Goal: Task Accomplishment & Management: Complete application form

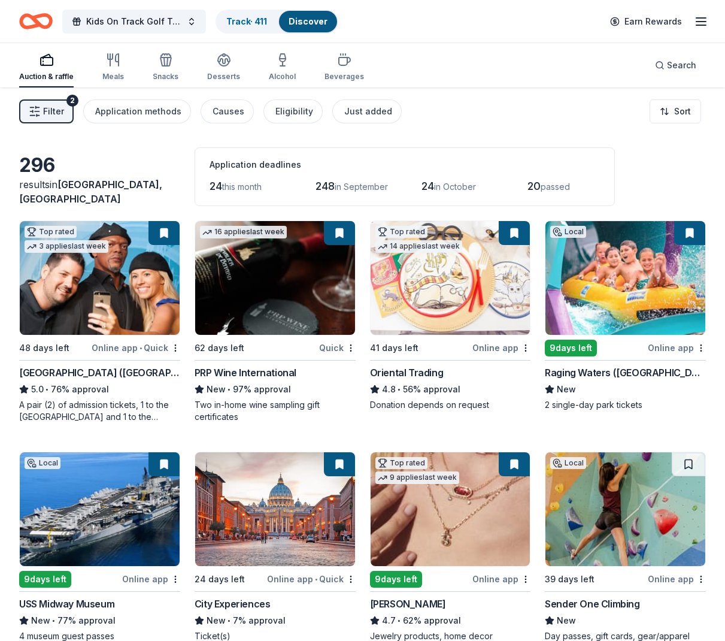
click at [243, 22] on link "Track · 411" at bounding box center [246, 21] width 41 height 10
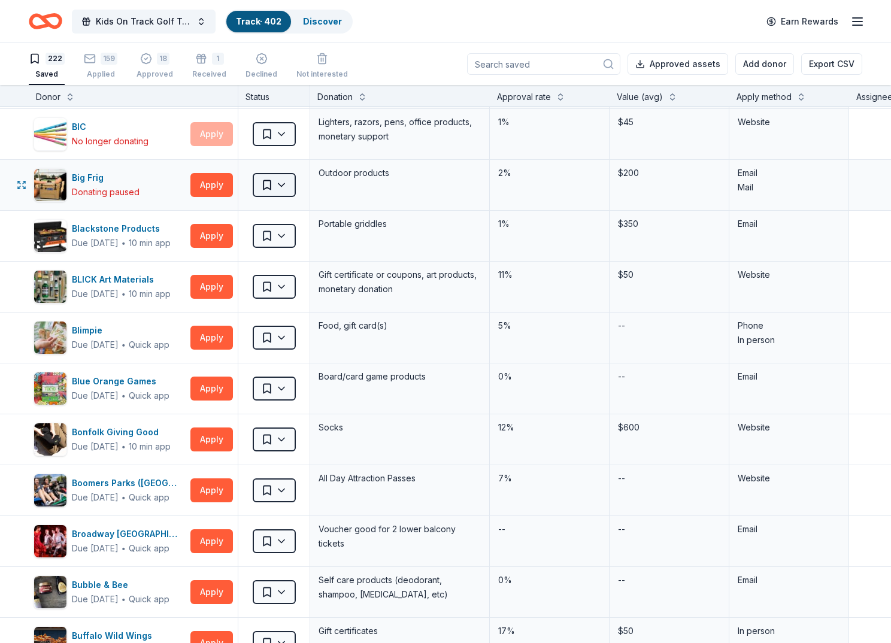
scroll to position [494, 0]
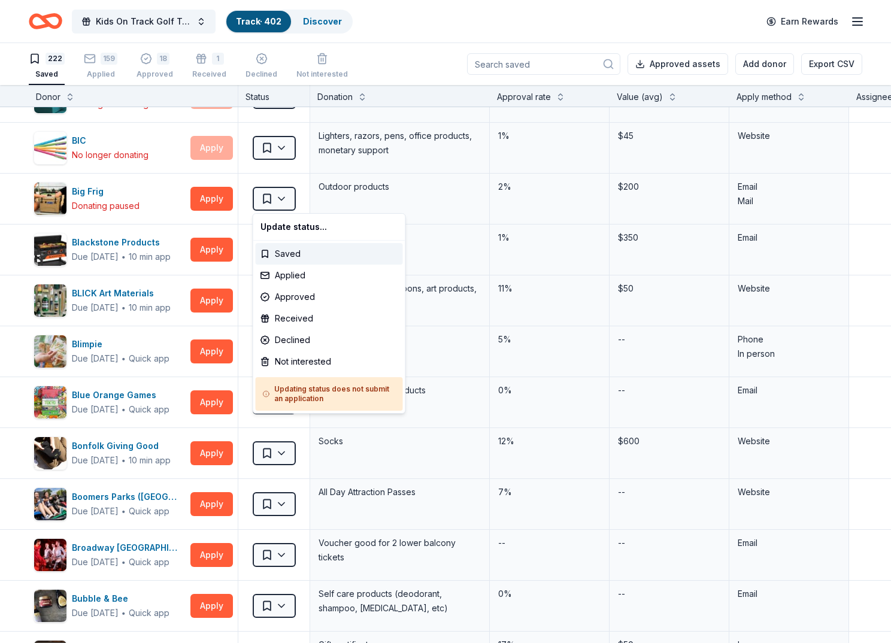
click at [288, 196] on html "Kids On Track Golf Tournament 2025 Track · 402 Discover Earn Rewards 222 Saved …" at bounding box center [445, 321] width 891 height 643
click at [297, 360] on div "Not interested" at bounding box center [329, 362] width 147 height 22
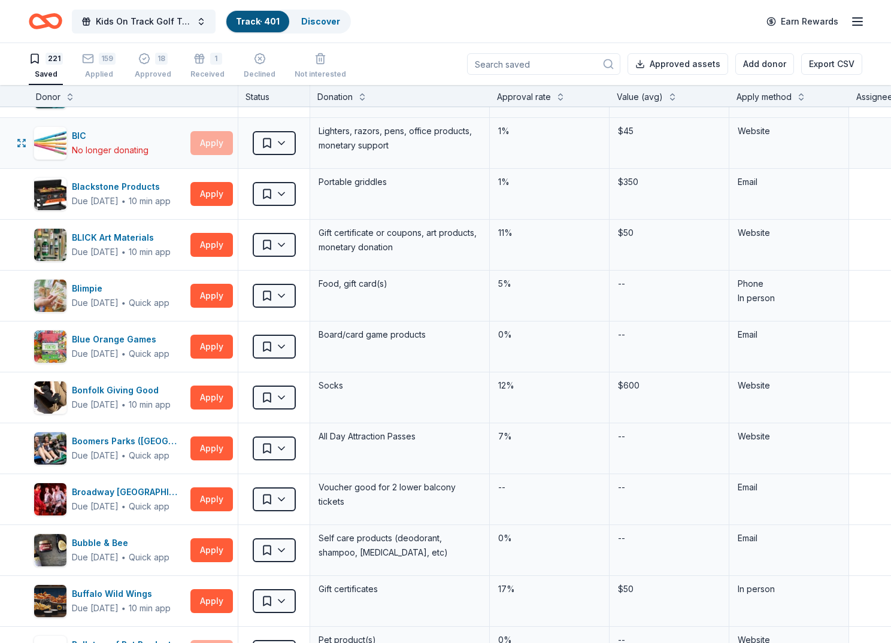
scroll to position [495, 0]
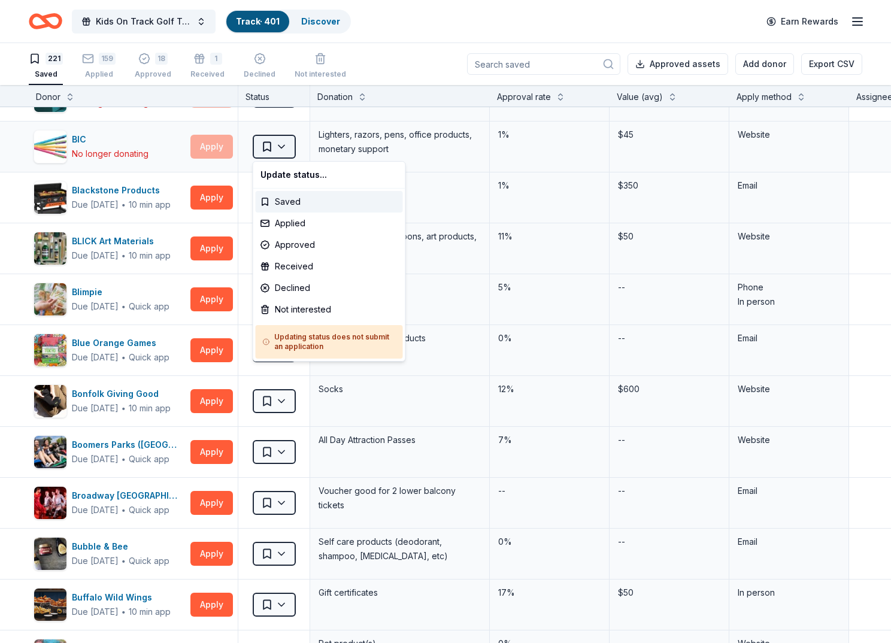
click at [279, 143] on html "Kids On Track Golf Tournament 2025 Track · 401 Discover Earn Rewards 221 Saved …" at bounding box center [445, 321] width 891 height 643
click at [302, 310] on div "Not interested" at bounding box center [329, 310] width 147 height 22
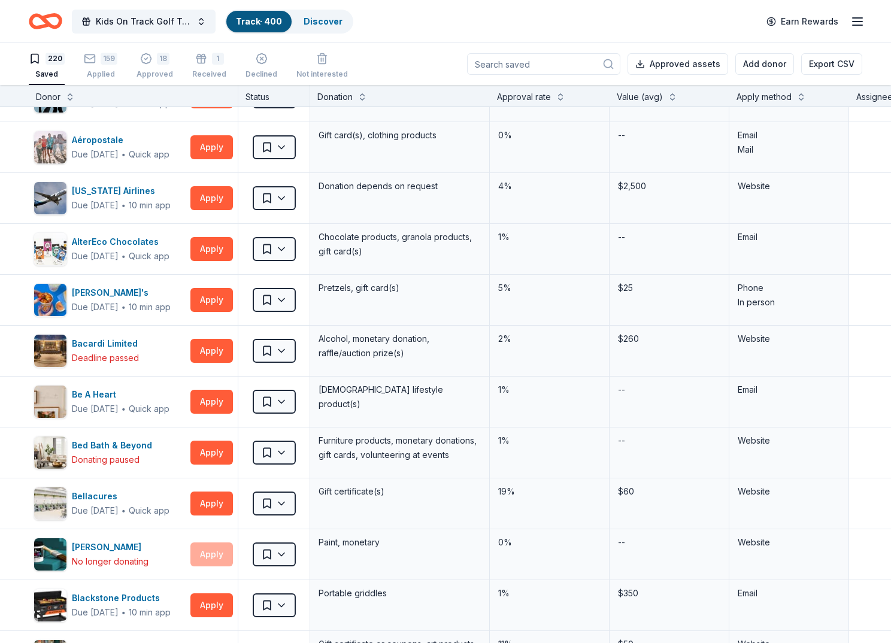
scroll to position [0, 0]
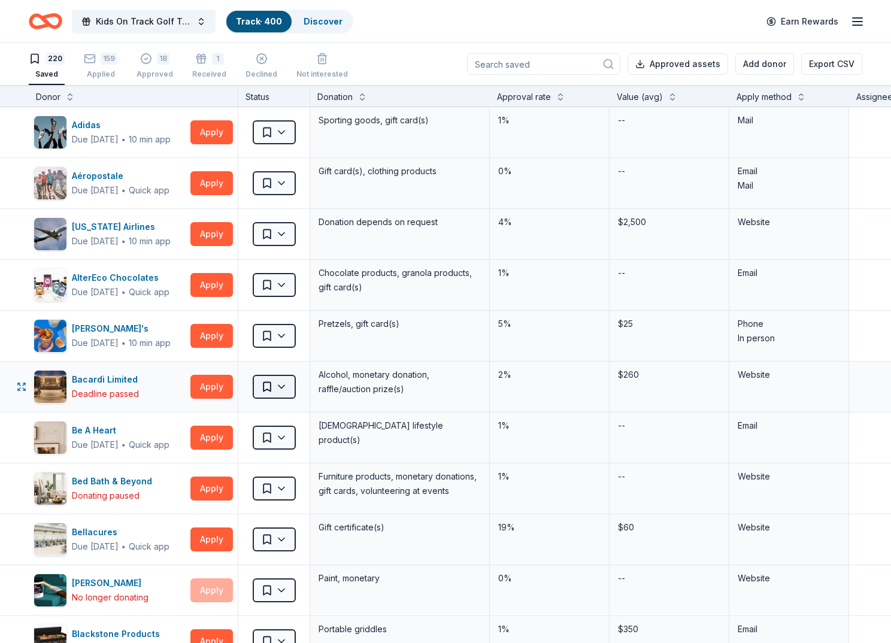
click at [285, 385] on html "Kids On Track Golf Tournament 2025 Track · 400 Discover Earn Rewards 220 Saved …" at bounding box center [445, 321] width 891 height 643
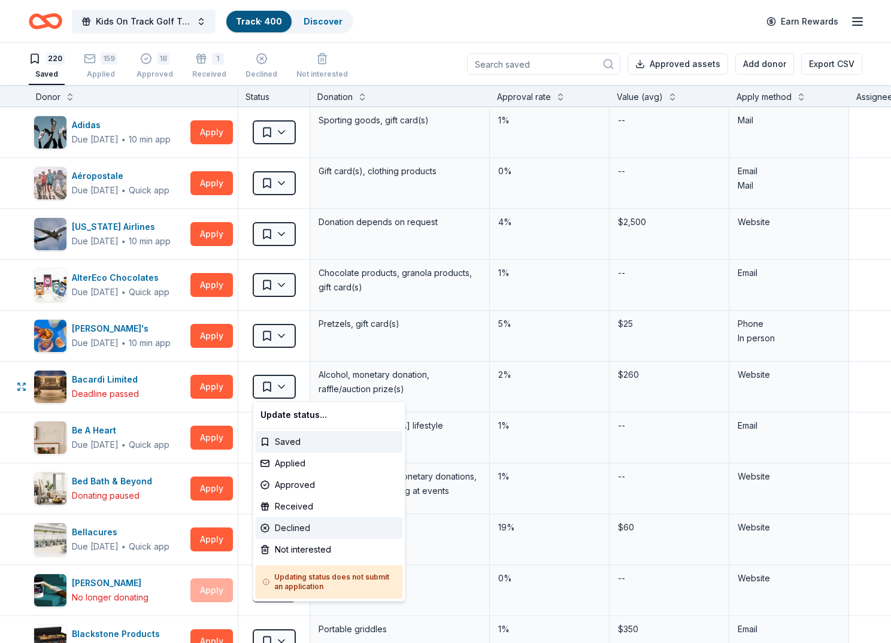
click at [293, 531] on div "Declined" at bounding box center [329, 529] width 147 height 22
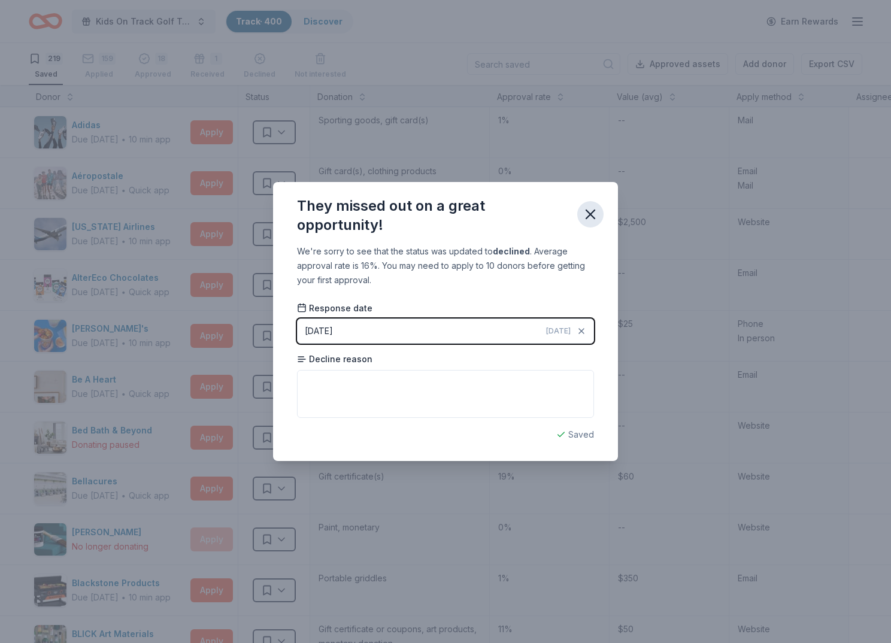
click at [591, 216] on icon "button" at bounding box center [590, 214] width 8 height 8
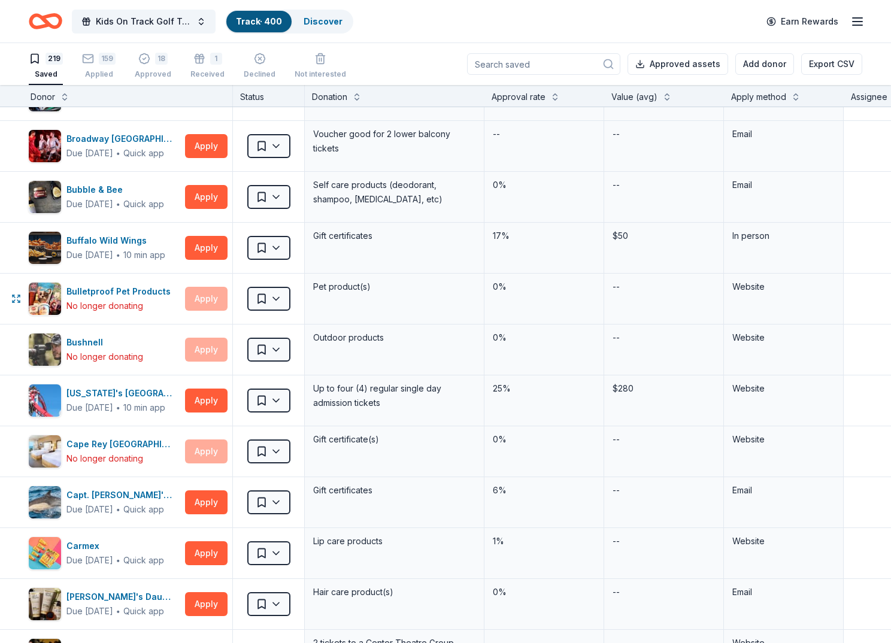
scroll to position [774, 5]
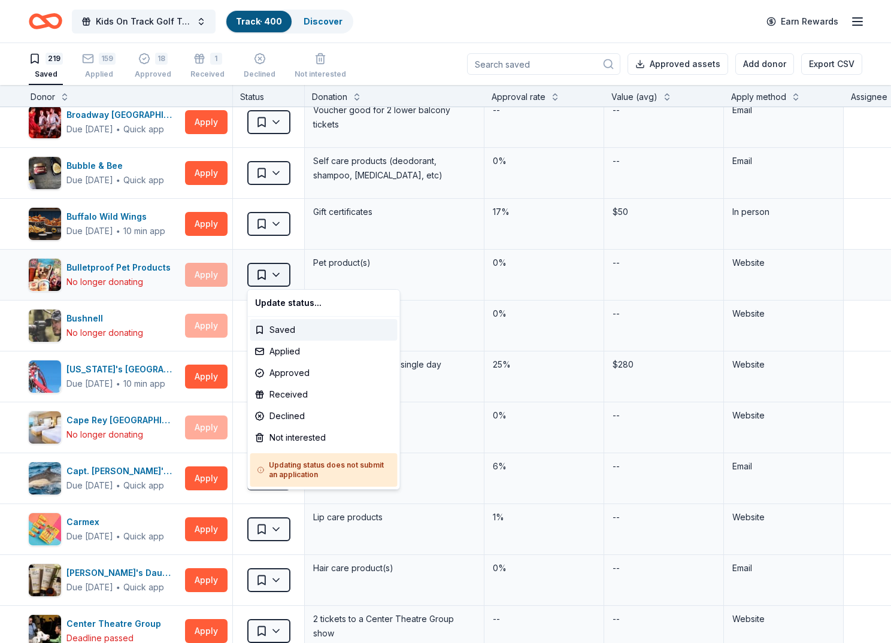
click at [283, 273] on html "Kids On Track Golf Tournament 2025 Track · 400 Discover Earn Rewards 219 Saved …" at bounding box center [445, 321] width 891 height 643
click at [302, 469] on h5 "Updating status does not submit an application" at bounding box center [324, 470] width 133 height 19
click at [303, 419] on div "Declined" at bounding box center [323, 417] width 147 height 22
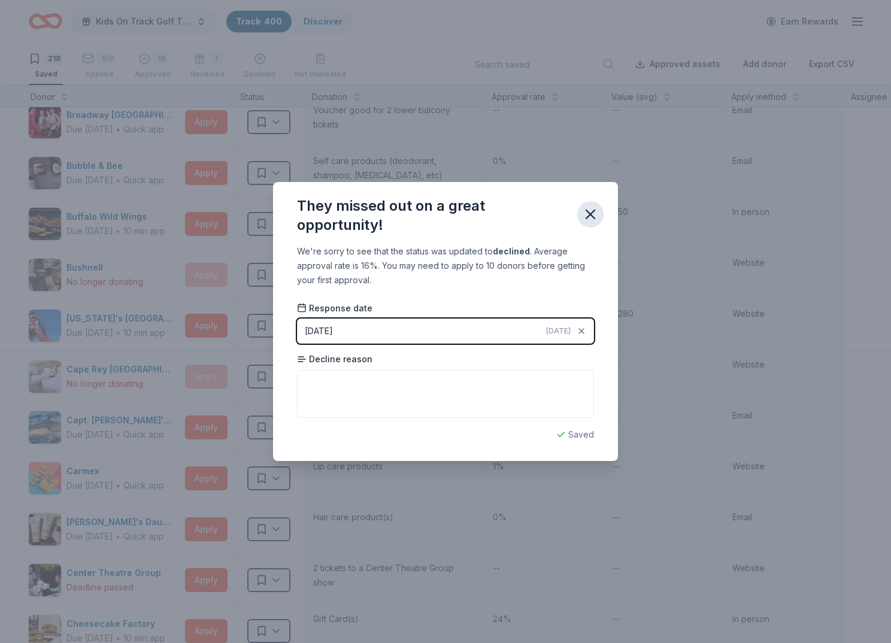
click at [590, 216] on icon "button" at bounding box center [590, 214] width 17 height 17
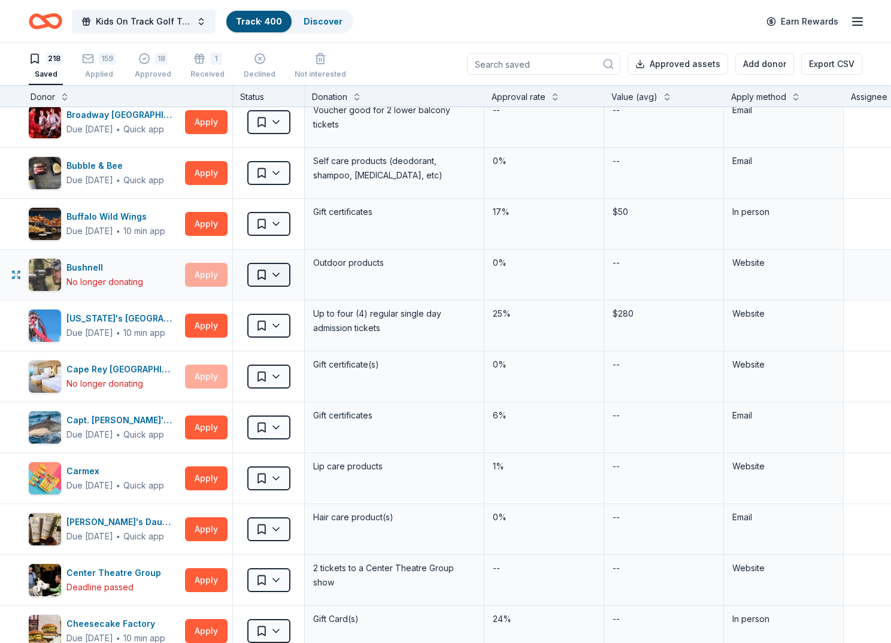
click at [282, 271] on html "Kids On Track Golf Tournament 2025 Track · 400 Discover Earn Rewards 218 Saved …" at bounding box center [445, 321] width 891 height 643
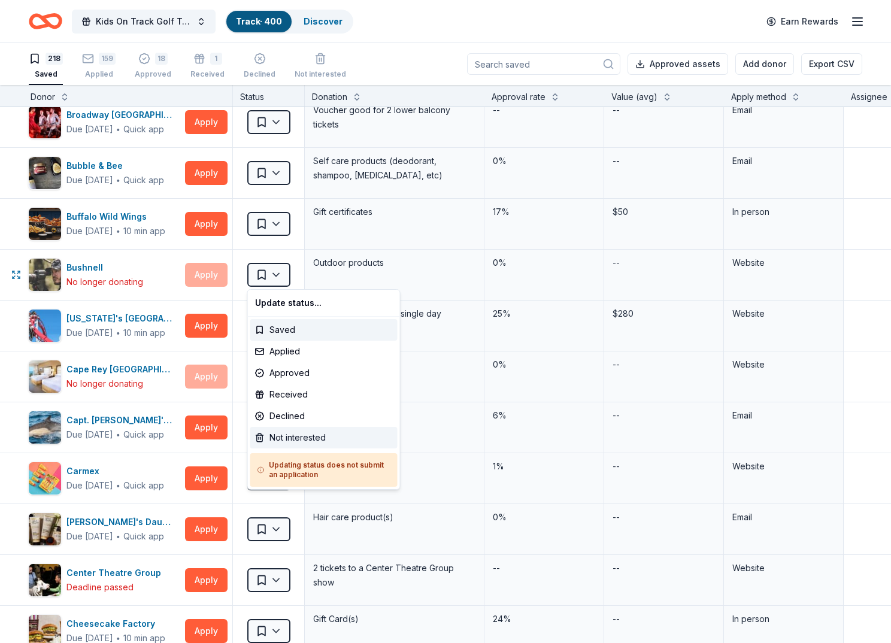
click at [312, 434] on div "Not interested" at bounding box center [323, 438] width 147 height 22
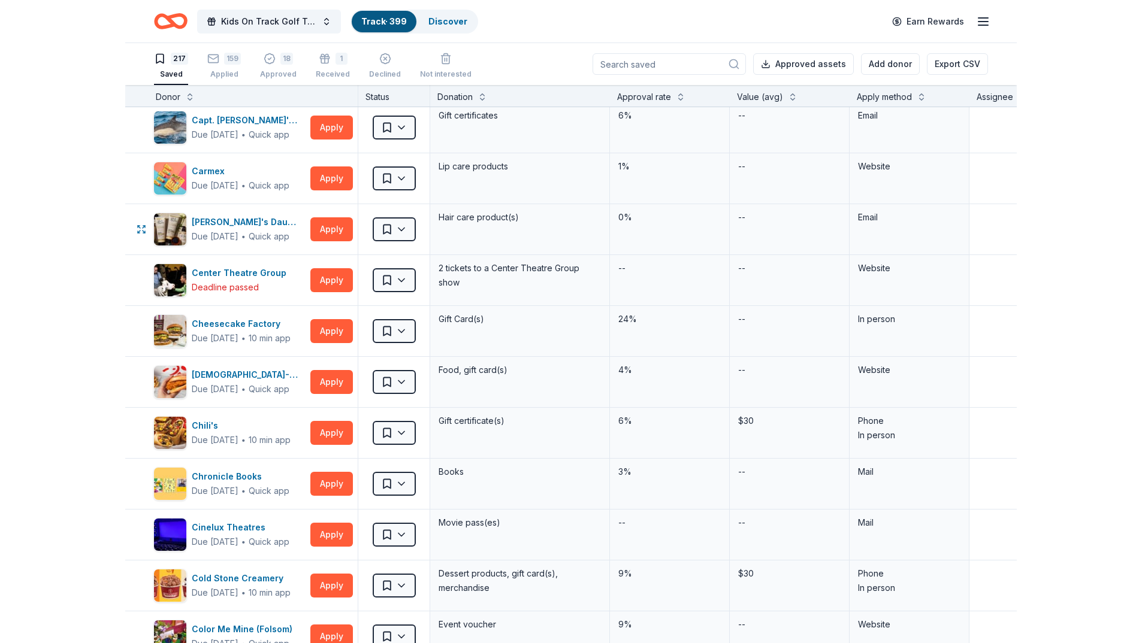
scroll to position [1042, 5]
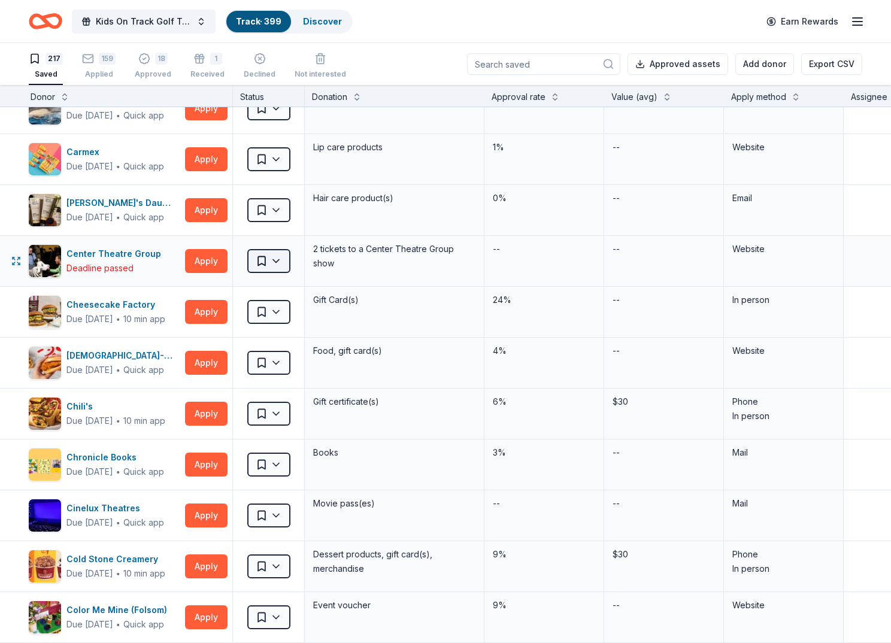
click at [280, 260] on html "Kids On Track Golf Tournament 2025 Track · 399 Discover Earn Rewards 217 Saved …" at bounding box center [445, 321] width 891 height 643
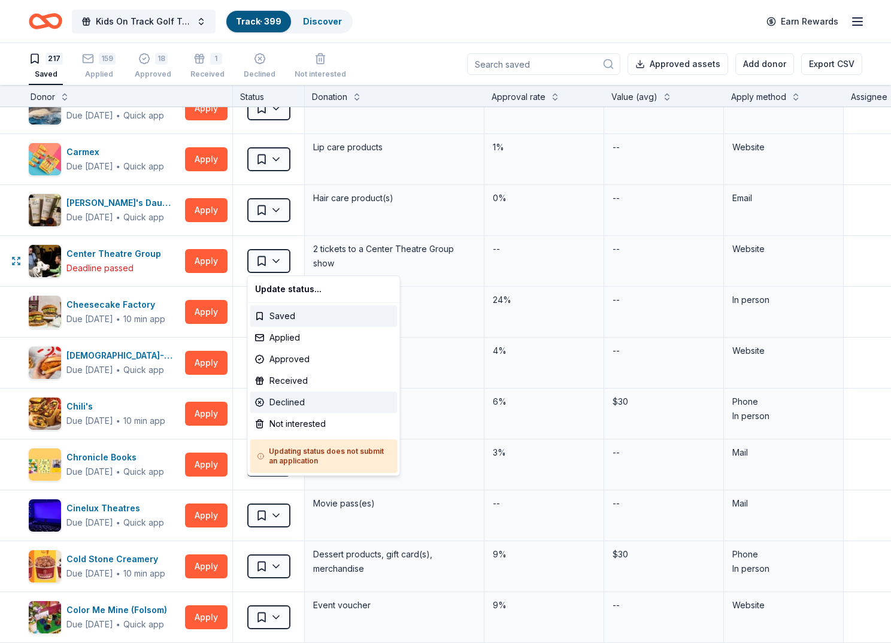
drag, startPoint x: 292, startPoint y: 410, endPoint x: 299, endPoint y: 408, distance: 7.3
click at [292, 409] on div "Declined" at bounding box center [323, 403] width 147 height 22
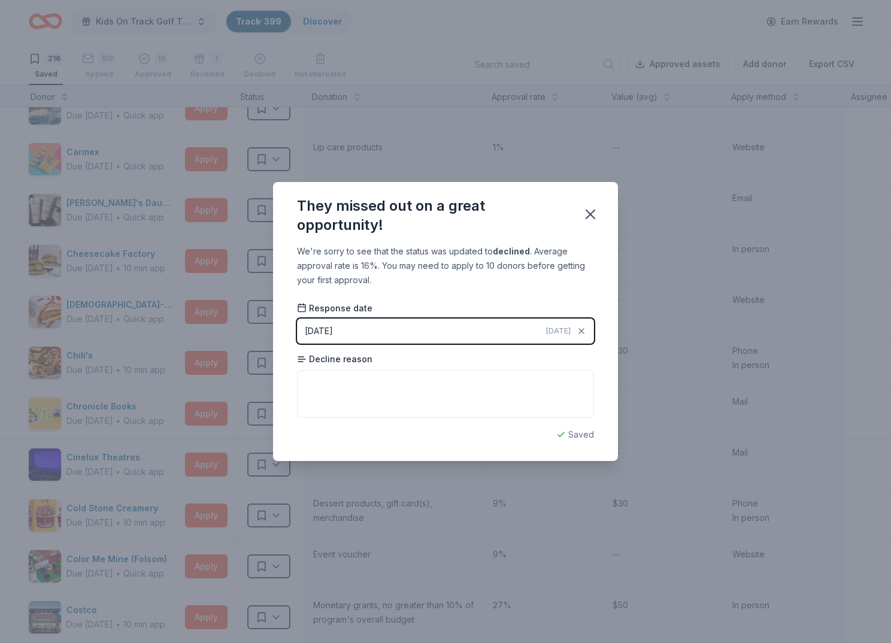
click at [593, 214] on icon "button" at bounding box center [590, 214] width 17 height 17
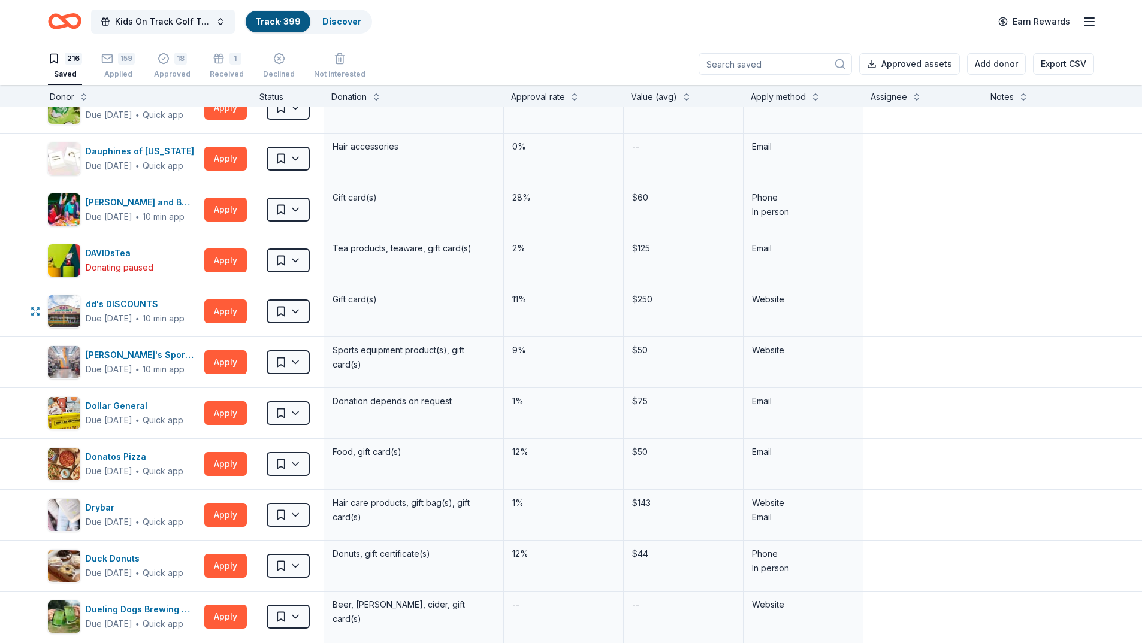
scroll to position [1653, 5]
click at [292, 258] on html "Kids On Track Golf Tournament 2025 Track · 399 Discover Earn Rewards 216 Saved …" at bounding box center [571, 321] width 1142 height 643
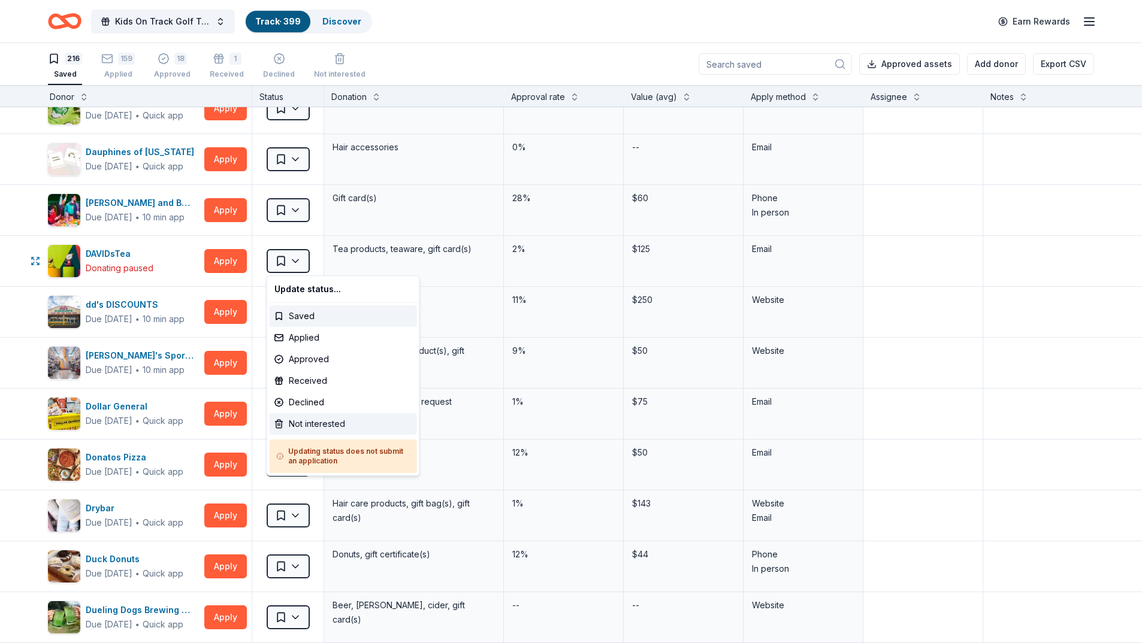
click at [322, 424] on div "Not interested" at bounding box center [343, 424] width 147 height 22
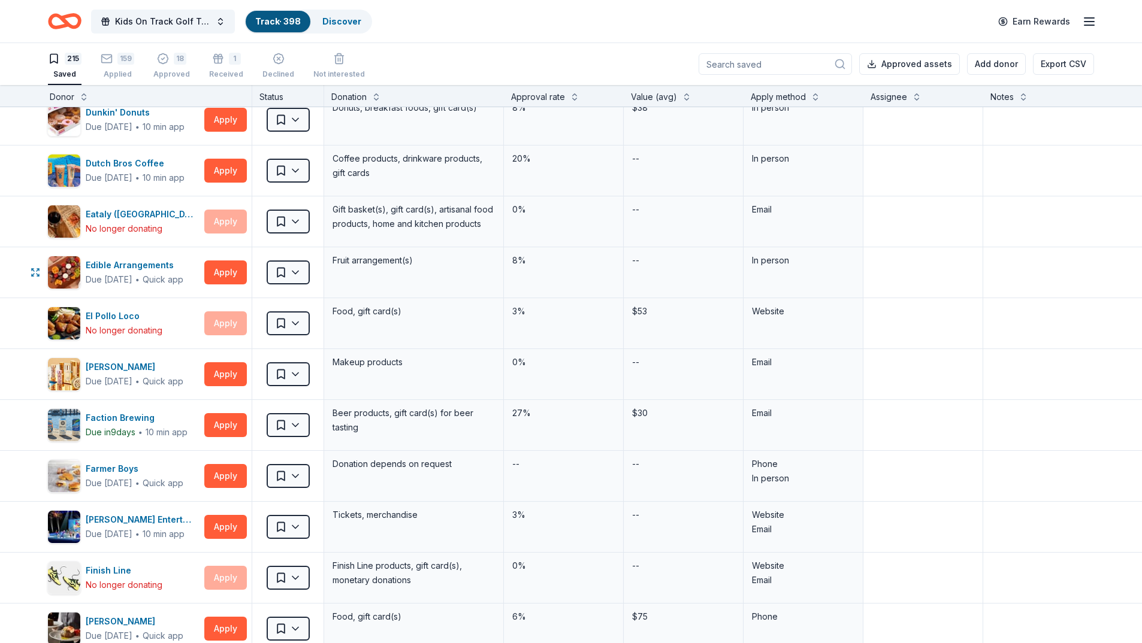
scroll to position [2168, 5]
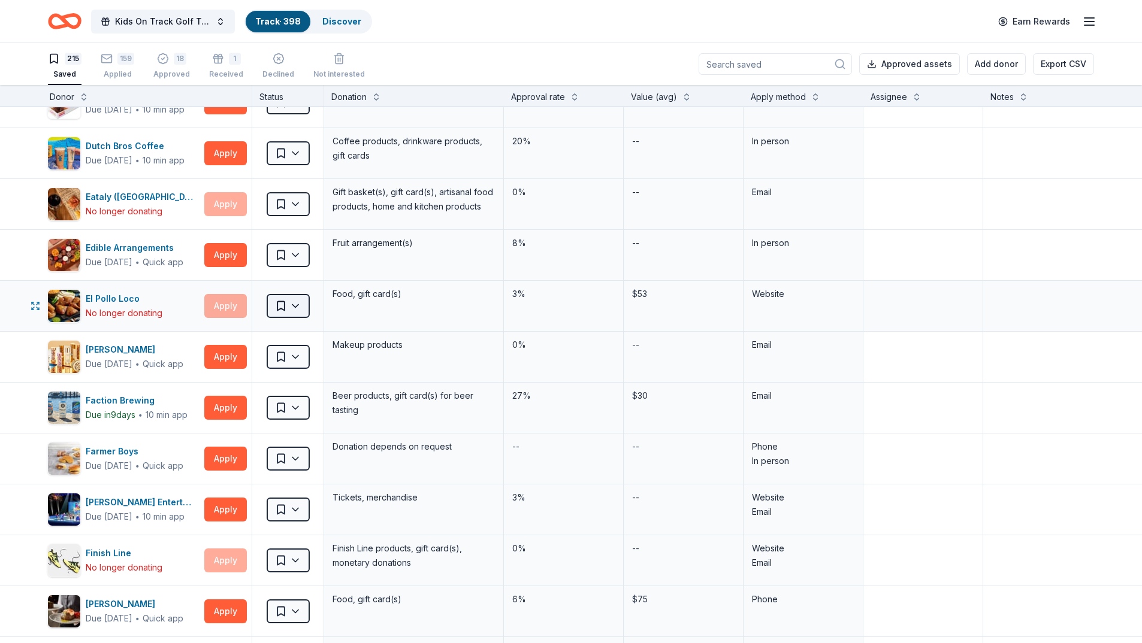
click at [299, 308] on html "Kids On Track Golf Tournament 2025 Track · 398 Discover Earn Rewards 215 Saved …" at bounding box center [571, 321] width 1142 height 643
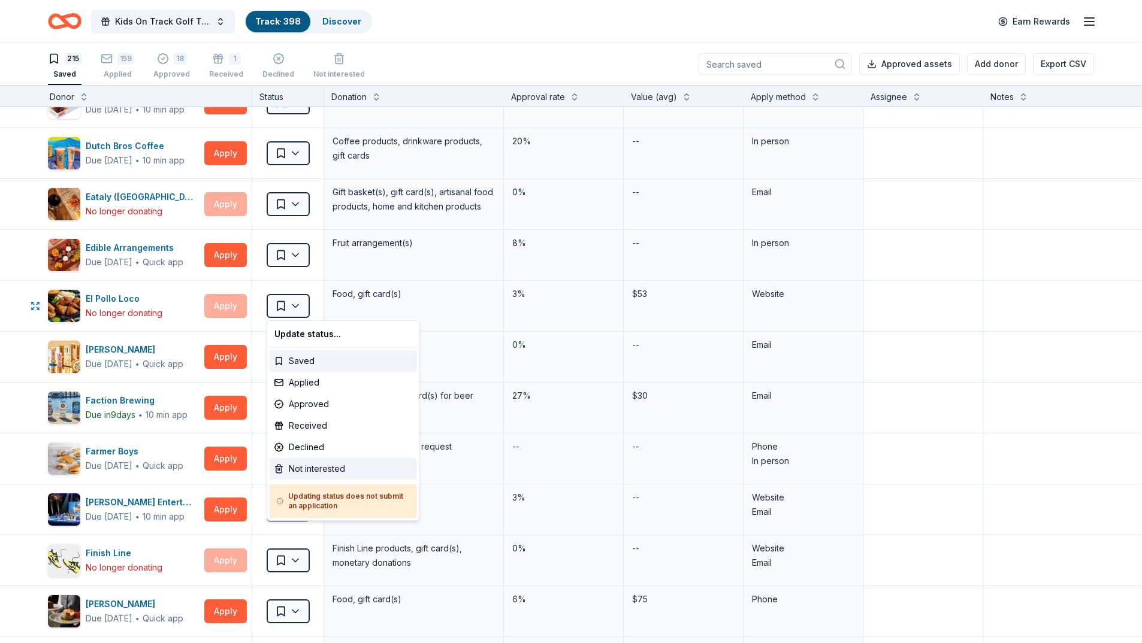
click at [323, 469] on div "Not interested" at bounding box center [343, 469] width 147 height 22
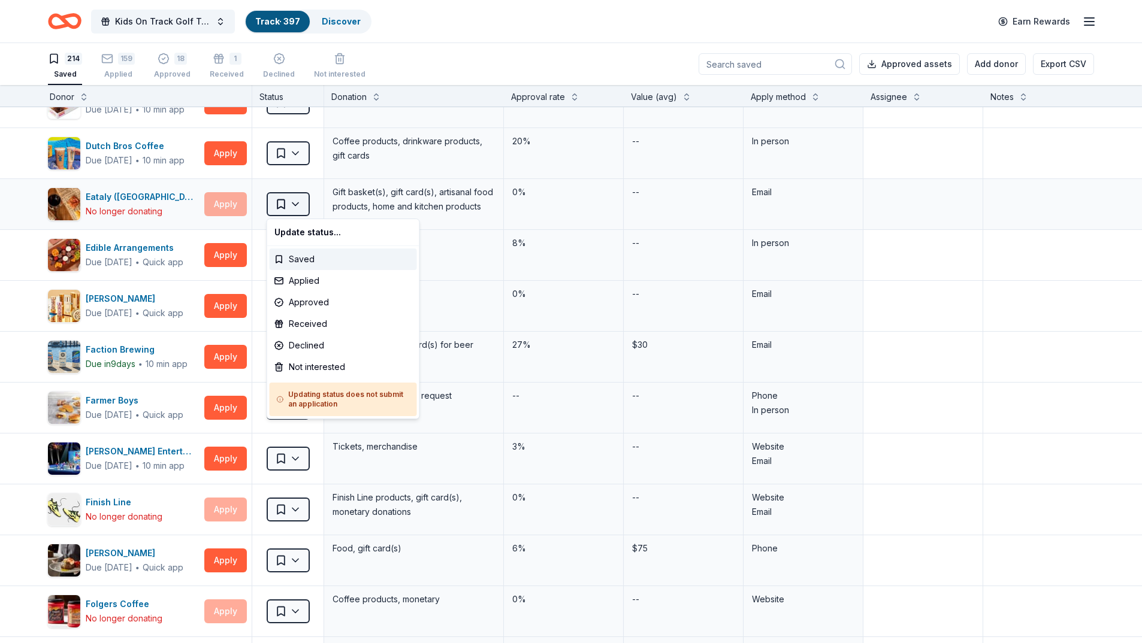
click at [298, 203] on html "Kids On Track Golf Tournament 2025 Track · 397 Discover Earn Rewards 214 Saved …" at bounding box center [571, 321] width 1142 height 643
click at [308, 371] on div "Not interested" at bounding box center [343, 367] width 147 height 22
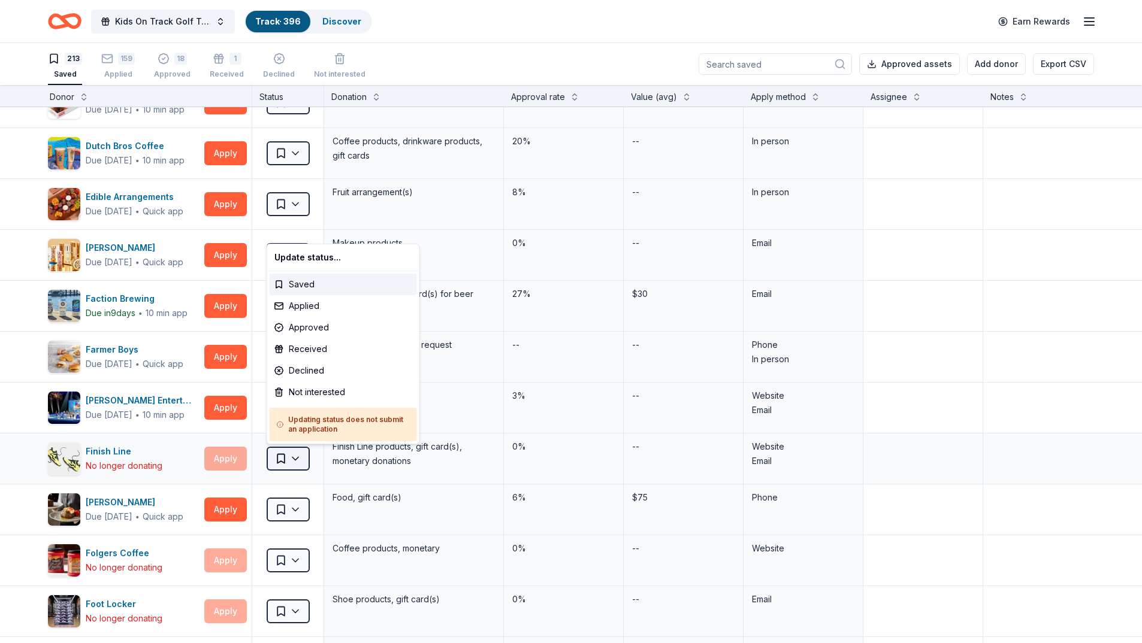
click at [292, 454] on html "Kids On Track Golf Tournament 2025 Track · 396 Discover Earn Rewards 213 Saved …" at bounding box center [571, 321] width 1142 height 643
click at [318, 387] on div "Not interested" at bounding box center [343, 393] width 147 height 22
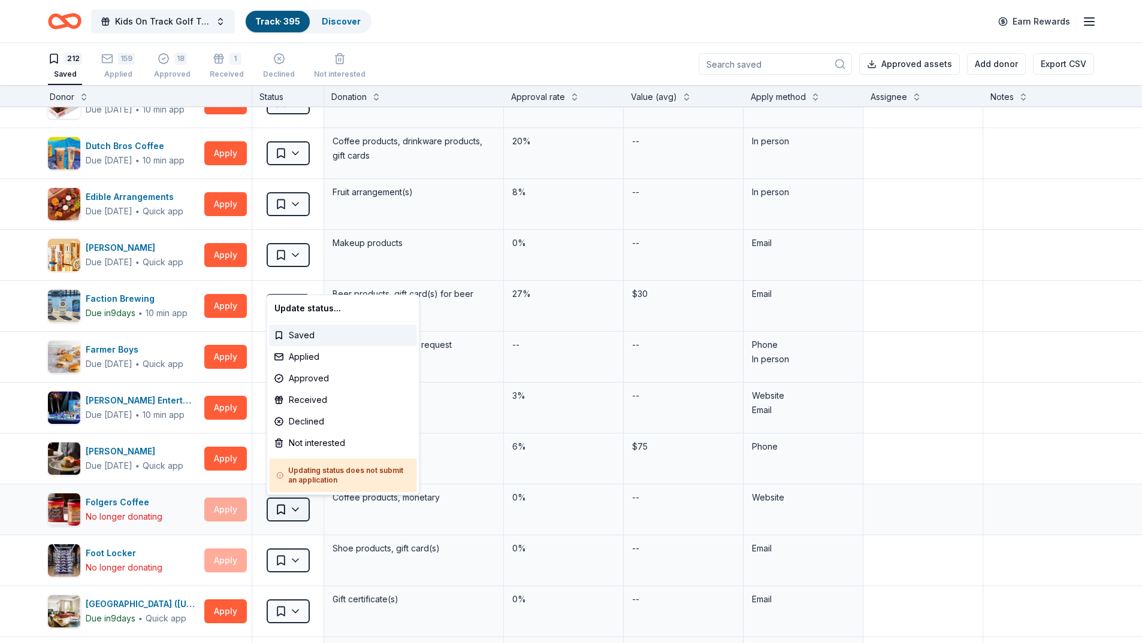
click at [296, 510] on html "Kids On Track Golf Tournament 2025 Track · 395 Discover Earn Rewards 212 Saved …" at bounding box center [571, 321] width 1142 height 643
click at [312, 440] on div "Not interested" at bounding box center [343, 443] width 147 height 22
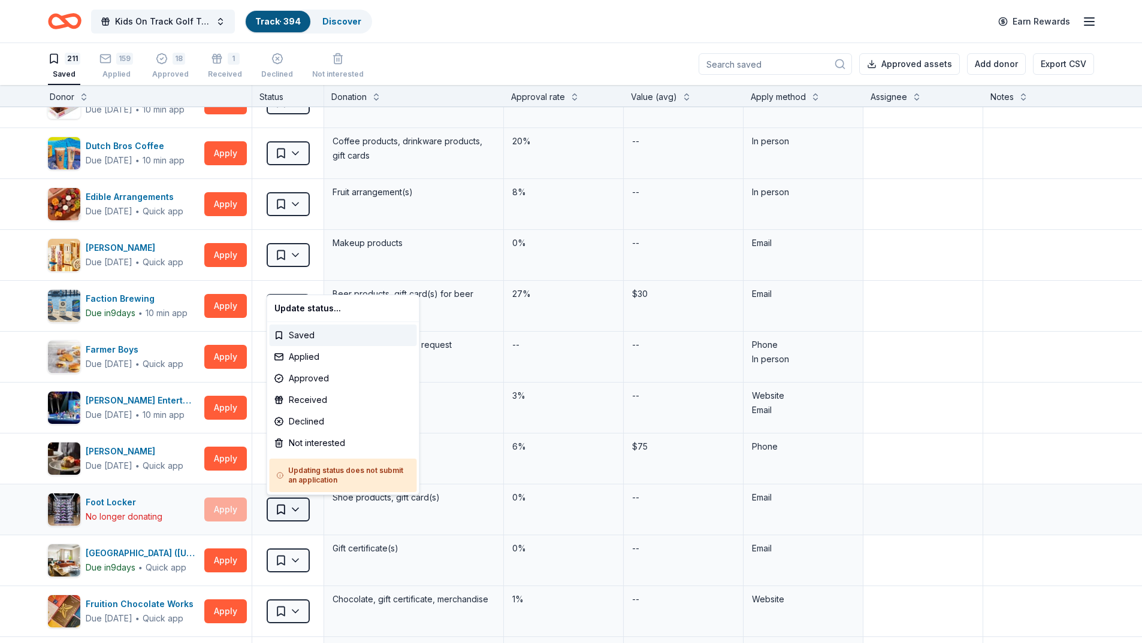
click at [294, 507] on html "Kids On Track Golf Tournament 2025 Track · 394 Discover Earn Rewards 211 Saved …" at bounding box center [571, 321] width 1142 height 643
click at [306, 440] on div "Not interested" at bounding box center [343, 443] width 147 height 22
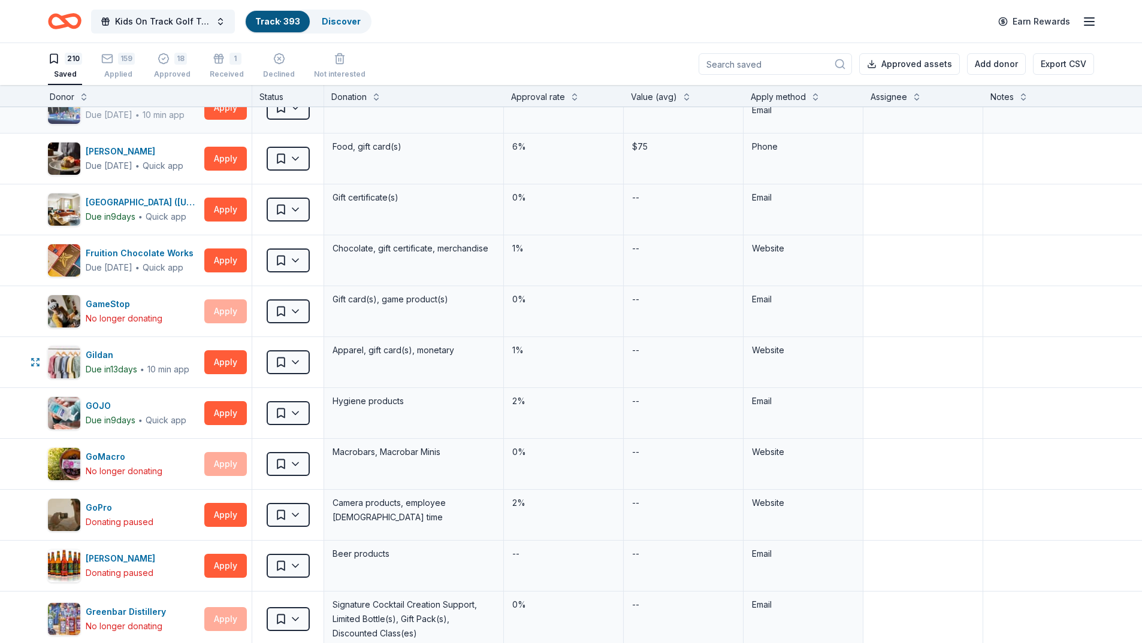
scroll to position [2502, 5]
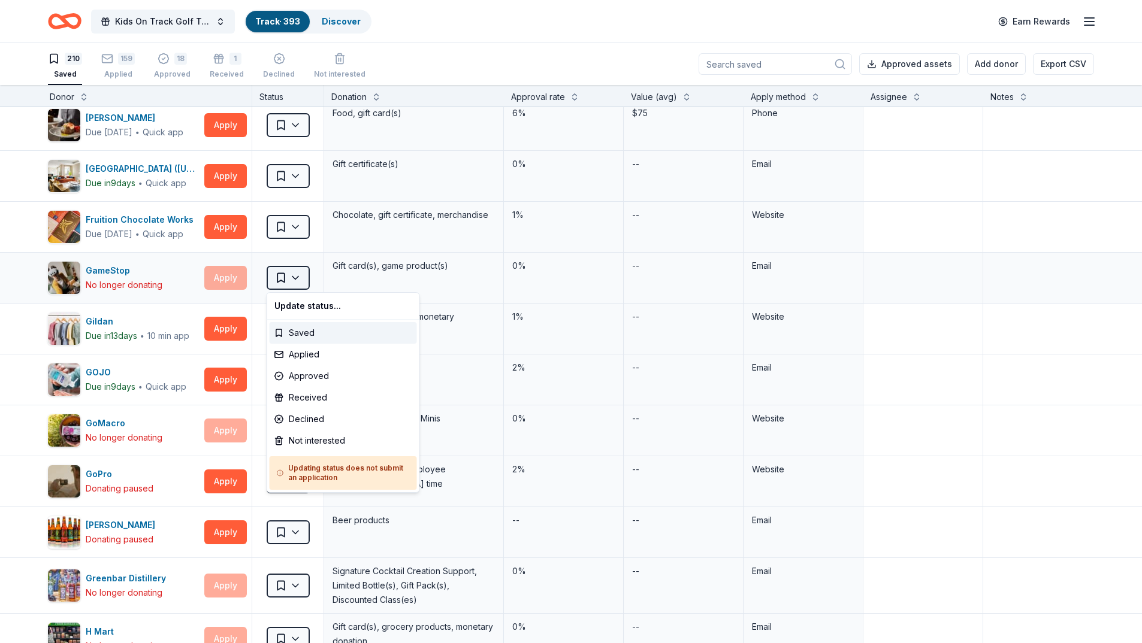
click at [298, 279] on html "Kids On Track Golf Tournament 2025 Track · 393 Discover Earn Rewards 210 Saved …" at bounding box center [571, 321] width 1142 height 643
click at [316, 440] on div "Not interested" at bounding box center [343, 441] width 147 height 22
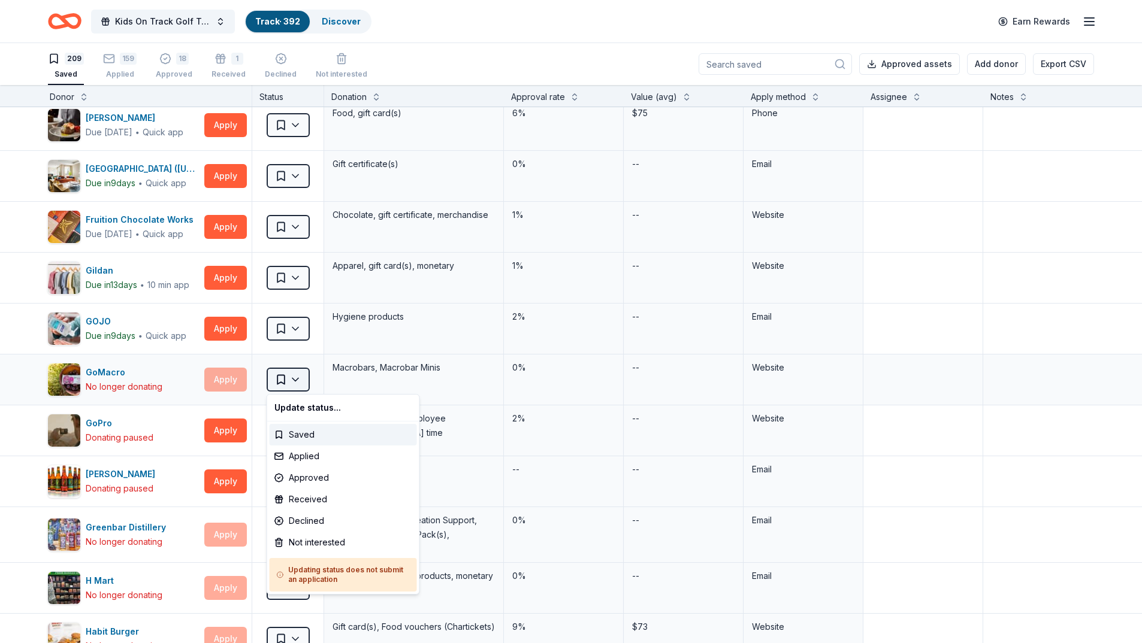
click at [293, 381] on html "Kids On Track Golf Tournament 2025 Track · 392 Discover Earn Rewards 209 Saved …" at bounding box center [571, 321] width 1142 height 643
click at [314, 542] on div "Not interested" at bounding box center [343, 543] width 147 height 22
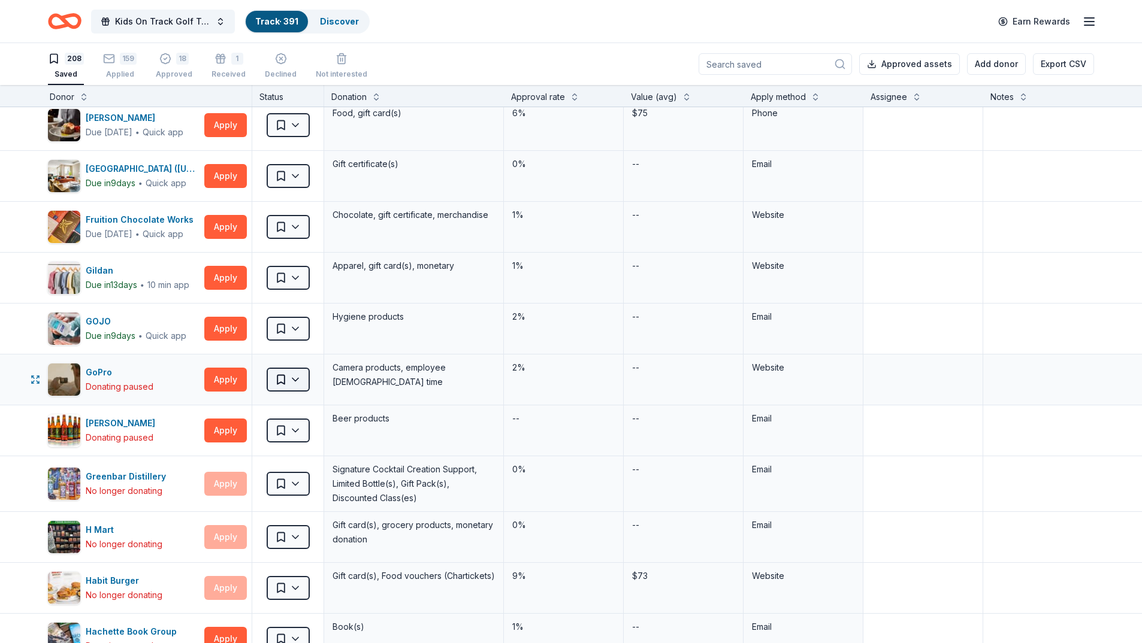
click at [295, 378] on html "Kids On Track Golf Tournament 2025 Track · 391 Discover Earn Rewards 208 Saved …" at bounding box center [571, 321] width 1142 height 643
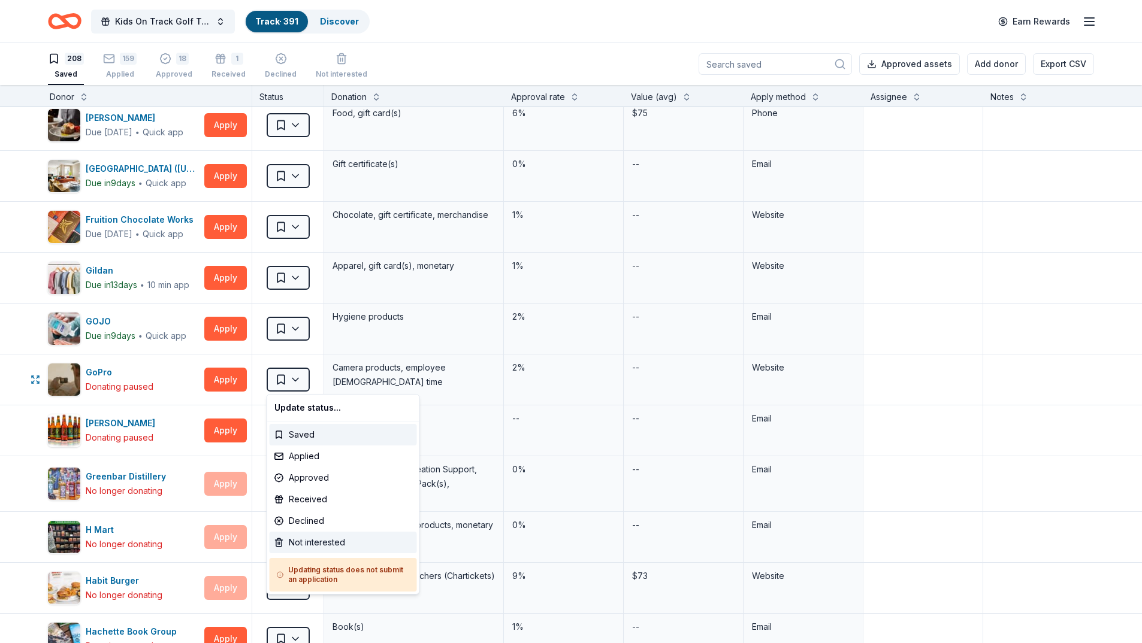
click at [326, 544] on div "Not interested" at bounding box center [343, 543] width 147 height 22
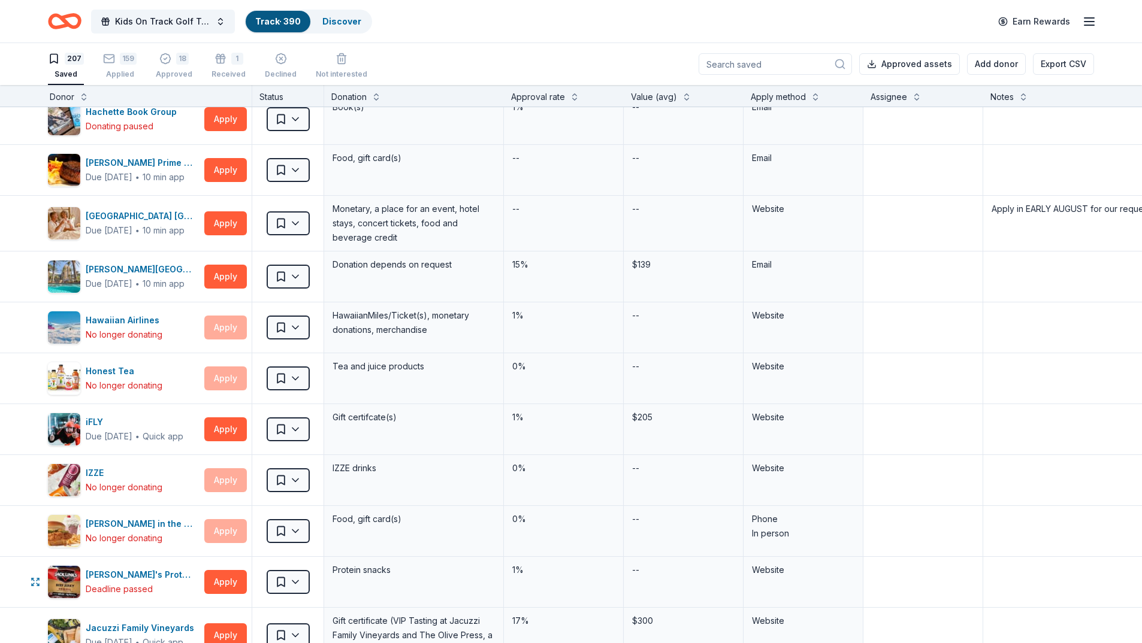
scroll to position [3004, 5]
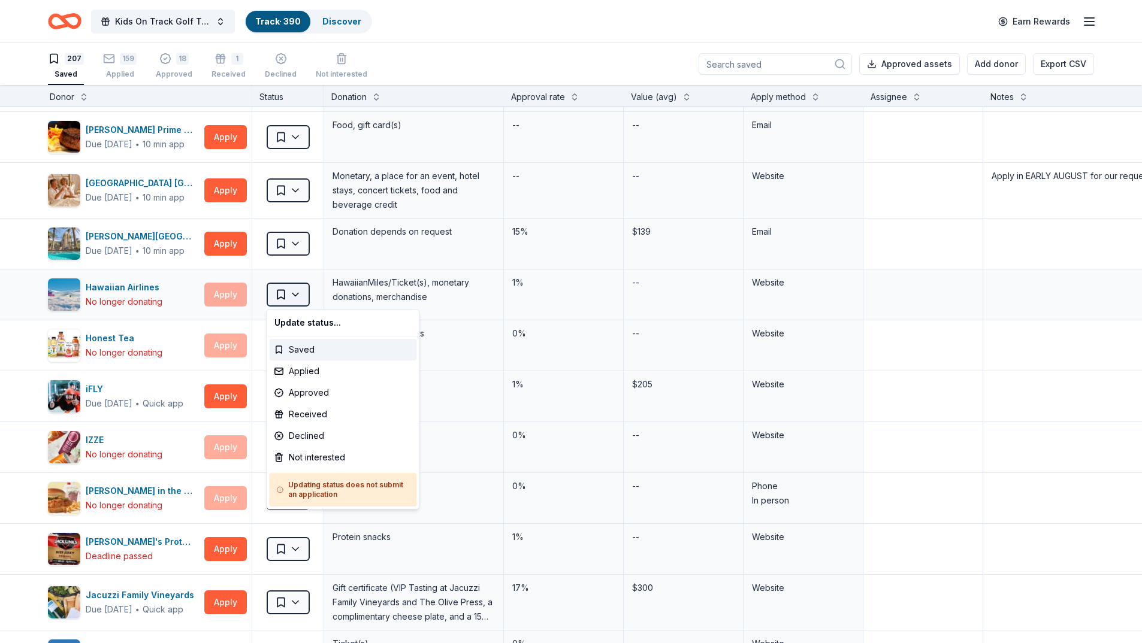
click at [299, 299] on html "Kids On Track Golf Tournament 2025 Track · 390 Discover Earn Rewards 207 Saved …" at bounding box center [571, 321] width 1142 height 643
click at [323, 461] on div "Not interested" at bounding box center [343, 458] width 147 height 22
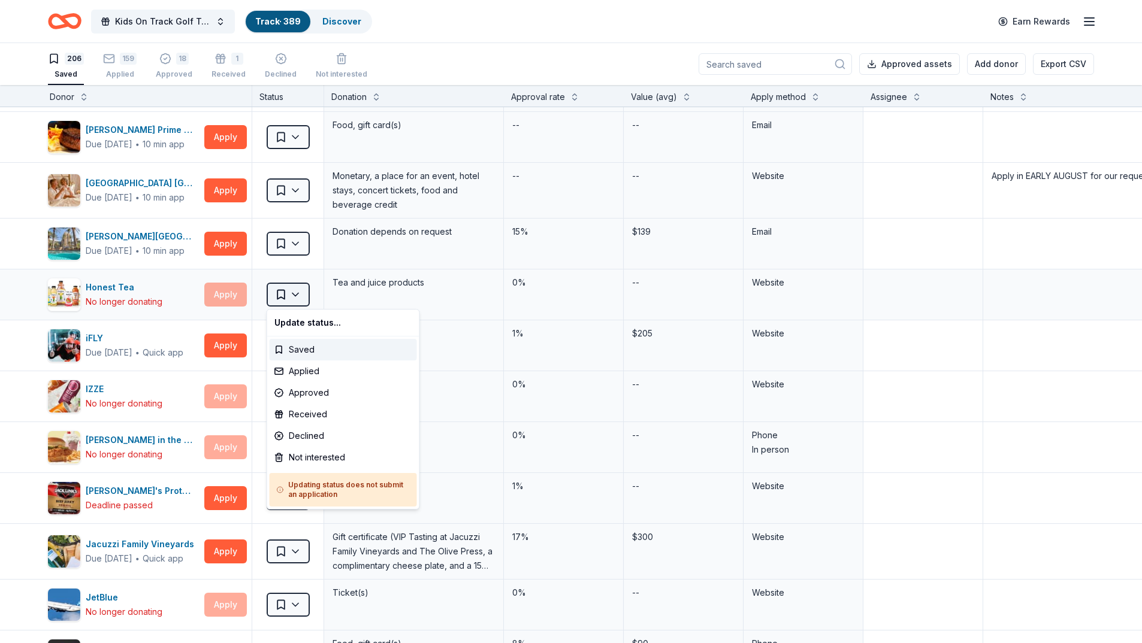
click at [298, 296] on html "Kids On Track Golf Tournament 2025 Track · 389 Discover Earn Rewards 206 Saved …" at bounding box center [571, 321] width 1142 height 643
click at [314, 456] on div "Not interested" at bounding box center [343, 458] width 147 height 22
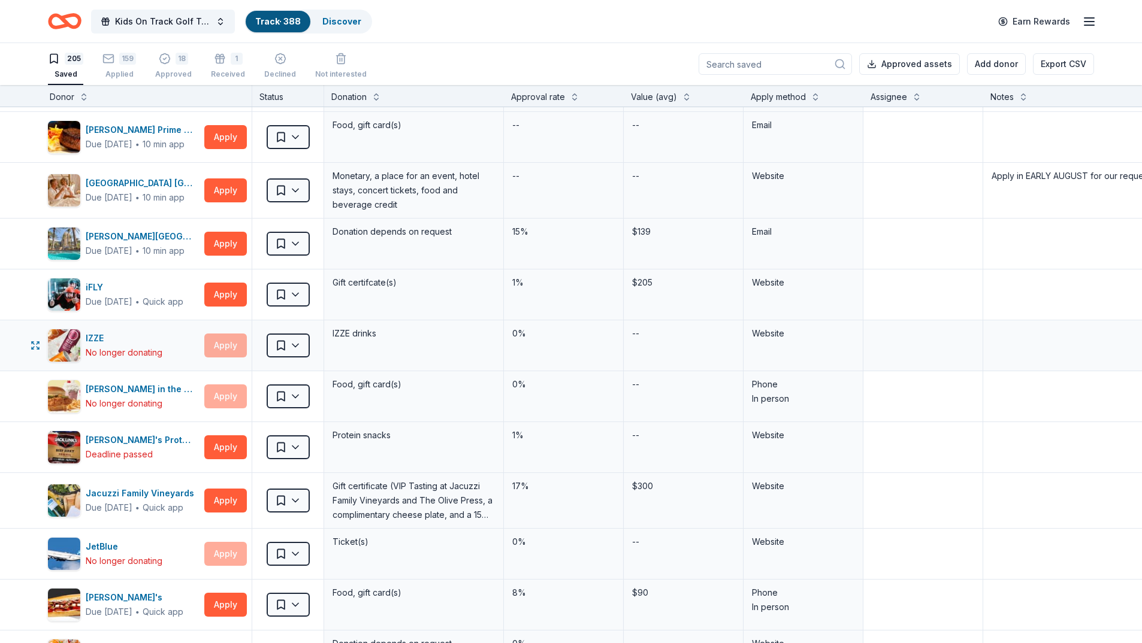
click at [430, 337] on div "IZZE drinks" at bounding box center [413, 333] width 165 height 17
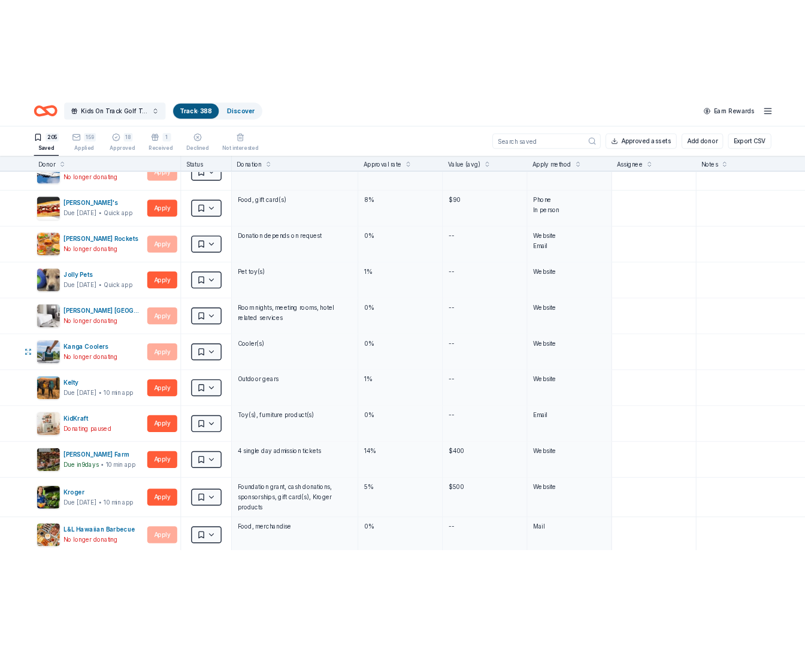
scroll to position [3481, 1]
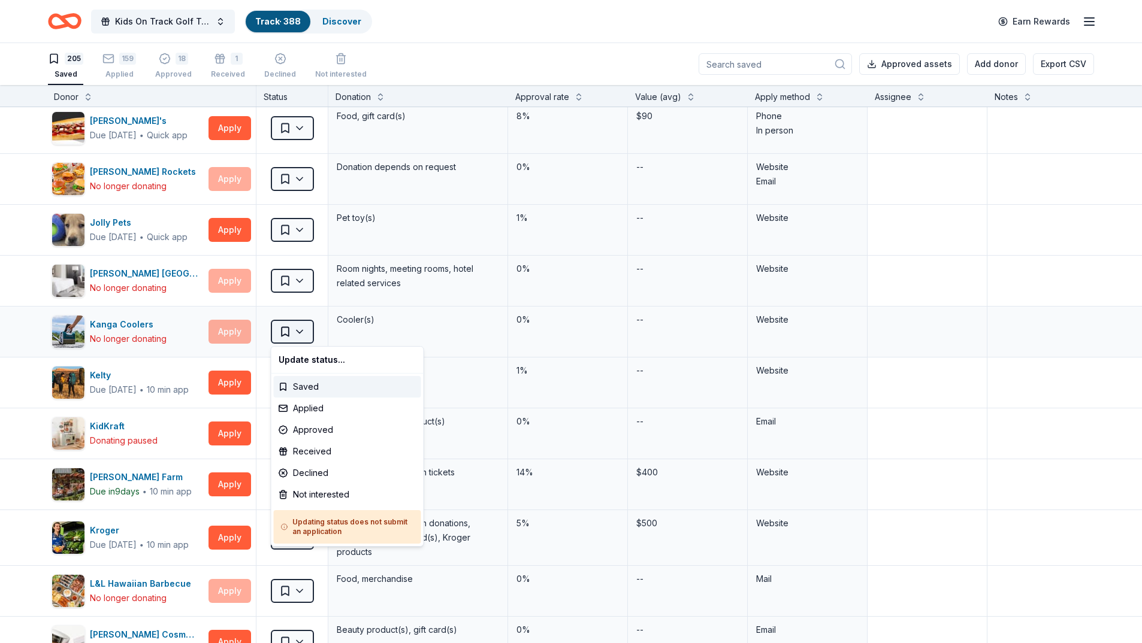
click at [301, 331] on html "Kids On Track Golf Tournament 2025 Track · 388 Discover Earn Rewards 205 Saved …" at bounding box center [571, 321] width 1142 height 643
click at [328, 491] on div "Not interested" at bounding box center [347, 495] width 147 height 22
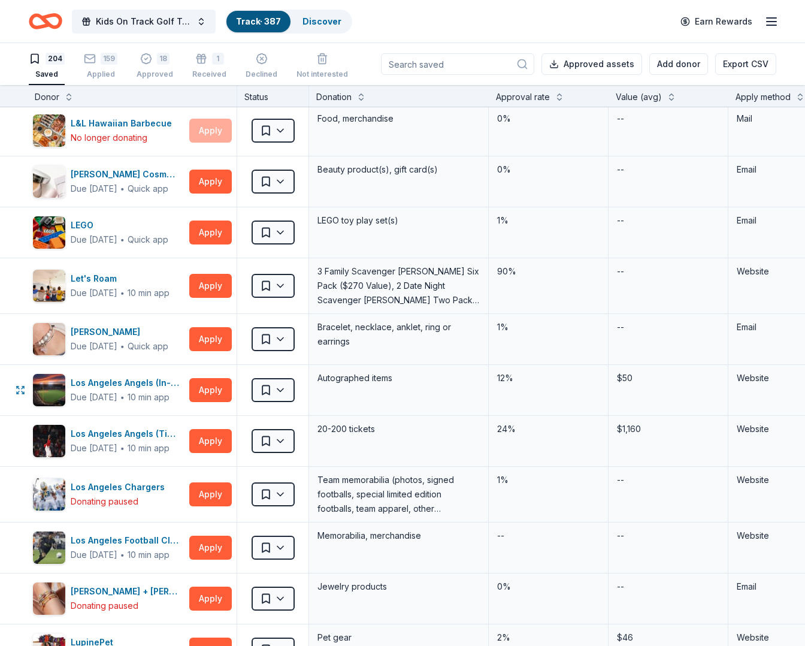
scroll to position [3924, 1]
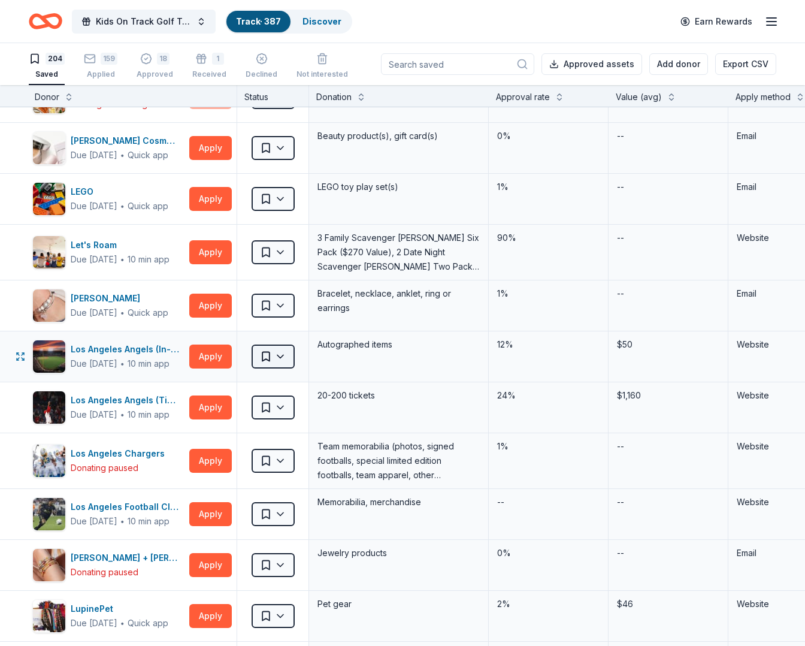
click at [293, 359] on html "Kids On Track Golf Tournament 2025 Track · 387 Discover Earn Rewards 204 Saved …" at bounding box center [402, 323] width 805 height 646
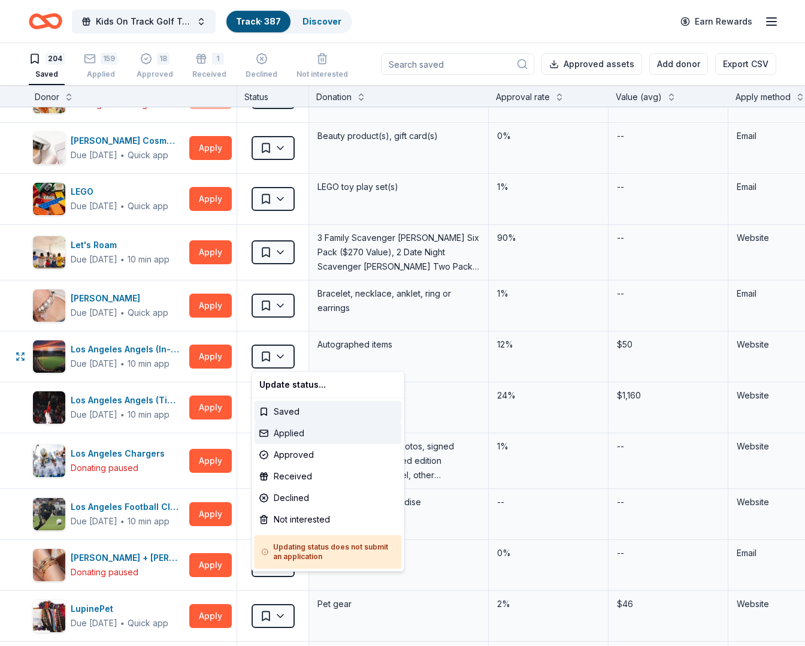
click at [290, 431] on div "Applied" at bounding box center [328, 433] width 147 height 22
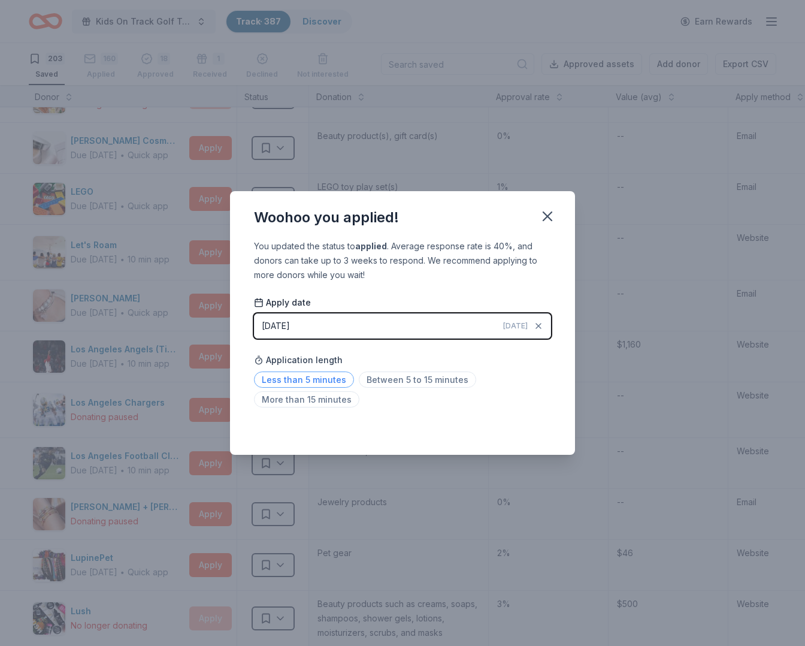
click at [323, 377] on span "Less than 5 minutes" at bounding box center [304, 379] width 100 height 16
click at [546, 220] on icon "button" at bounding box center [547, 216] width 17 height 17
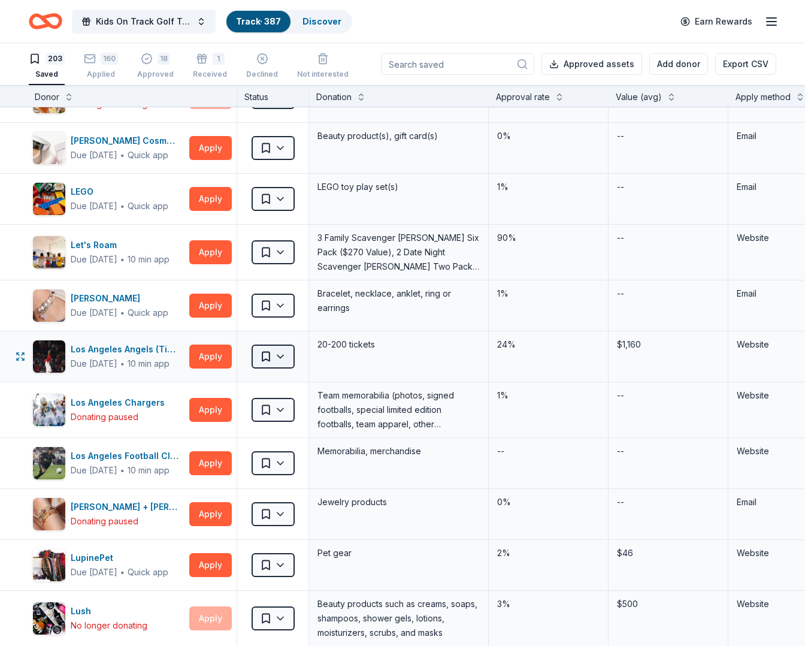
click at [263, 355] on html "Kids On Track Golf Tournament 2025 Track · 387 Discover Earn Rewards 203 Saved …" at bounding box center [402, 323] width 805 height 646
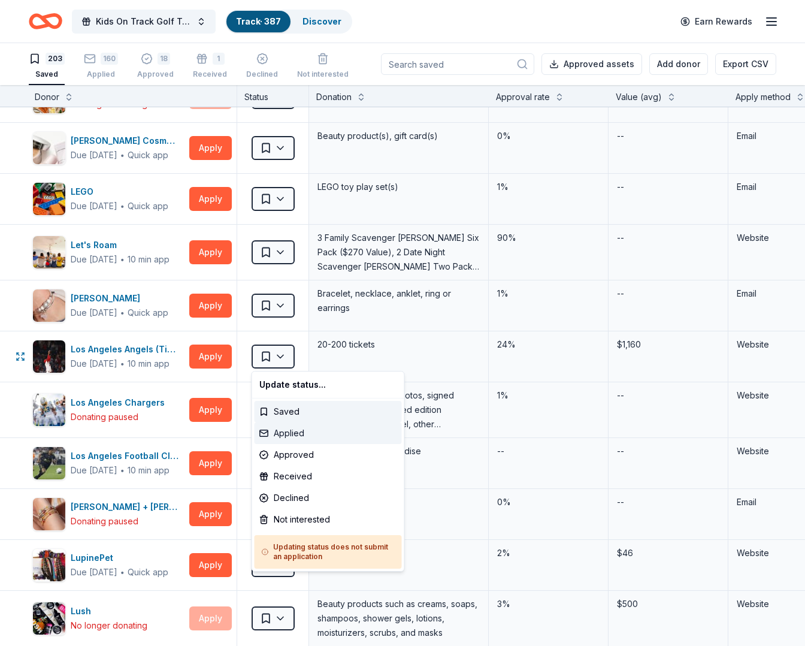
click at [286, 432] on div "Applied" at bounding box center [328, 433] width 147 height 22
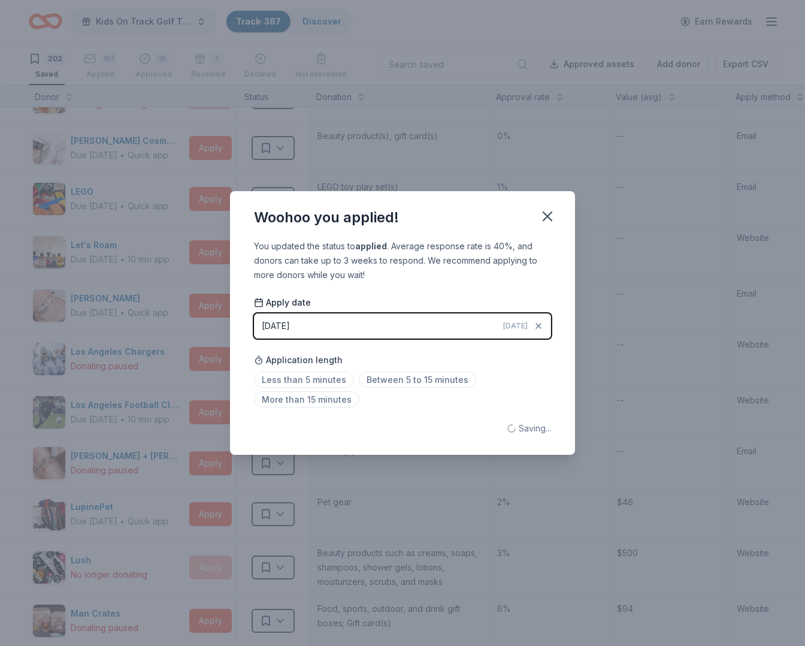
click at [135, 400] on div "Woohoo you applied! You updated the status to applied . Average response rate i…" at bounding box center [402, 323] width 805 height 646
drag, startPoint x: 328, startPoint y: 382, endPoint x: 349, endPoint y: 365, distance: 27.3
click at [328, 382] on span "Less than 5 minutes" at bounding box center [304, 379] width 100 height 16
click at [545, 220] on icon "button" at bounding box center [547, 216] width 17 height 17
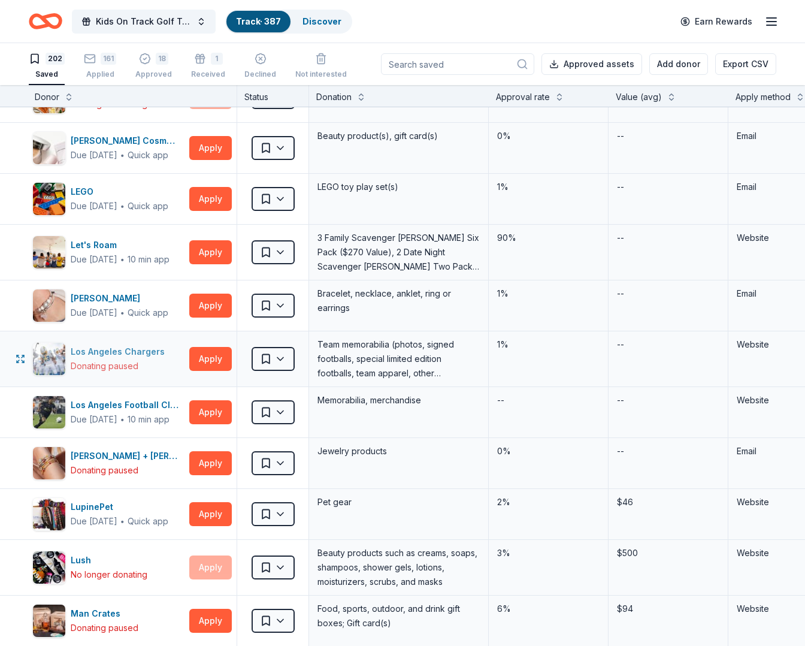
click at [150, 350] on div "Los Angeles Chargers" at bounding box center [120, 351] width 99 height 14
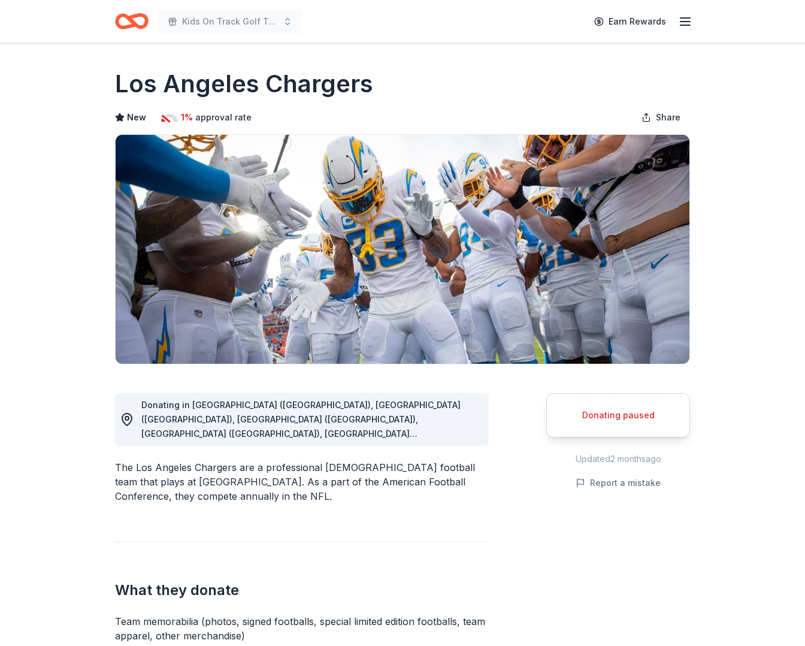
click at [626, 426] on div "Donating paused" at bounding box center [618, 415] width 144 height 44
click at [625, 420] on div "Donating paused" at bounding box center [618, 415] width 114 height 14
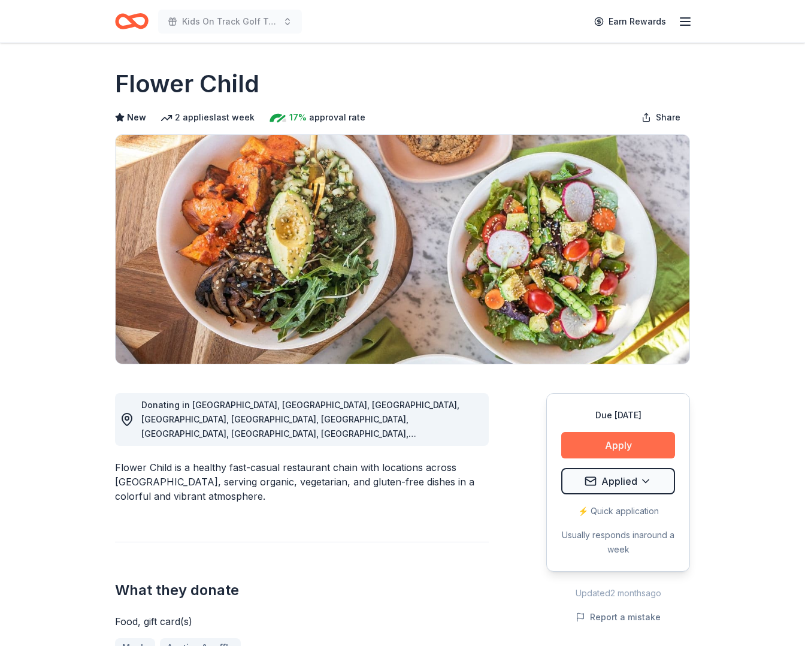
click at [641, 440] on button "Apply" at bounding box center [618, 445] width 114 height 26
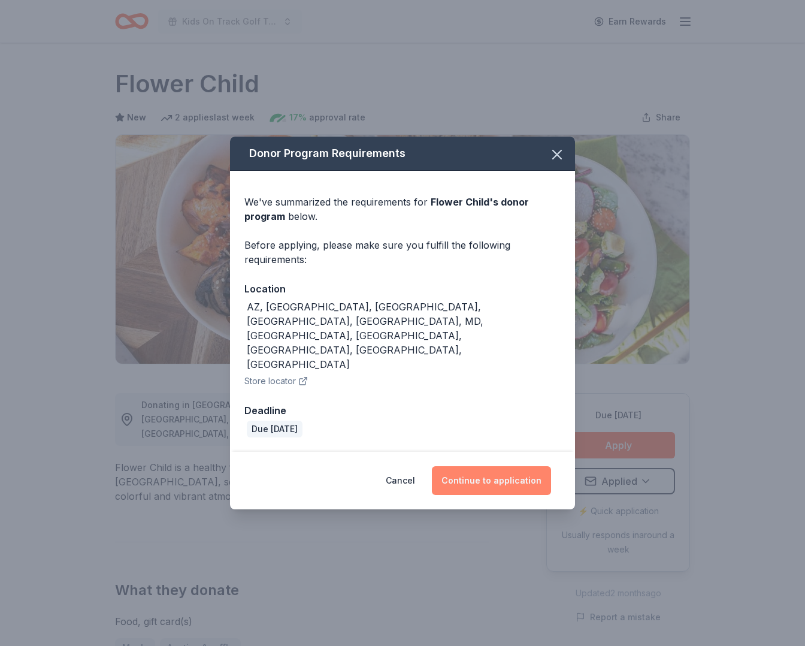
click at [507, 466] on button "Continue to application" at bounding box center [491, 480] width 119 height 29
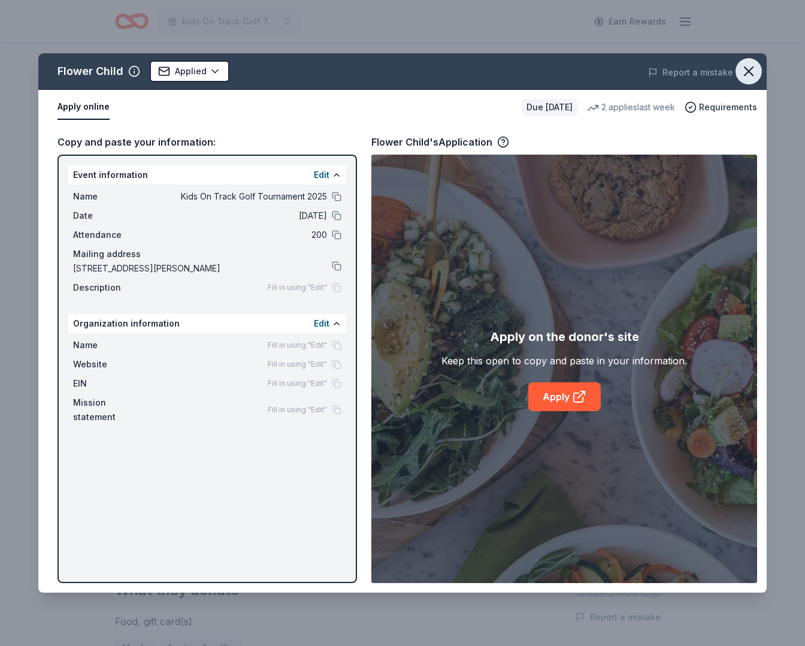
click at [750, 72] on icon "button" at bounding box center [749, 71] width 8 height 8
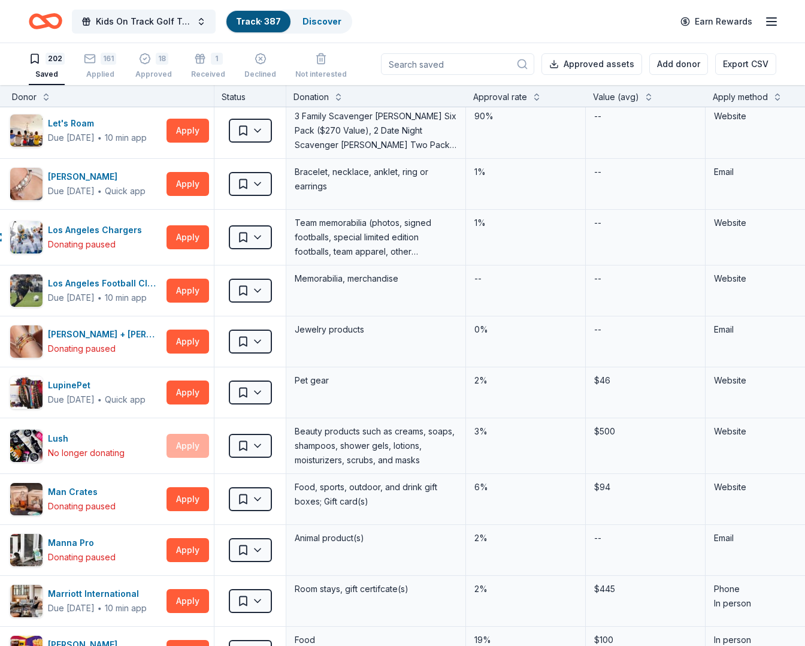
scroll to position [4039, 24]
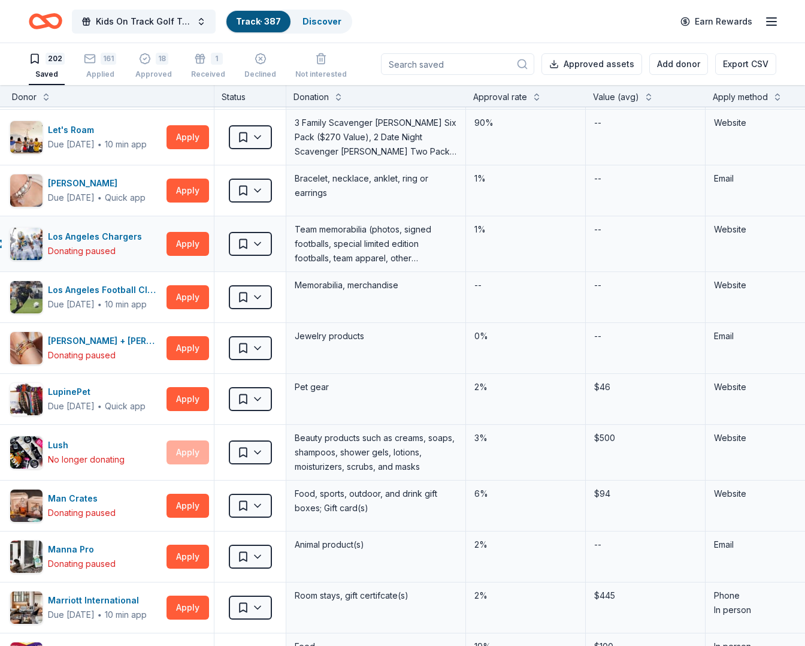
click at [516, 239] on div "1%" at bounding box center [526, 243] width 120 height 55
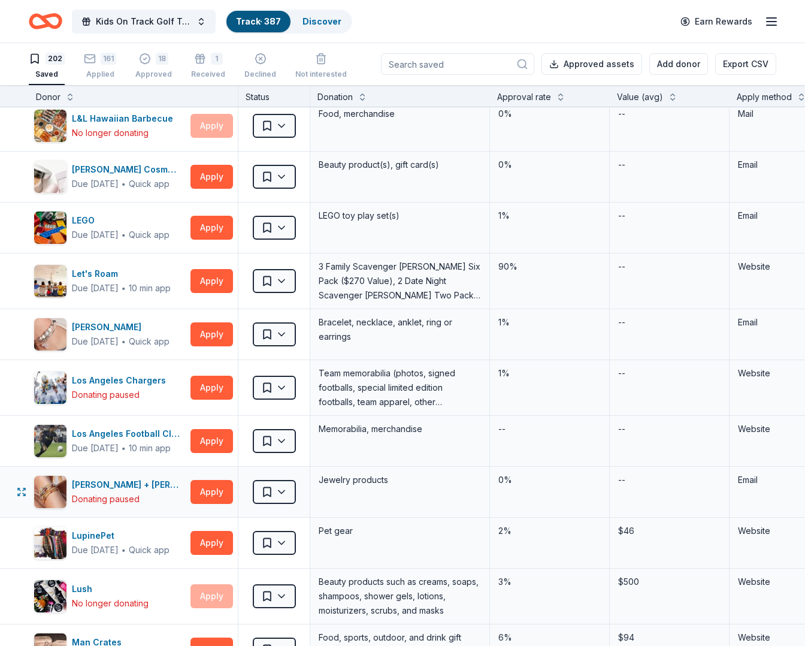
scroll to position [3762, 0]
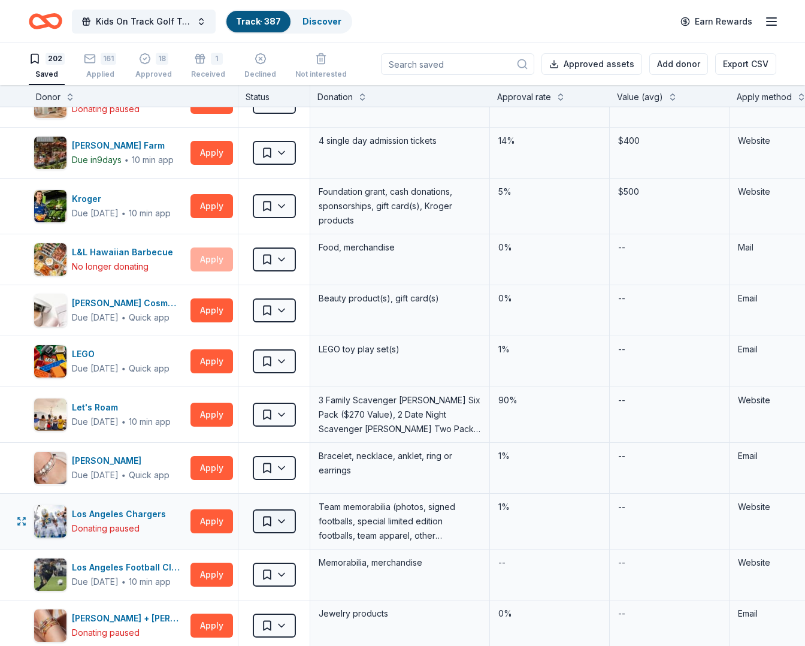
click at [283, 520] on html "Kids On Track Golf Tournament 2025 Track · 387 Discover Earn Rewards 202 Saved …" at bounding box center [402, 323] width 805 height 646
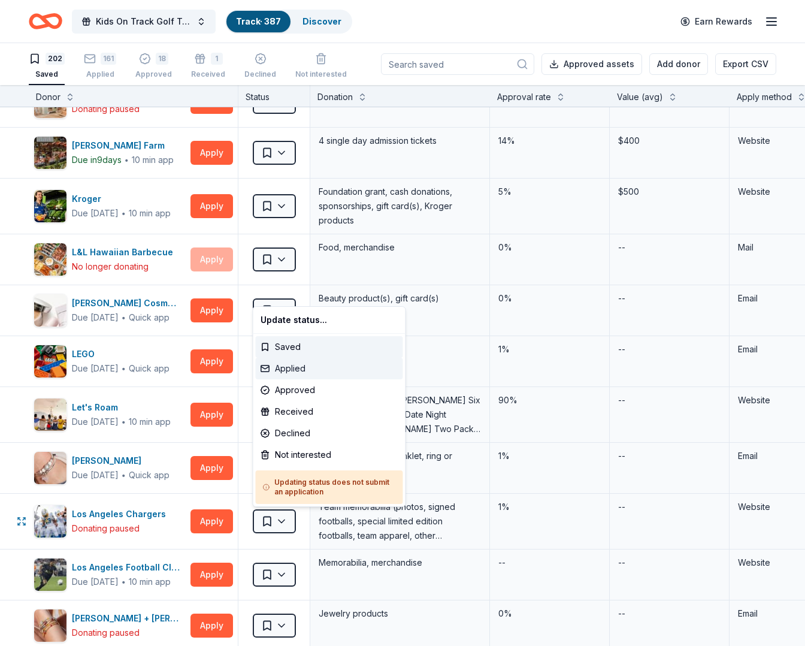
click at [299, 367] on div "Applied" at bounding box center [329, 369] width 147 height 22
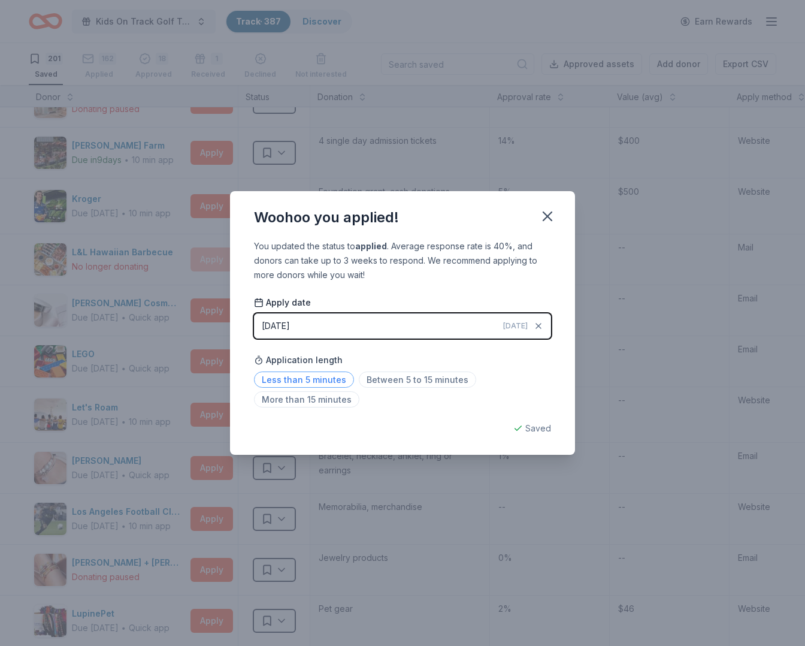
click at [320, 383] on span "Less than 5 minutes" at bounding box center [304, 379] width 100 height 16
click at [549, 216] on icon "button" at bounding box center [547, 216] width 8 height 8
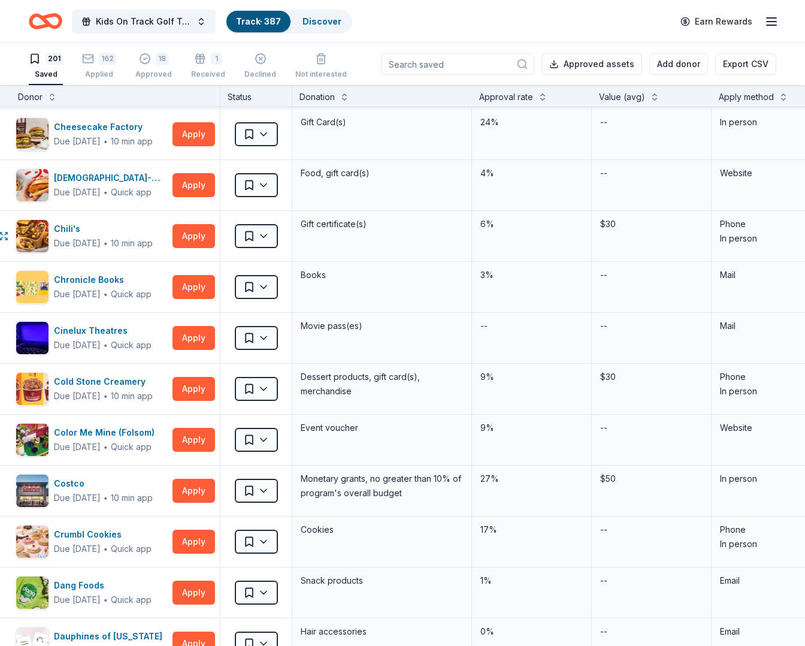
scroll to position [1173, 18]
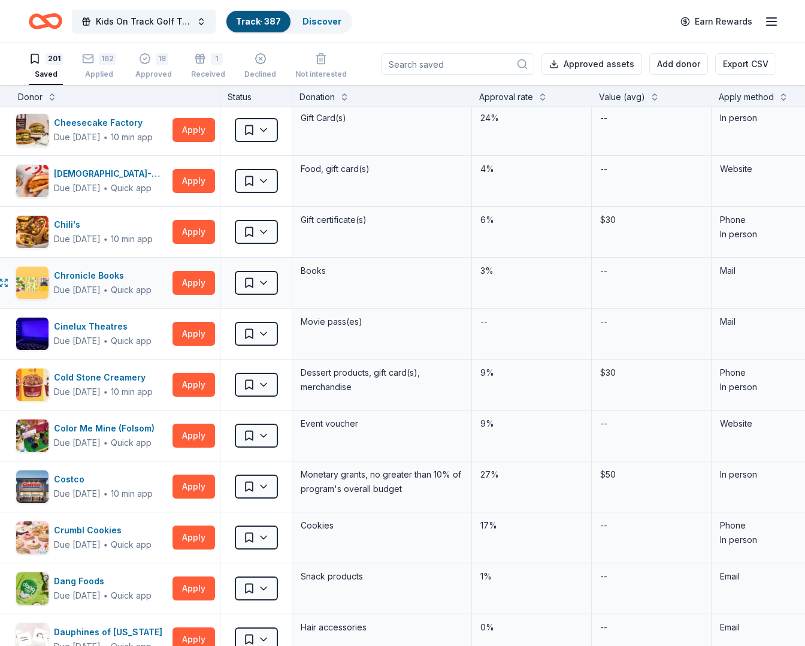
click at [344, 305] on div "Books" at bounding box center [382, 283] width 180 height 50
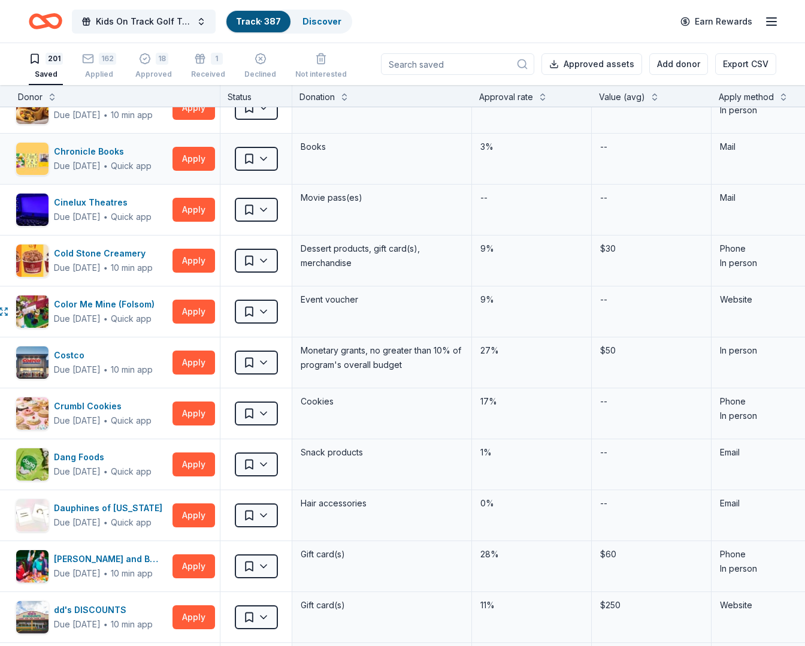
scroll to position [1299, 18]
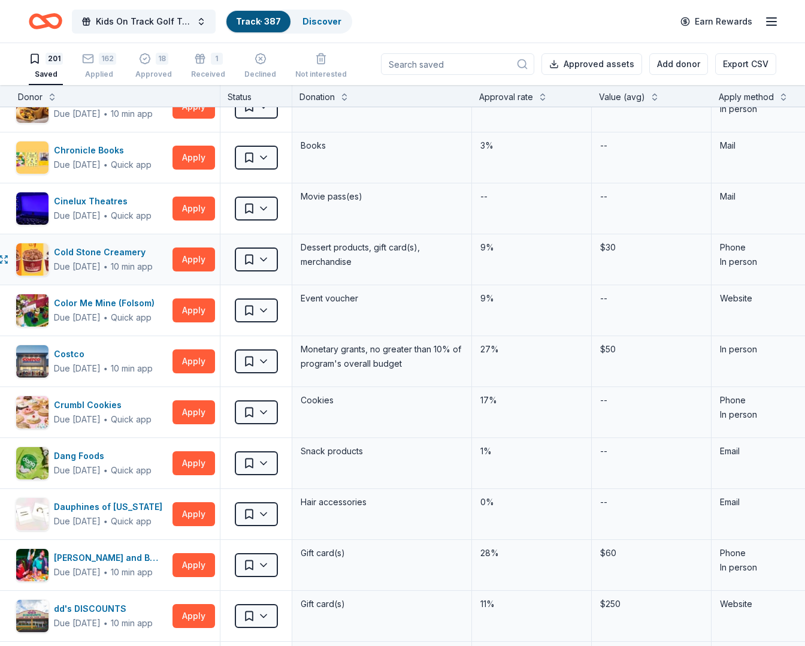
click at [622, 262] on div "$30" at bounding box center [652, 259] width 120 height 50
click at [675, 314] on div "--" at bounding box center [652, 310] width 120 height 50
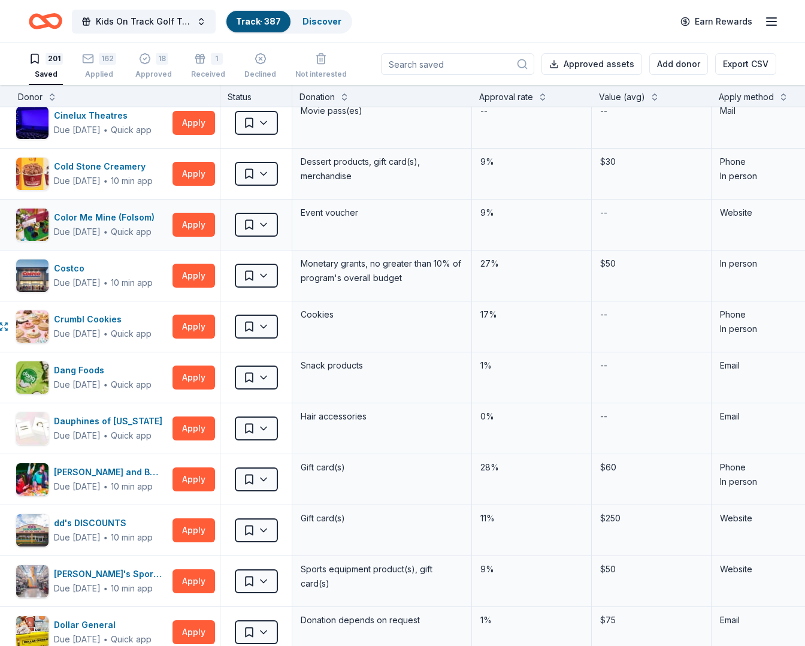
scroll to position [1385, 18]
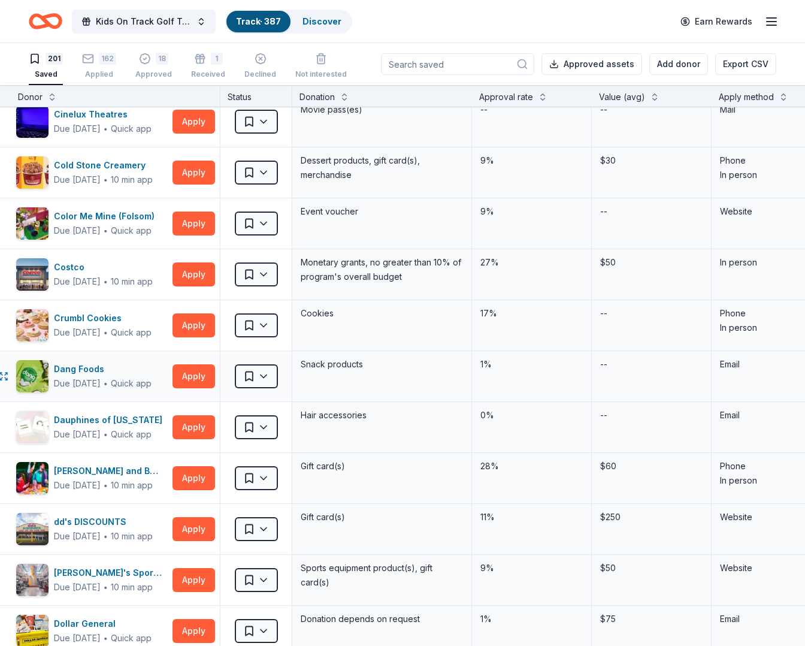
click at [682, 371] on div "--" at bounding box center [652, 376] width 120 height 50
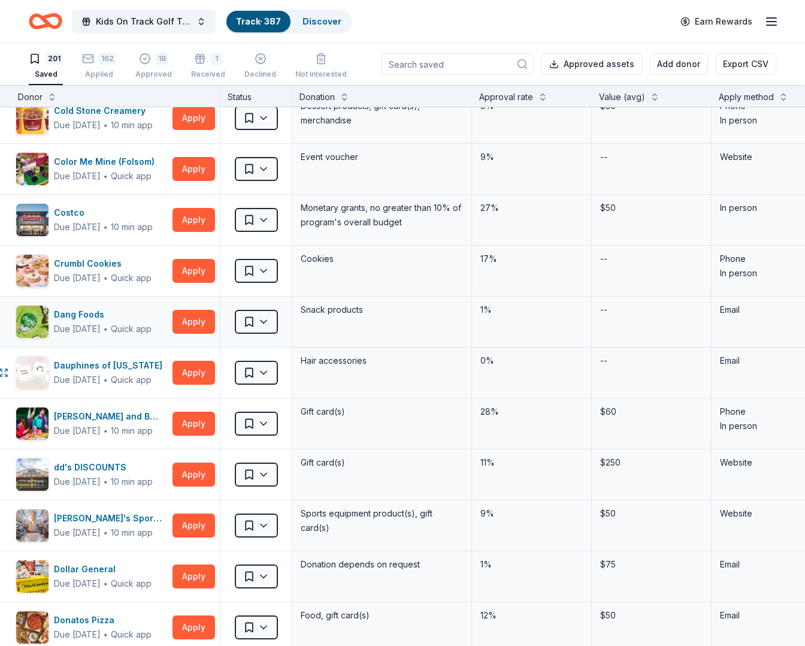
click at [682, 371] on div "--" at bounding box center [652, 372] width 120 height 50
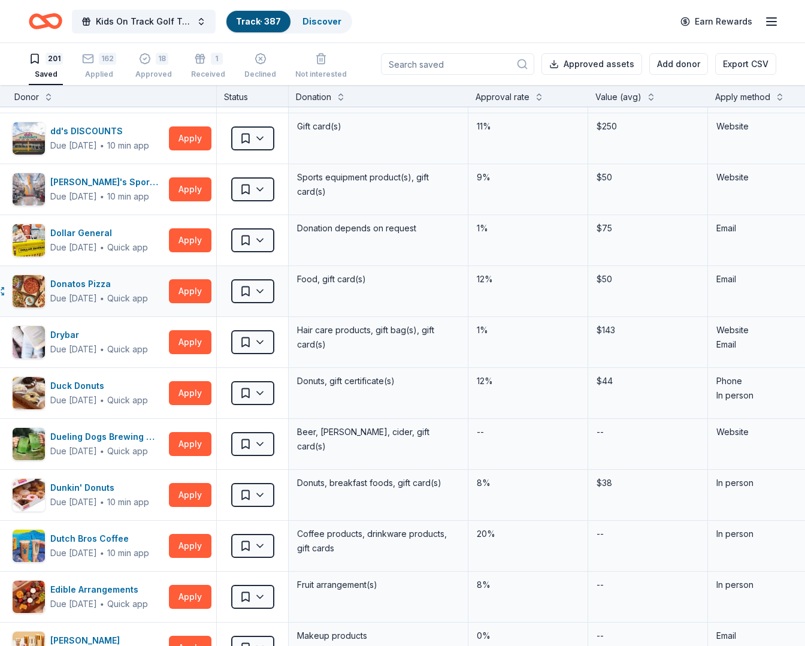
scroll to position [1776, 20]
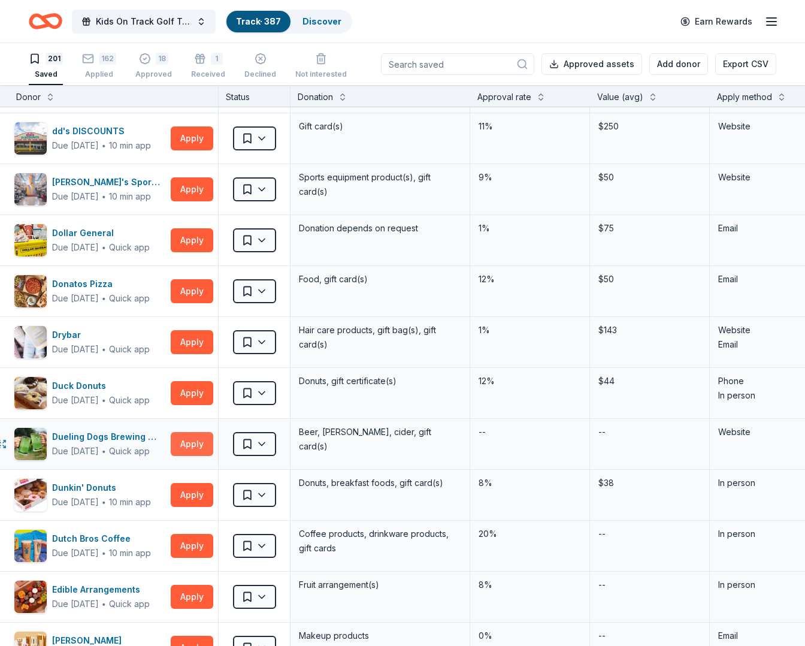
click at [198, 441] on button "Apply" at bounding box center [192, 444] width 43 height 24
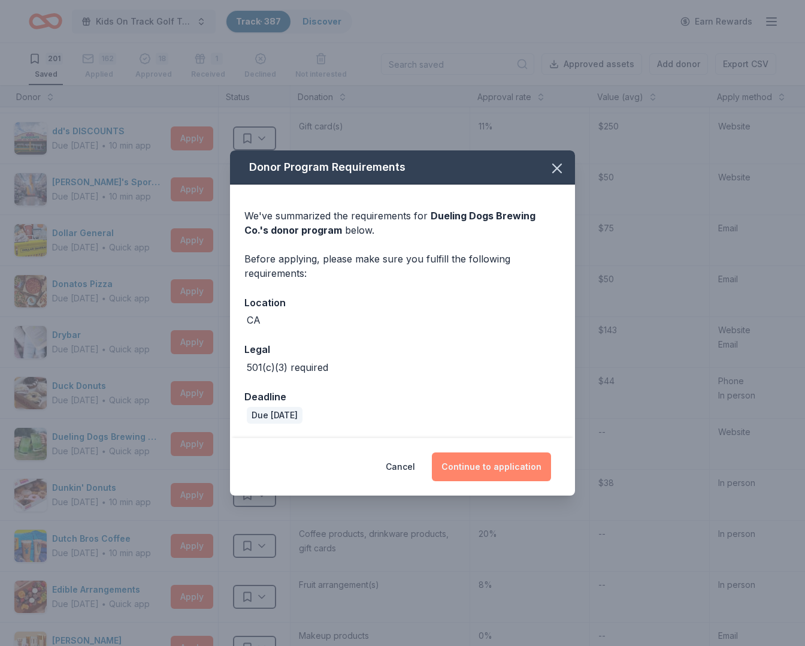
click at [532, 469] on button "Continue to application" at bounding box center [491, 466] width 119 height 29
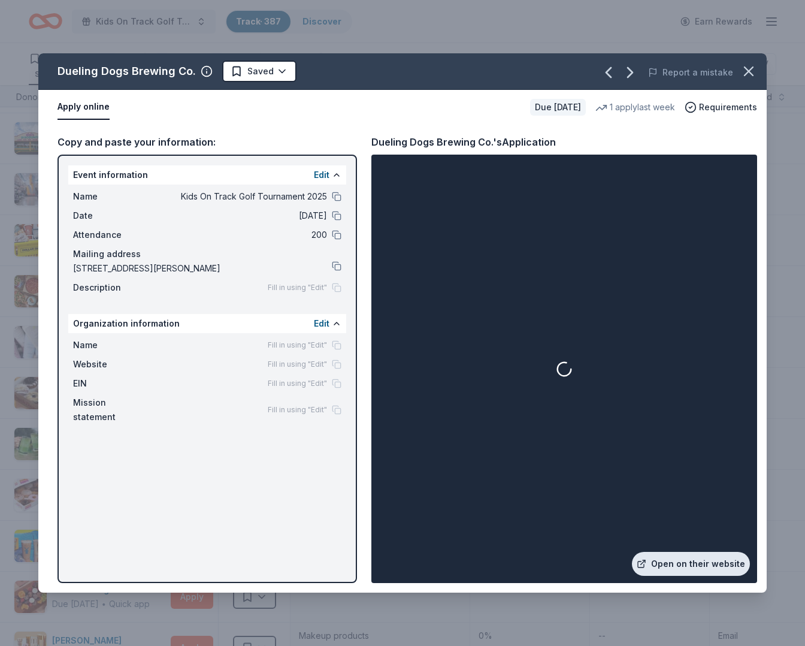
click at [713, 561] on link "Open on their website" at bounding box center [691, 564] width 118 height 24
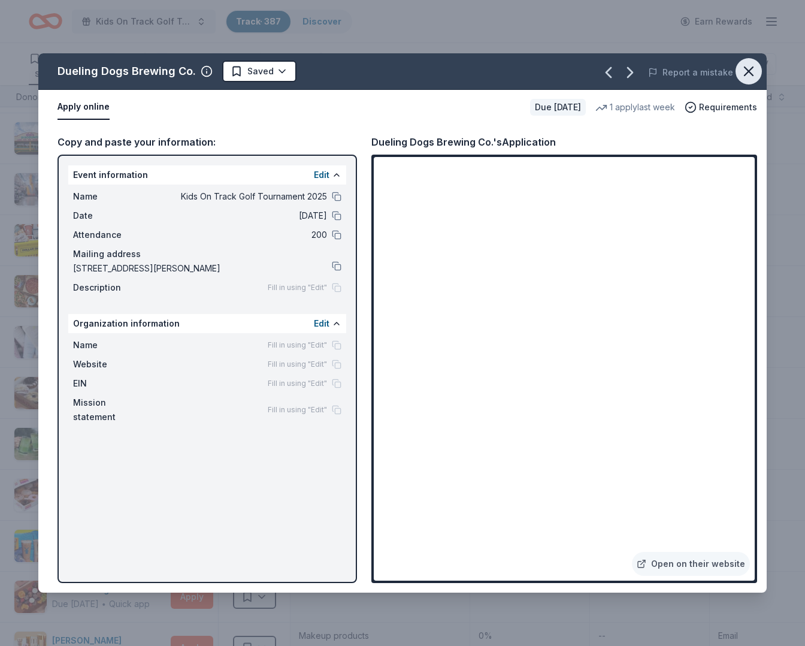
click at [753, 75] on icon "button" at bounding box center [749, 71] width 8 height 8
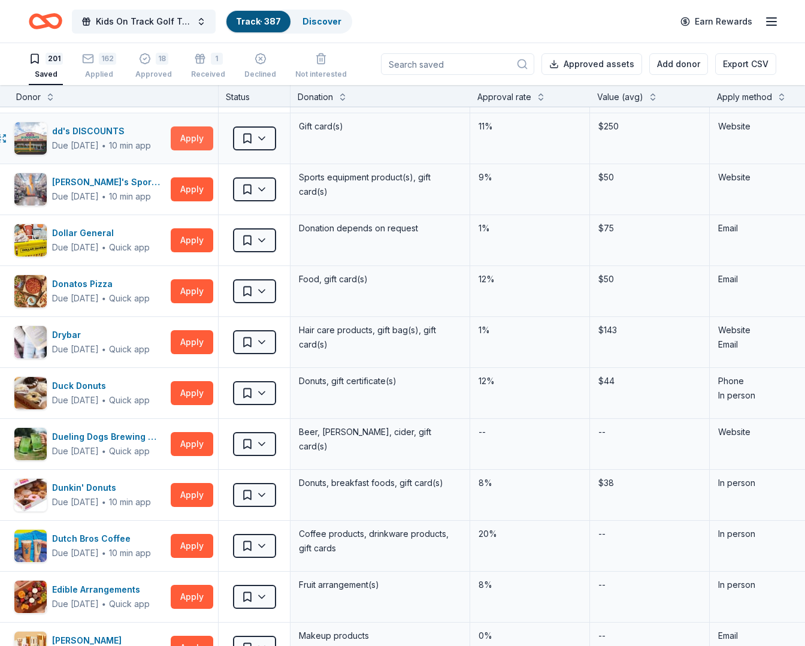
click at [197, 138] on button "Apply" at bounding box center [192, 138] width 43 height 24
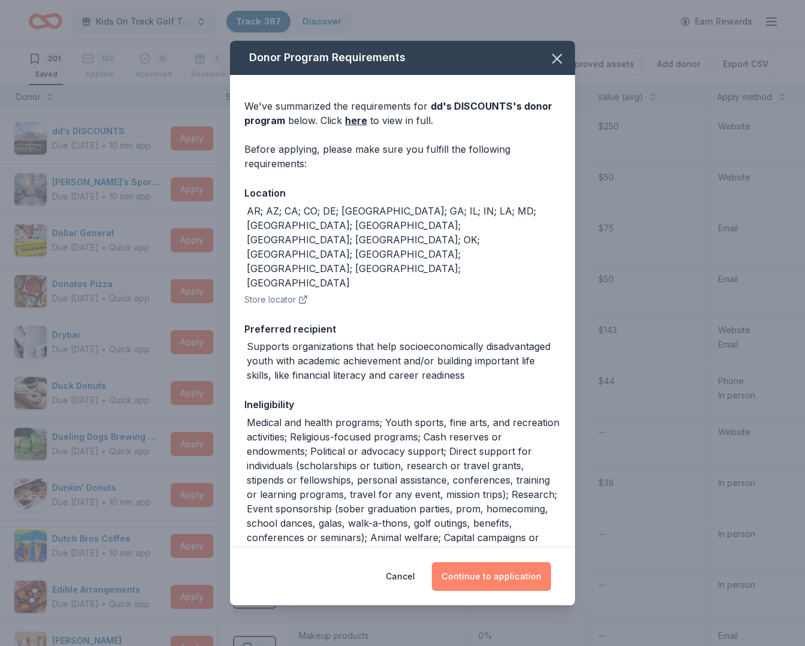
click at [507, 574] on button "Continue to application" at bounding box center [491, 576] width 119 height 29
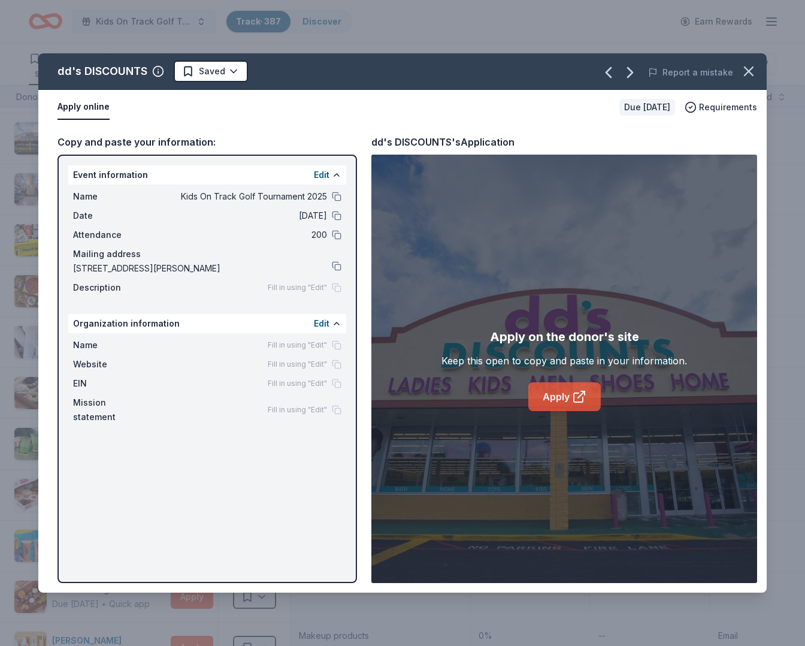
click at [568, 398] on link "Apply" at bounding box center [564, 396] width 72 height 29
click at [749, 71] on icon "button" at bounding box center [749, 71] width 8 height 8
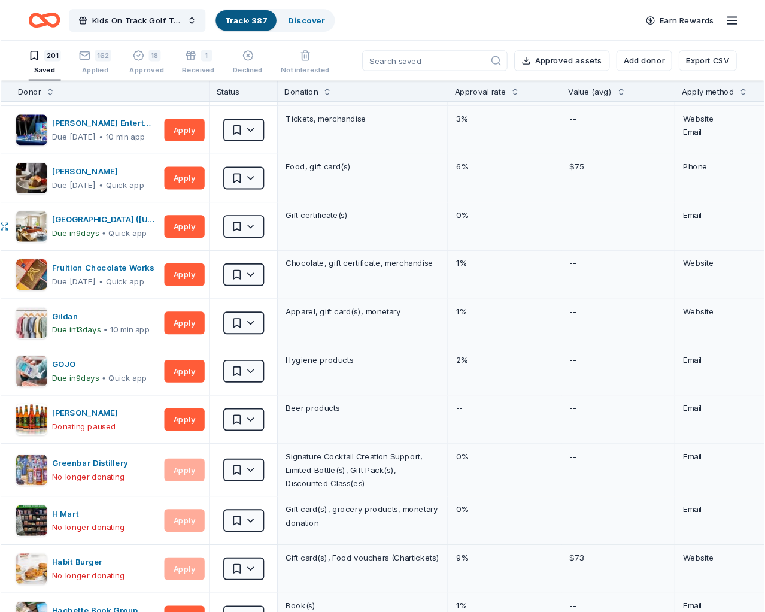
scroll to position [2441, 19]
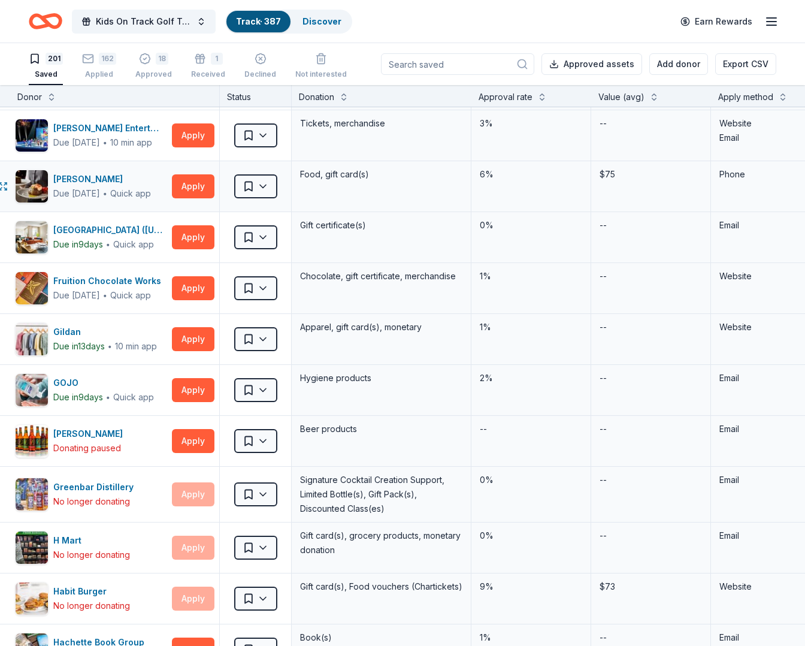
click at [538, 192] on div "6%" at bounding box center [531, 186] width 120 height 50
click at [201, 131] on button "Apply" at bounding box center [193, 135] width 43 height 24
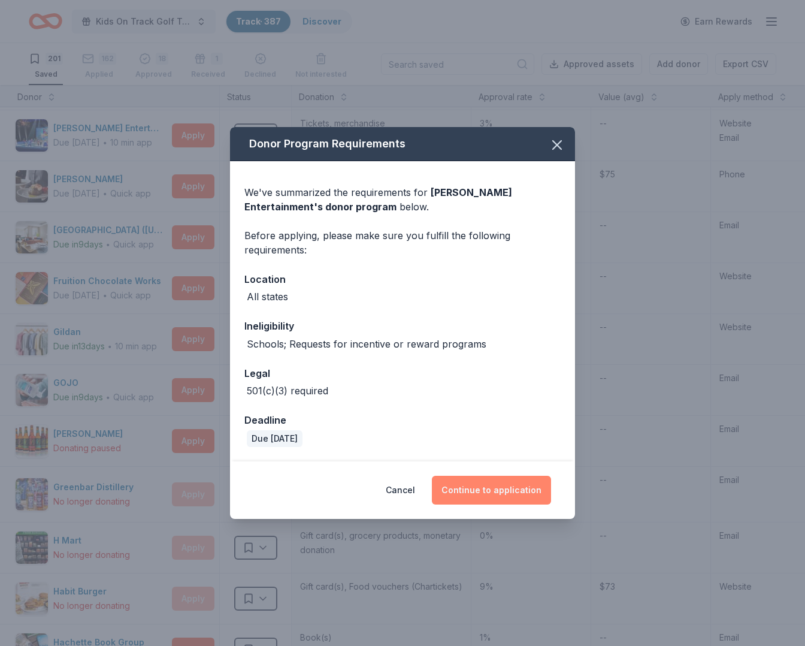
click at [493, 489] on button "Continue to application" at bounding box center [491, 490] width 119 height 29
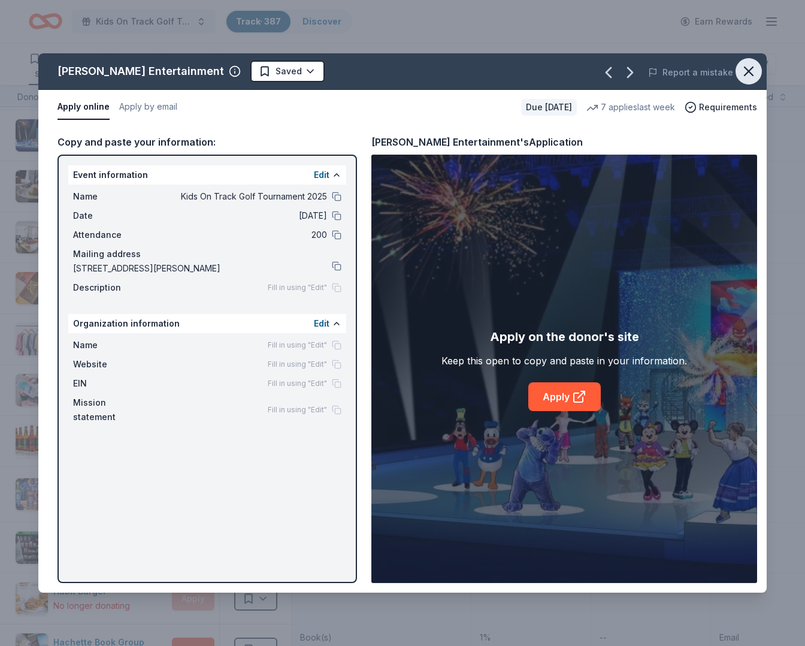
click at [744, 74] on icon "button" at bounding box center [748, 71] width 17 height 17
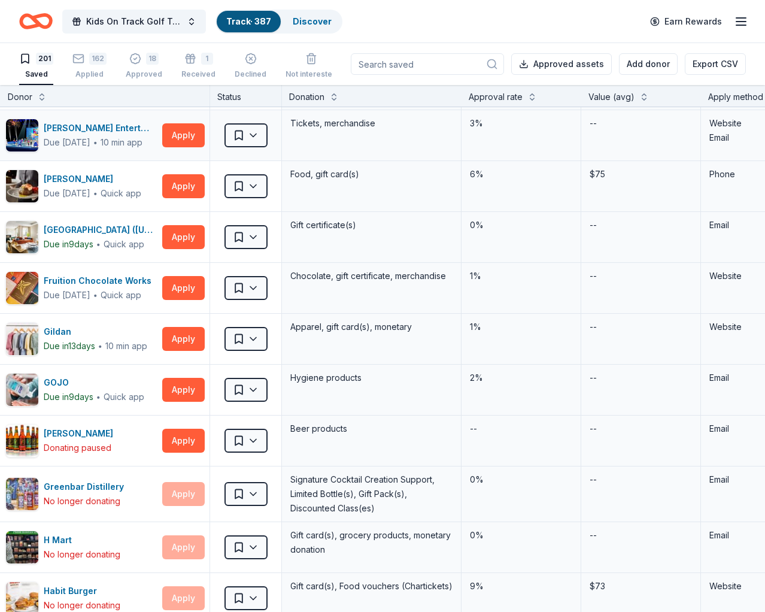
click at [385, 135] on div "Tickets, merchandise" at bounding box center [372, 135] width 180 height 50
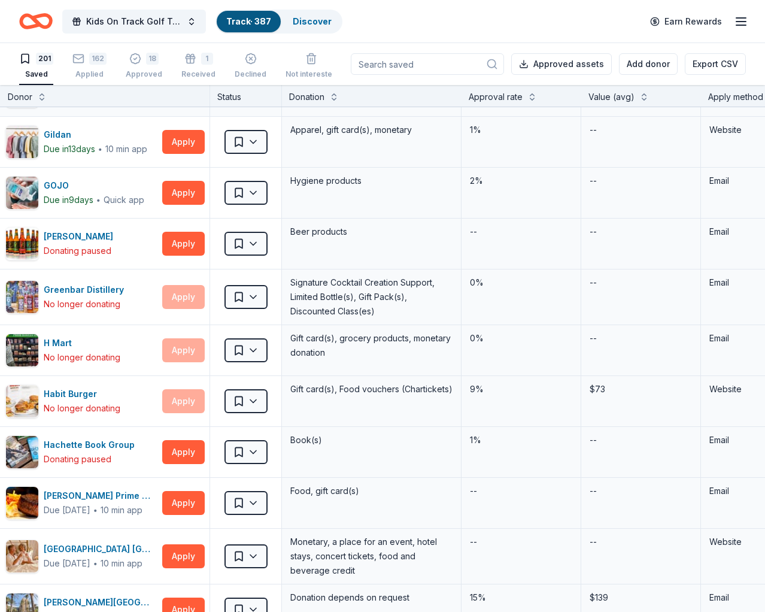
scroll to position [2607, 19]
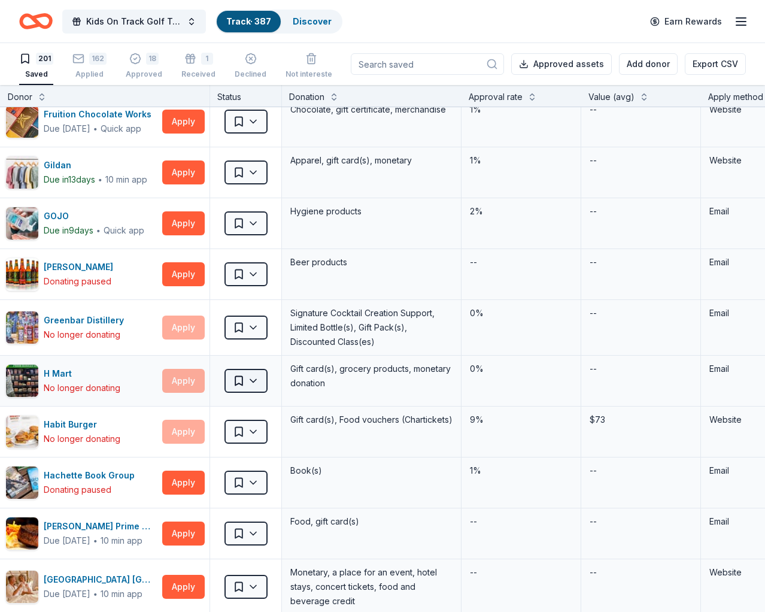
click at [257, 383] on html "Kids On Track Golf Tournament 2025 Track · 387 Discover Earn Rewards 201 Saved …" at bounding box center [382, 306] width 765 height 612
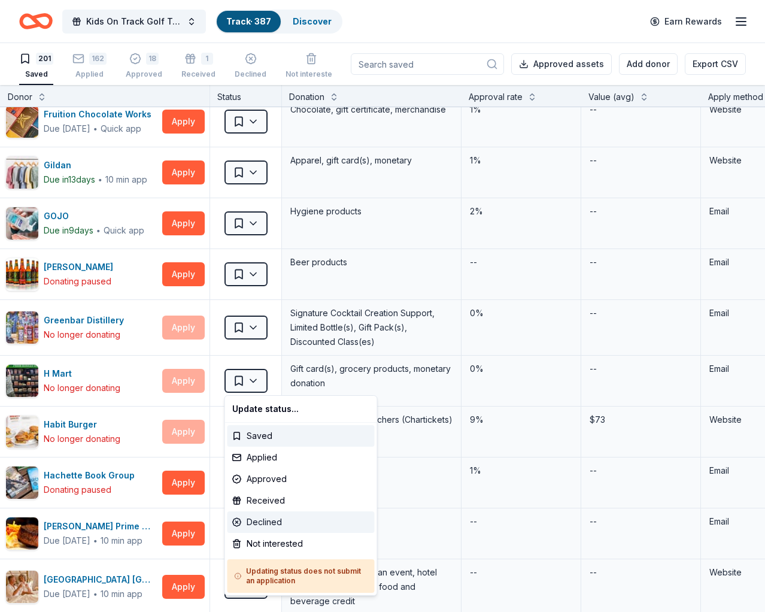
click at [264, 525] on div "Declined" at bounding box center [301, 523] width 147 height 22
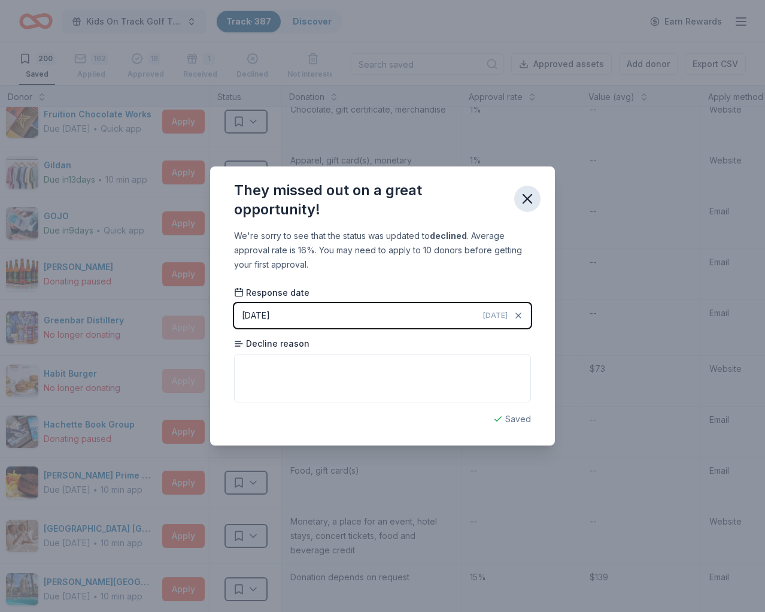
click at [525, 197] on icon "button" at bounding box center [527, 198] width 17 height 17
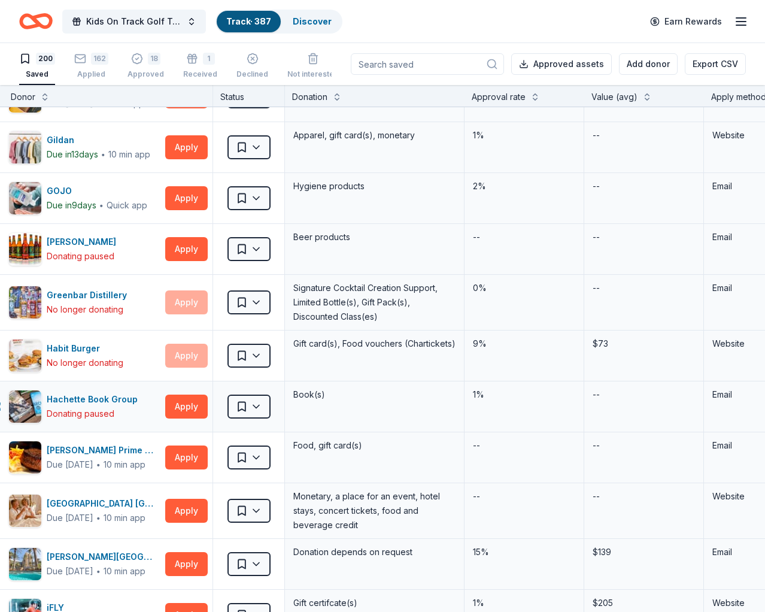
scroll to position [2635, 16]
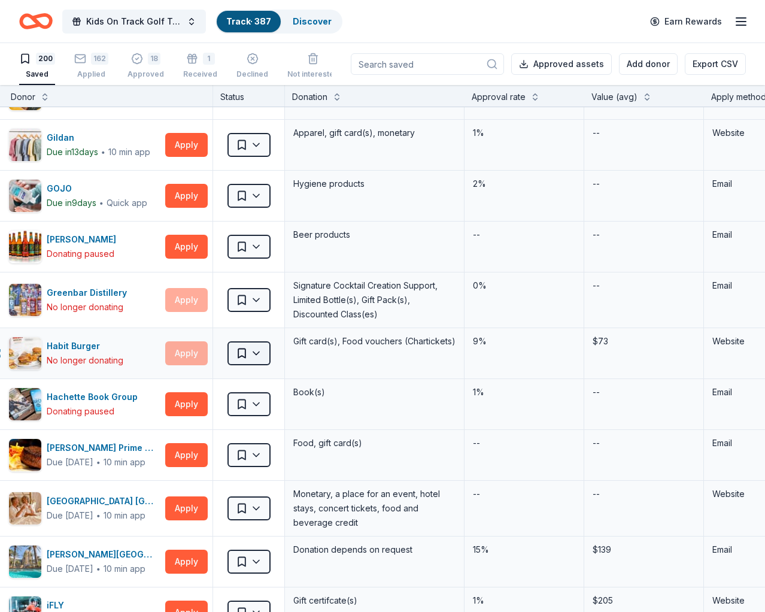
click at [257, 349] on html "Kids On Track Golf Tournament 2025 Track · 387 Discover Earn Rewards 200 Saved …" at bounding box center [382, 306] width 765 height 612
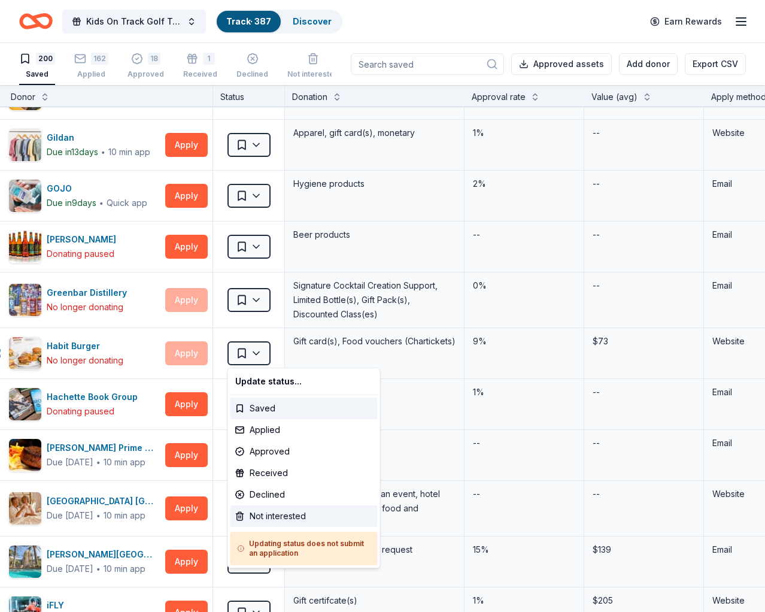
click at [288, 513] on div "Not interested" at bounding box center [304, 517] width 147 height 22
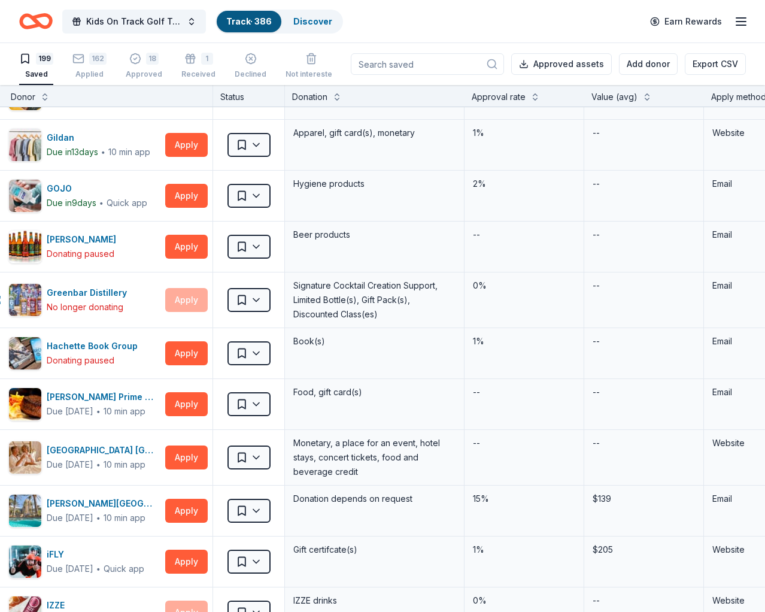
click at [252, 302] on html "Kids On Track Golf Tournament 2025 Track · 386 Discover Earn Rewards 199 Saved …" at bounding box center [382, 306] width 765 height 612
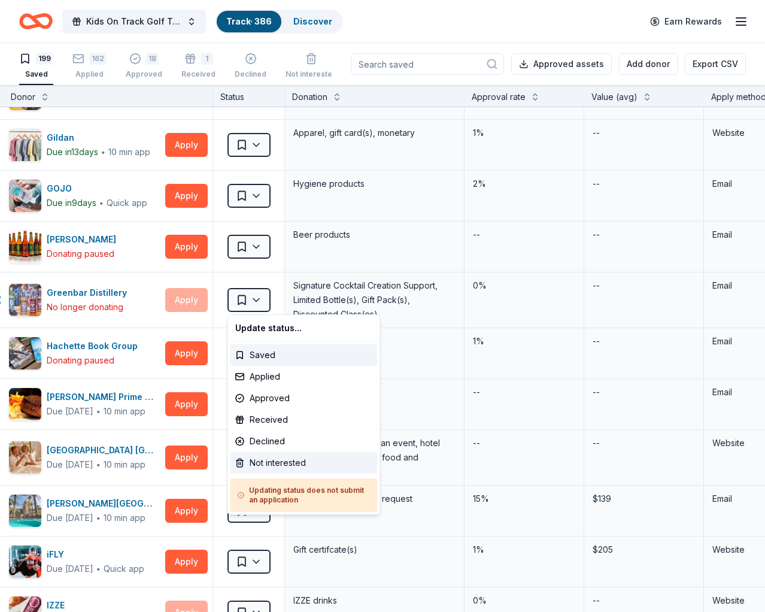
click at [290, 462] on div "Not interested" at bounding box center [304, 463] width 147 height 22
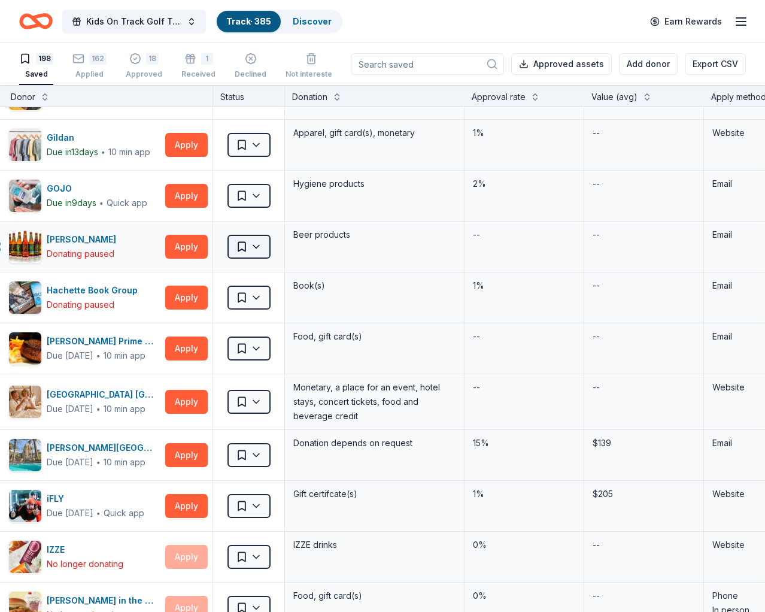
click at [259, 244] on html "Kids On Track Golf Tournament 2025 Track · 385 Discover Earn Rewards 198 Saved …" at bounding box center [382, 306] width 765 height 612
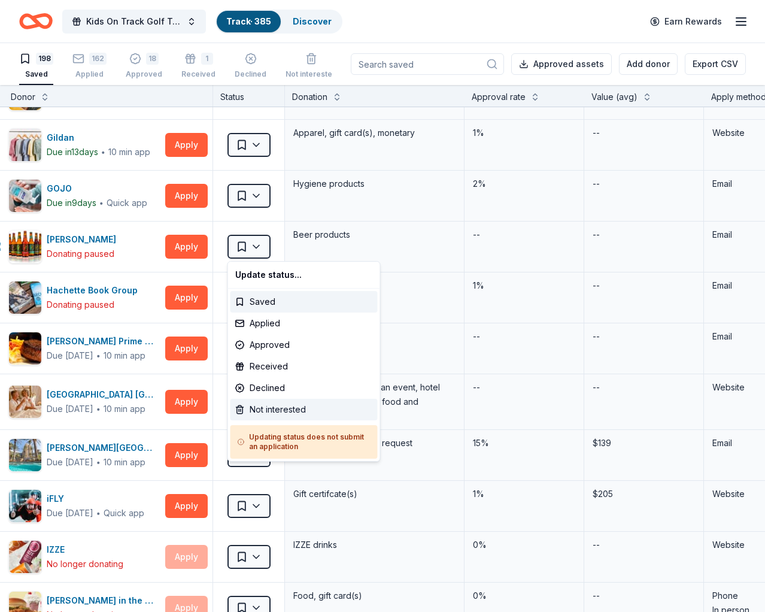
click at [276, 404] on div "Not interested" at bounding box center [304, 410] width 147 height 22
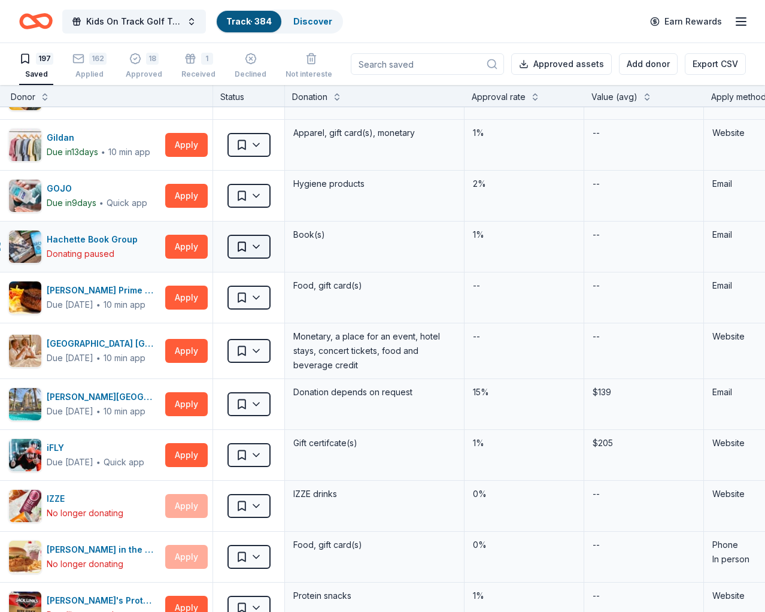
click at [258, 246] on html "Kids On Track Golf Tournament 2025 Track · 384 Discover Earn Rewards 197 Saved …" at bounding box center [382, 306] width 765 height 612
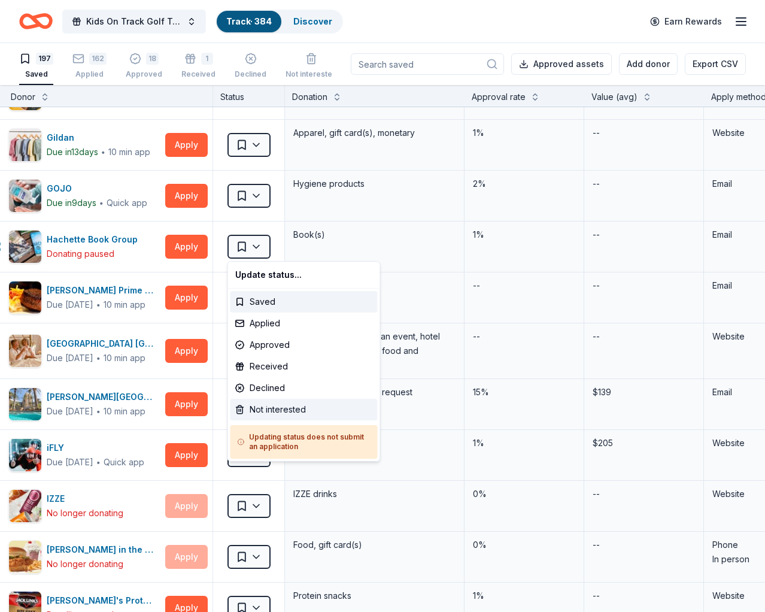
click at [295, 414] on div "Not interested" at bounding box center [304, 410] width 147 height 22
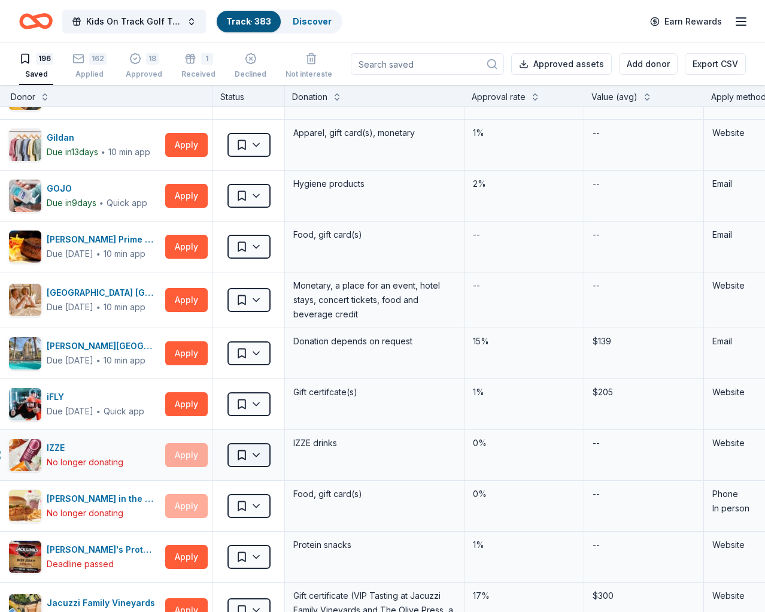
click at [249, 456] on html "Kids On Track Golf Tournament 2025 Track · 383 Discover Earn Rewards 196 Saved …" at bounding box center [382, 306] width 765 height 612
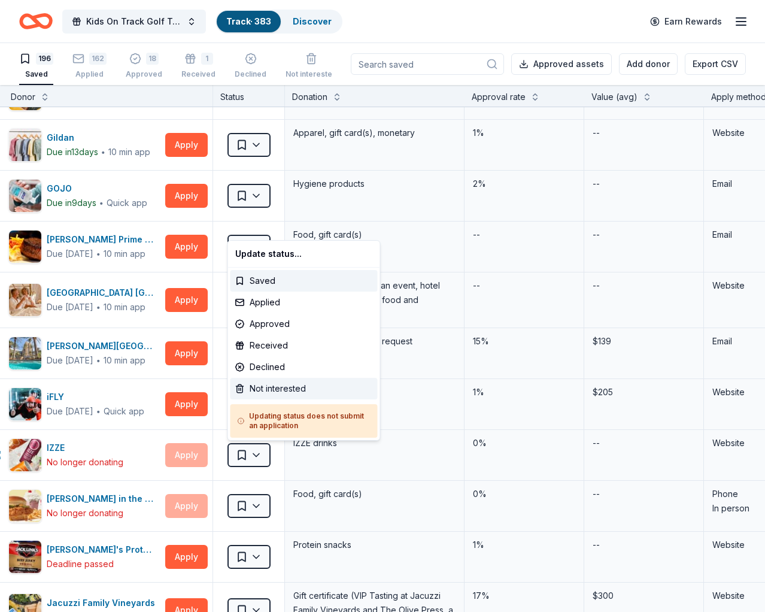
click at [288, 389] on div "Not interested" at bounding box center [304, 389] width 147 height 22
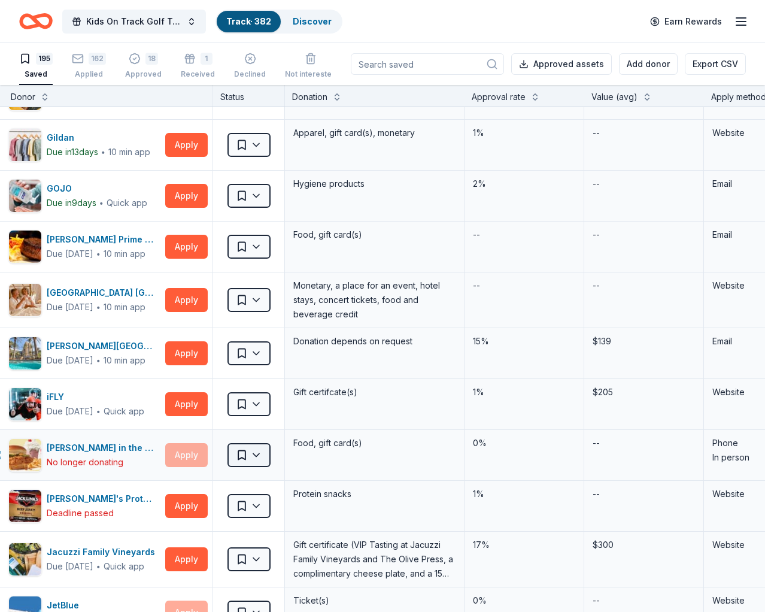
click at [258, 453] on html "Kids On Track Golf Tournament 2025 Track · 382 Discover Earn Rewards 195 Saved …" at bounding box center [382, 306] width 765 height 612
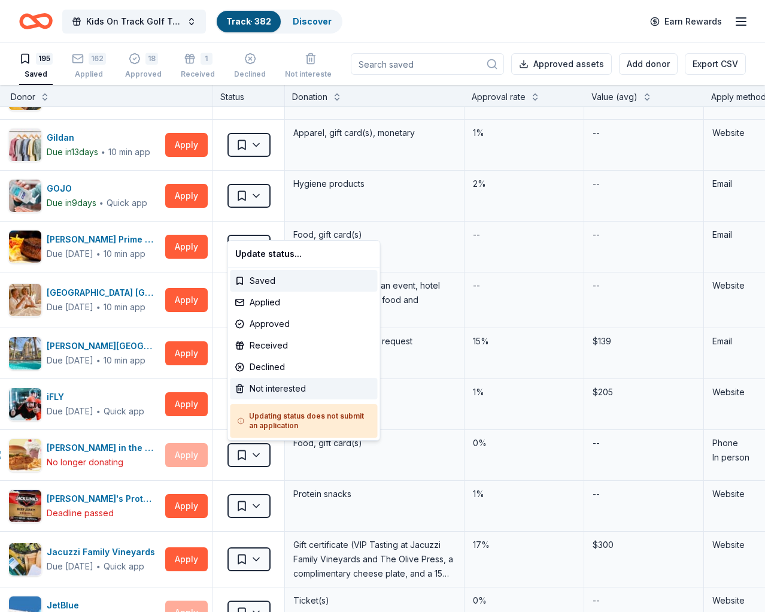
click at [290, 384] on div "Not interested" at bounding box center [304, 389] width 147 height 22
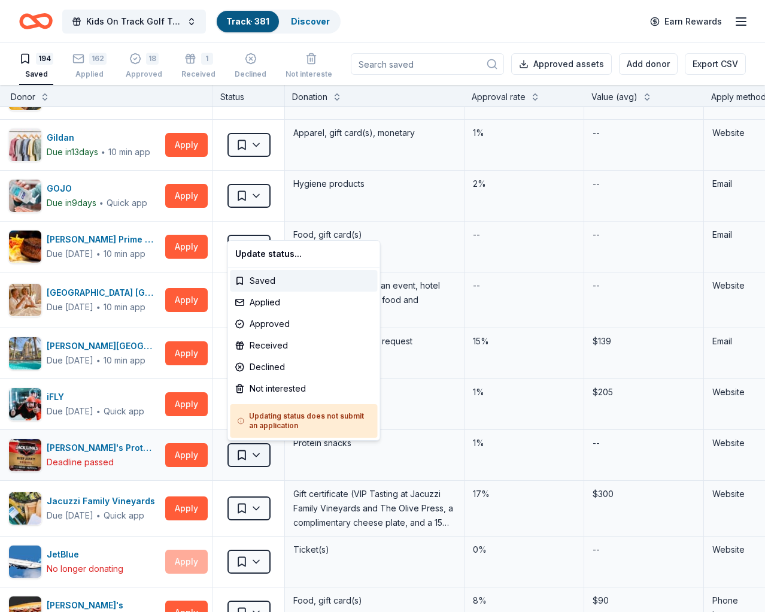
click at [254, 451] on html "Kids On Track Golf Tournament 2025 Track · 381 Discover Earn Rewards 194 Saved …" at bounding box center [382, 306] width 765 height 612
click at [281, 383] on div "Not interested" at bounding box center [304, 389] width 147 height 22
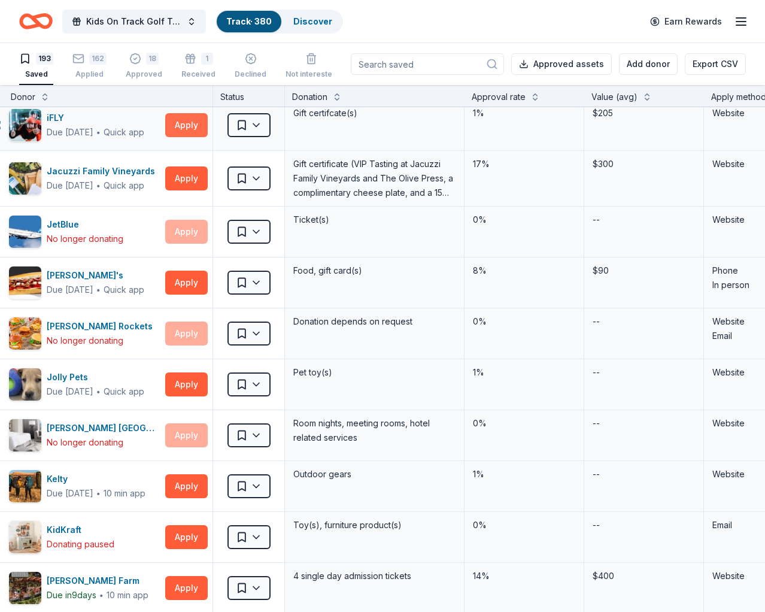
scroll to position [3035, 16]
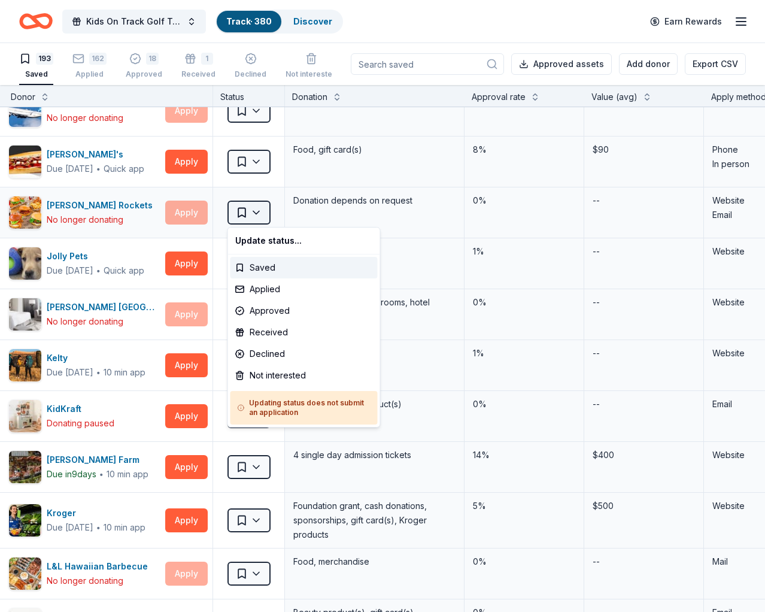
click at [252, 216] on html "Kids On Track Golf Tournament 2025 Track · 380 Discover Earn Rewards 193 Saved …" at bounding box center [382, 306] width 765 height 612
click at [301, 376] on div "Not interested" at bounding box center [304, 376] width 147 height 22
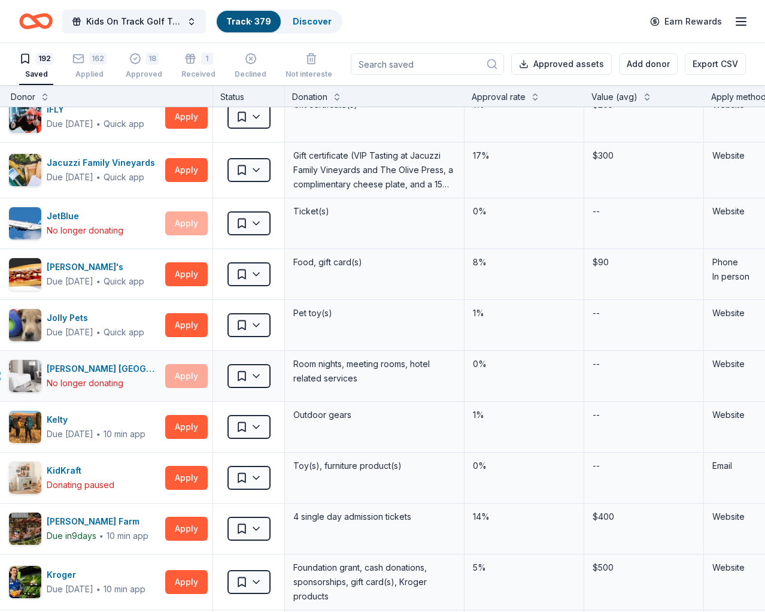
scroll to position [2904, 16]
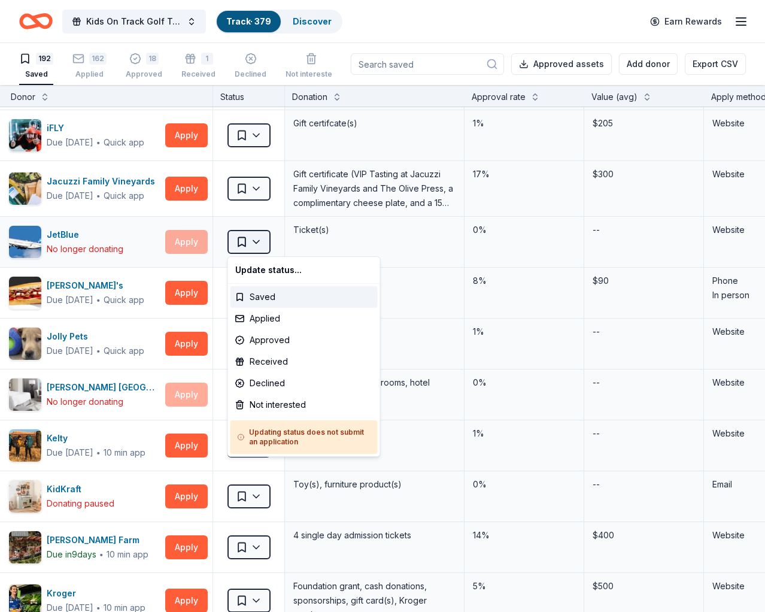
click at [258, 241] on html "Kids On Track Golf Tournament 2025 Track · 379 Discover Earn Rewards 192 Saved …" at bounding box center [382, 306] width 765 height 612
click at [276, 407] on div "Not interested" at bounding box center [304, 405] width 147 height 22
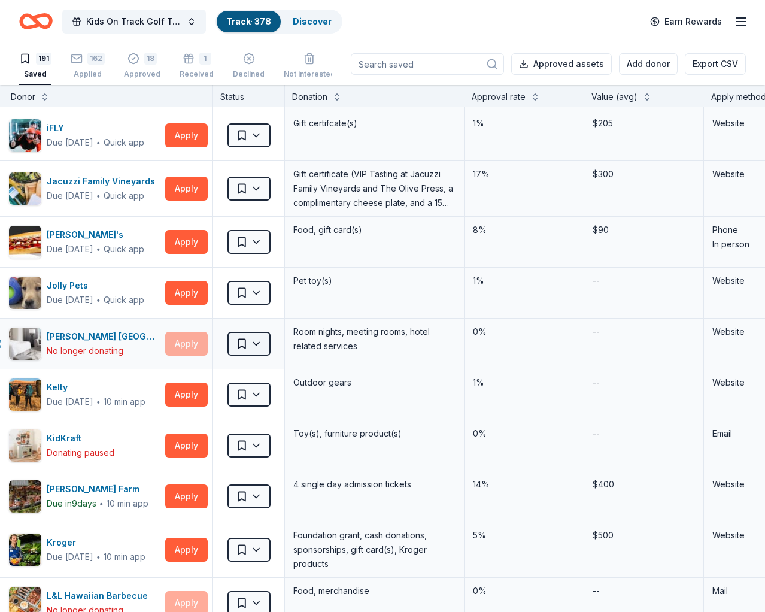
click at [261, 341] on html "Kids On Track Golf Tournament 2025 Track · 378 Discover Earn Rewards 191 Saved …" at bounding box center [382, 306] width 765 height 612
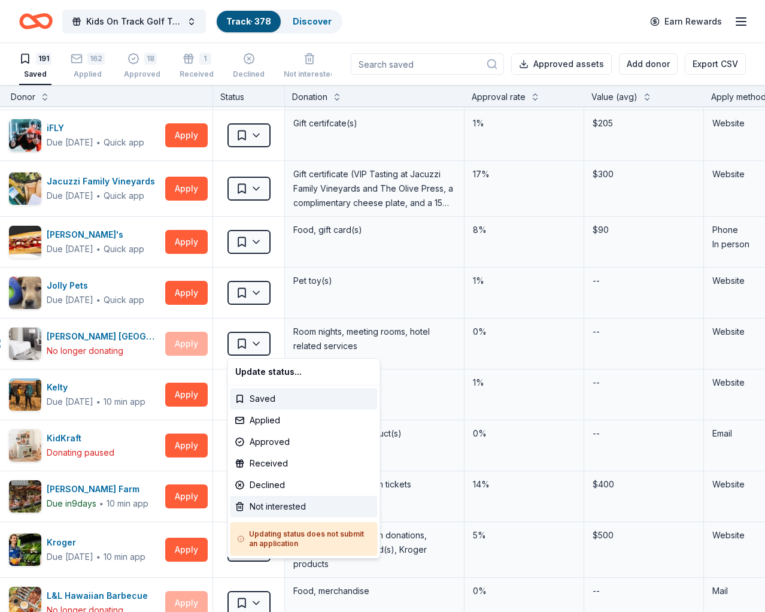
click at [280, 506] on div "Not interested" at bounding box center [304, 507] width 147 height 22
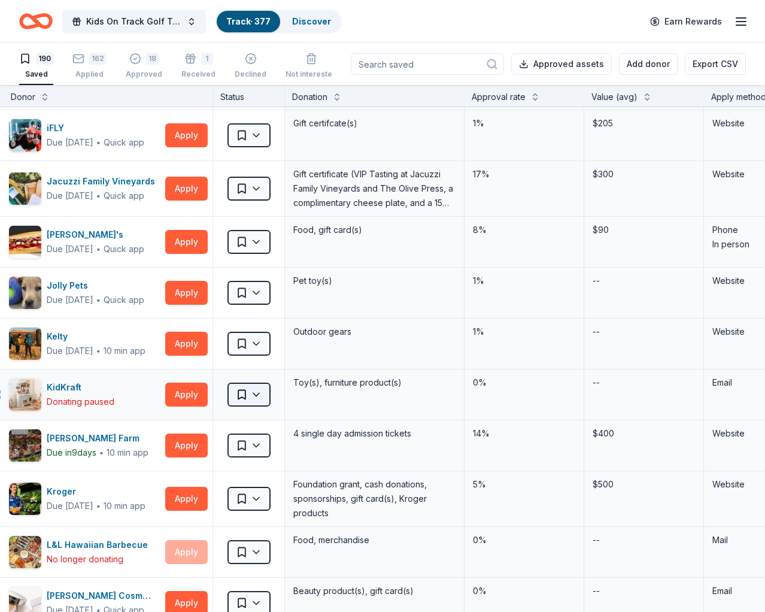
click at [258, 394] on html "Kids On Track Golf Tournament 2025 Track · 377 Discover Earn Rewards 190 Saved …" at bounding box center [382, 306] width 765 height 612
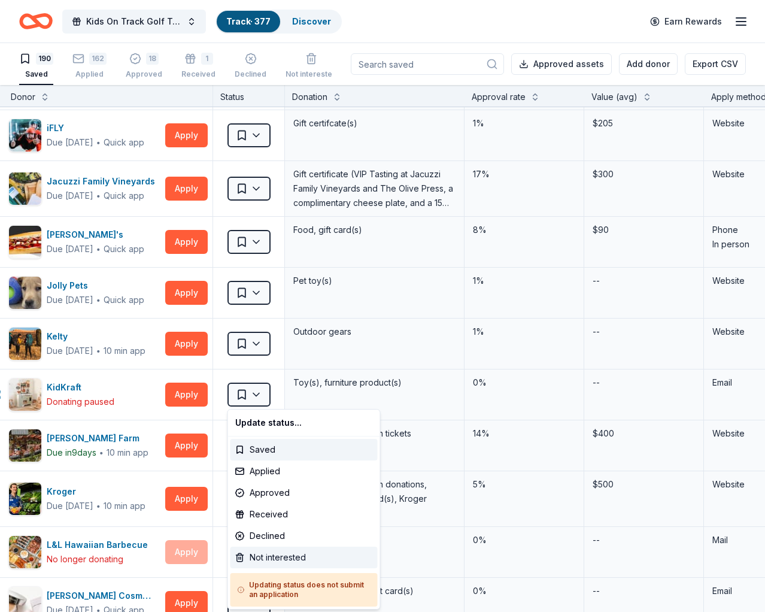
click at [269, 559] on div "Not interested" at bounding box center [304, 558] width 147 height 22
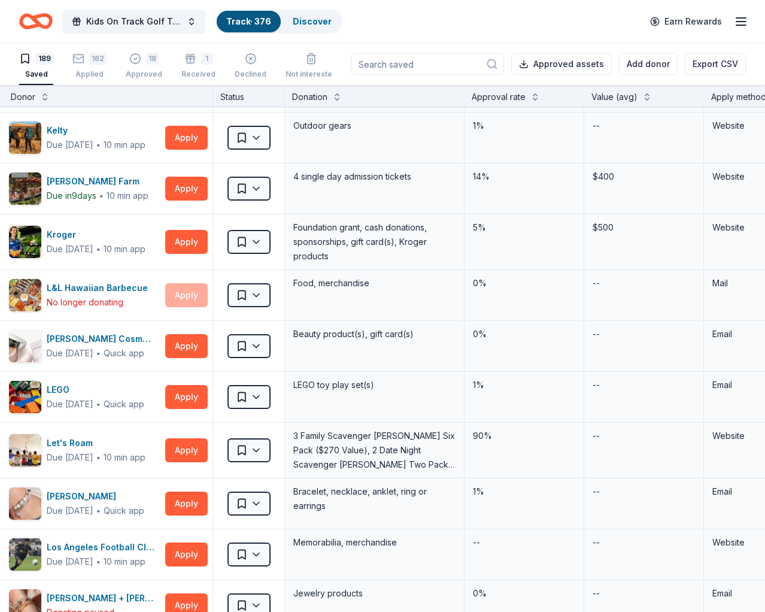
scroll to position [3116, 16]
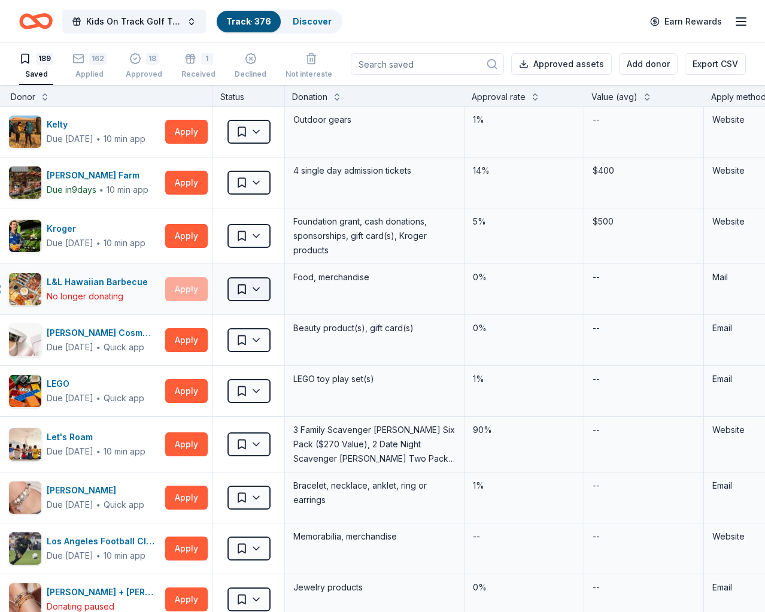
click at [254, 290] on html "Kids On Track Golf Tournament 2025 Track · 376 Discover Earn Rewards 189 Saved …" at bounding box center [382, 306] width 765 height 612
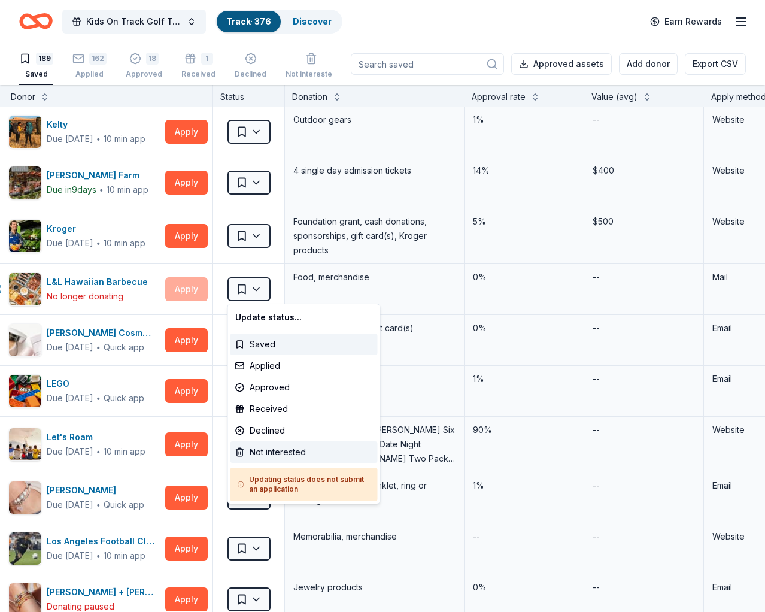
click at [294, 447] on div "Not interested" at bounding box center [304, 452] width 147 height 22
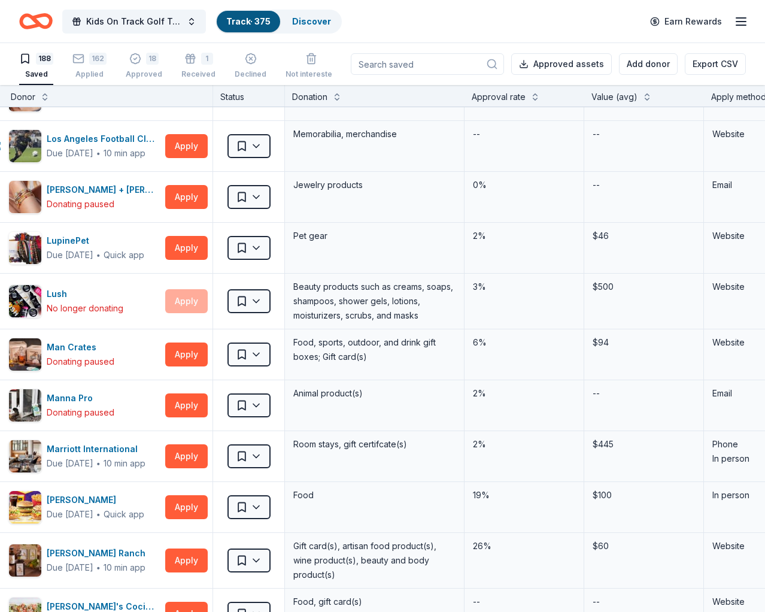
scroll to position [3479, 16]
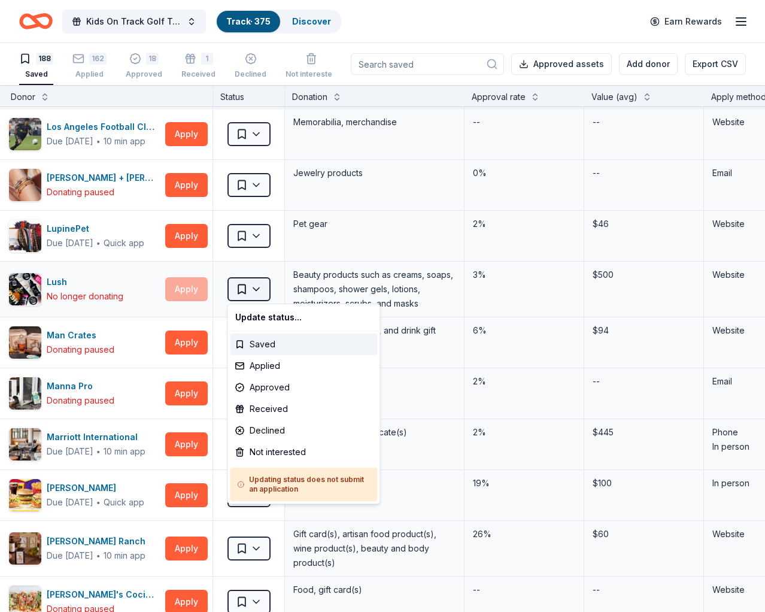
click at [258, 289] on html "Kids On Track Golf Tournament 2025 Track · 375 Discover Earn Rewards 188 Saved …" at bounding box center [382, 306] width 765 height 612
click at [288, 450] on div "Not interested" at bounding box center [304, 452] width 147 height 22
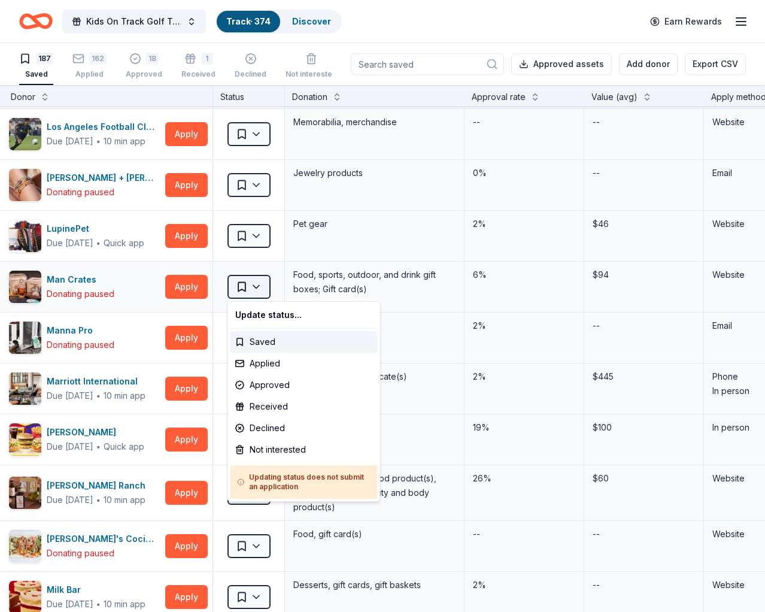
click at [258, 285] on html "Kids On Track Golf Tournament 2025 Track · 374 Discover Earn Rewards 187 Saved …" at bounding box center [382, 306] width 765 height 612
click at [289, 447] on div "Not interested" at bounding box center [304, 450] width 147 height 22
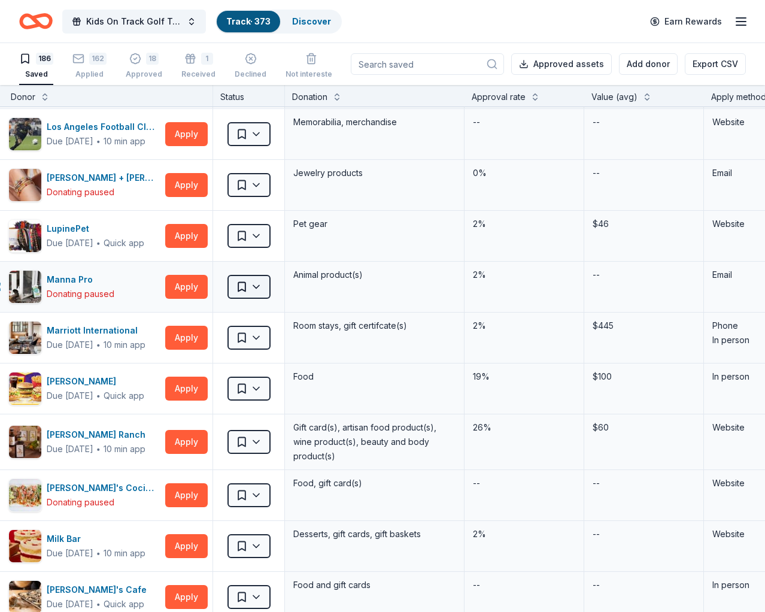
click at [262, 285] on html "Kids On Track Golf Tournament 2025 Track · 373 Discover Earn Rewards 186 Saved …" at bounding box center [382, 306] width 765 height 612
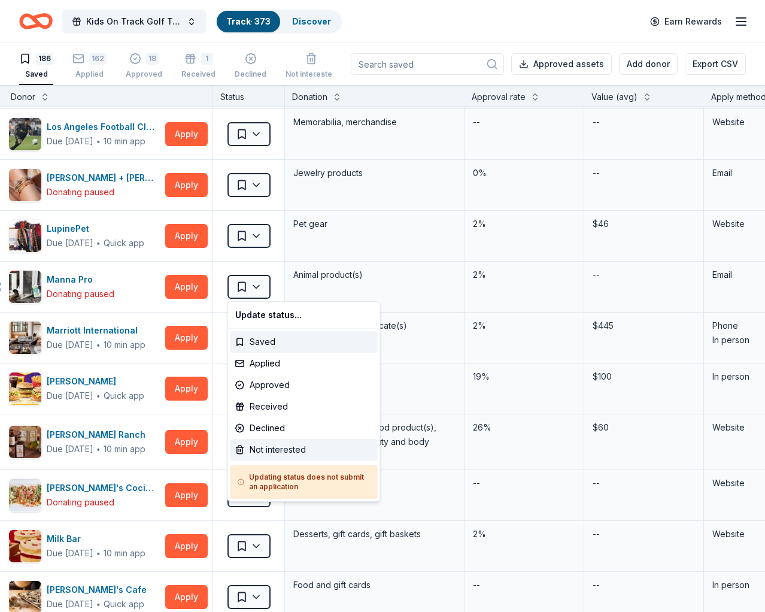
click at [285, 444] on div "Not interested" at bounding box center [304, 450] width 147 height 22
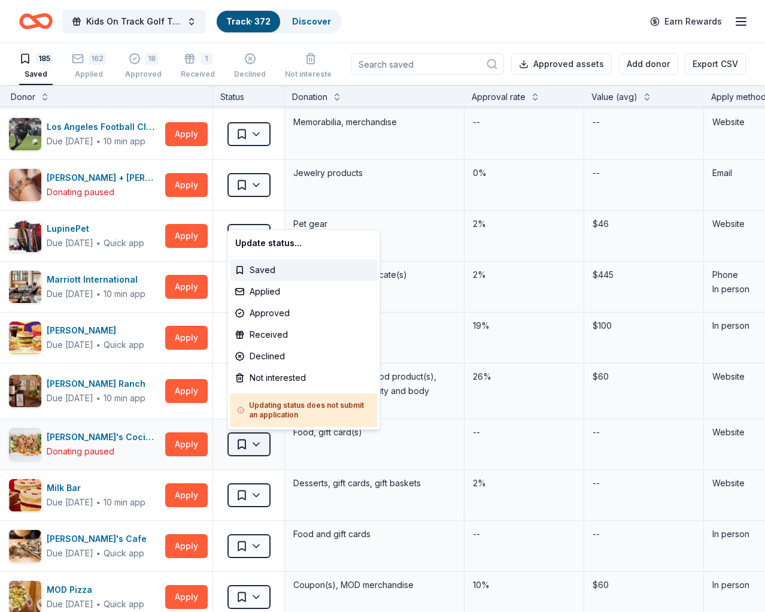
click at [258, 444] on html "Kids On Track Golf Tournament 2025 Track · 372 Discover Earn Rewards 185 Saved …" at bounding box center [382, 306] width 765 height 612
click at [282, 377] on div "Not interested" at bounding box center [304, 378] width 147 height 22
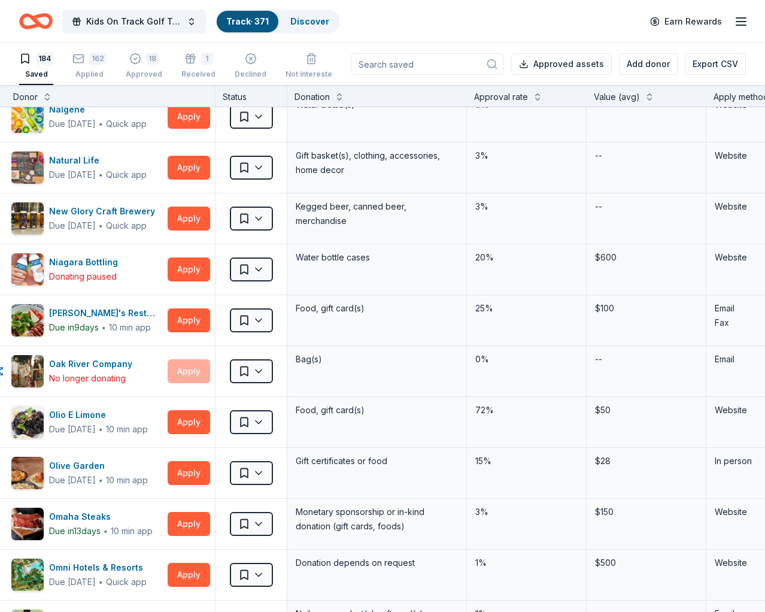
scroll to position [4131, 13]
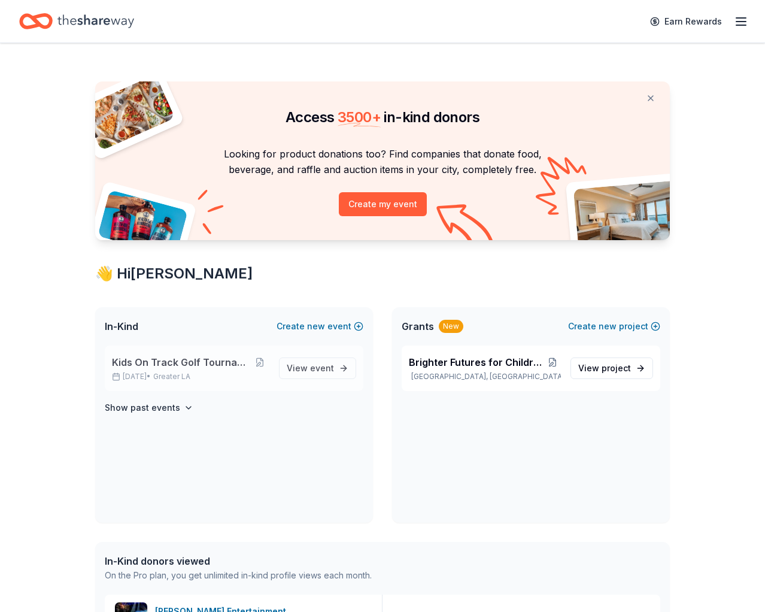
click at [178, 368] on span "Kids On Track Golf Tournament 2025" at bounding box center [181, 362] width 139 height 14
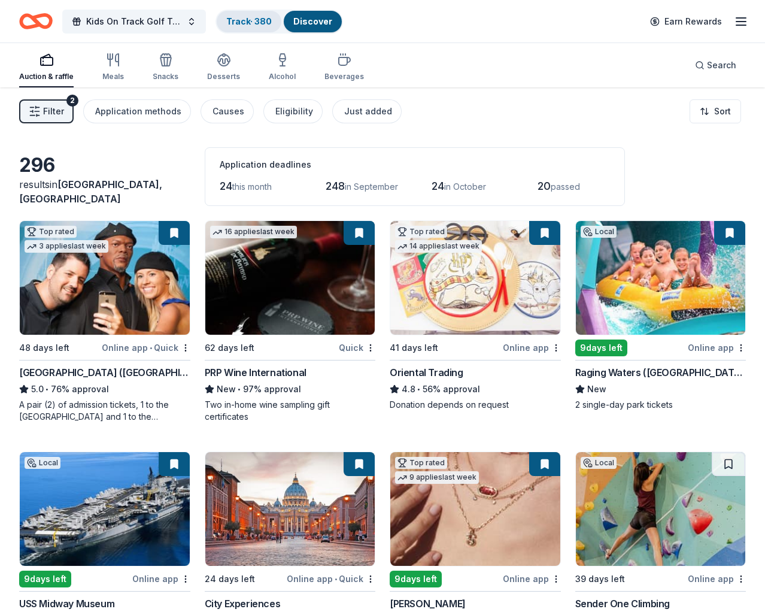
click at [250, 22] on link "Track · 380" at bounding box center [249, 21] width 46 height 10
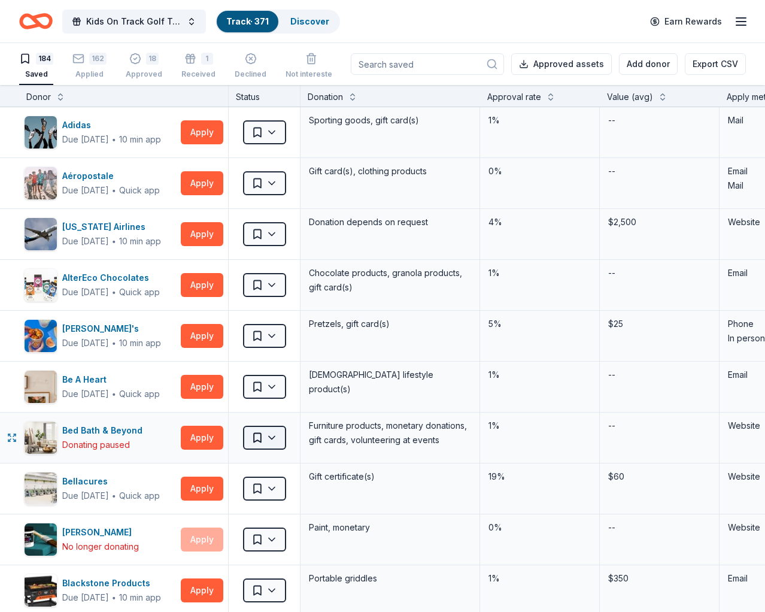
click at [275, 437] on html "Kids On Track Golf Tournament 2025 Track · 371 Discover Earn Rewards 184 Saved …" at bounding box center [382, 306] width 765 height 612
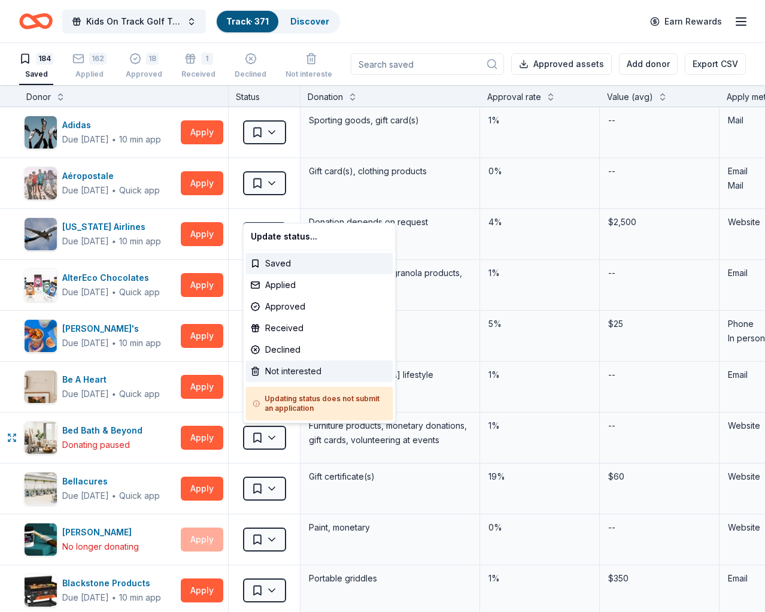
click at [312, 369] on div "Not interested" at bounding box center [319, 372] width 147 height 22
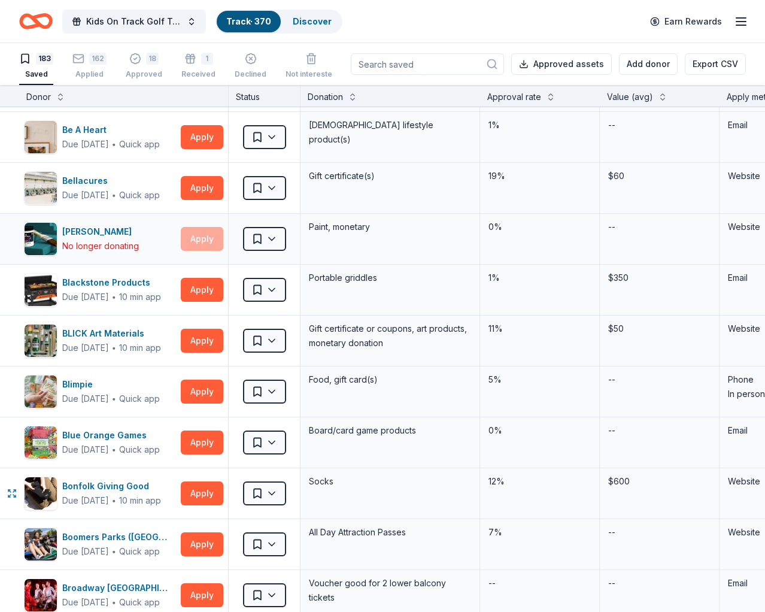
scroll to position [250, 0]
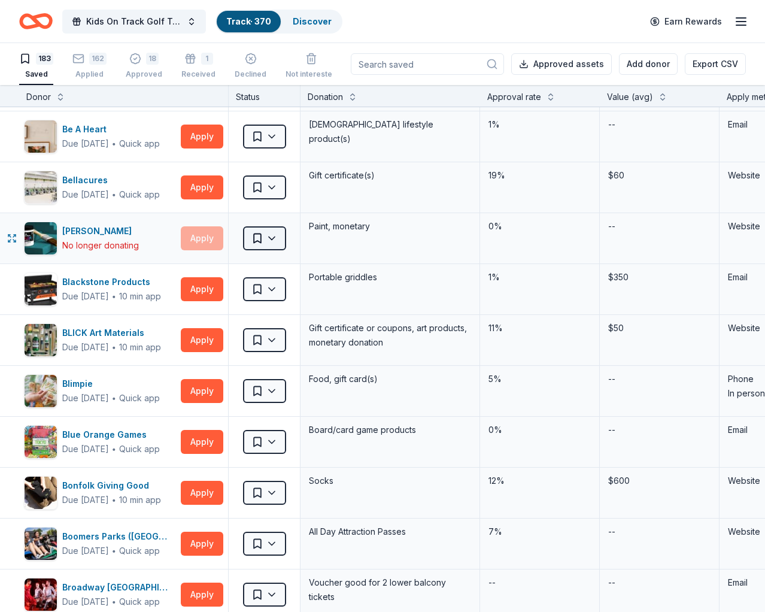
click at [273, 237] on html "Kids On Track Golf Tournament 2025 Track · 370 Discover Earn Rewards 183 Saved …" at bounding box center [382, 306] width 765 height 612
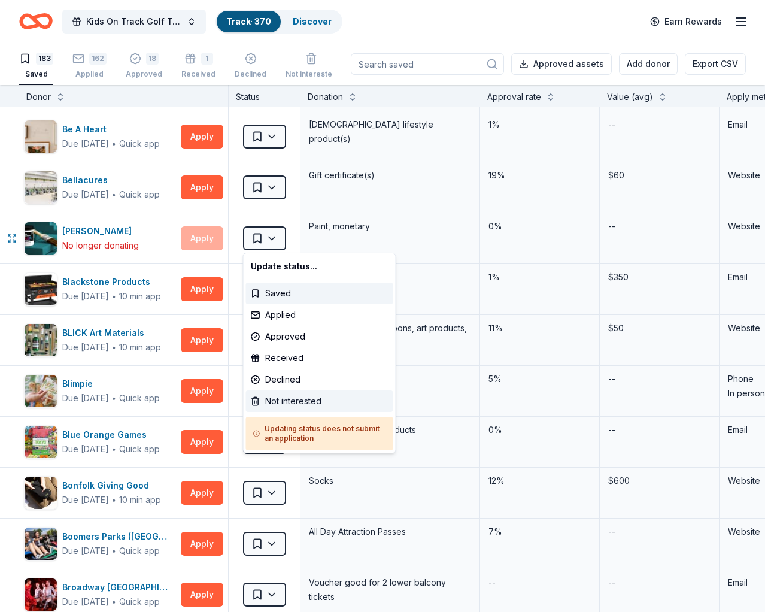
click at [301, 402] on div "Not interested" at bounding box center [319, 402] width 147 height 22
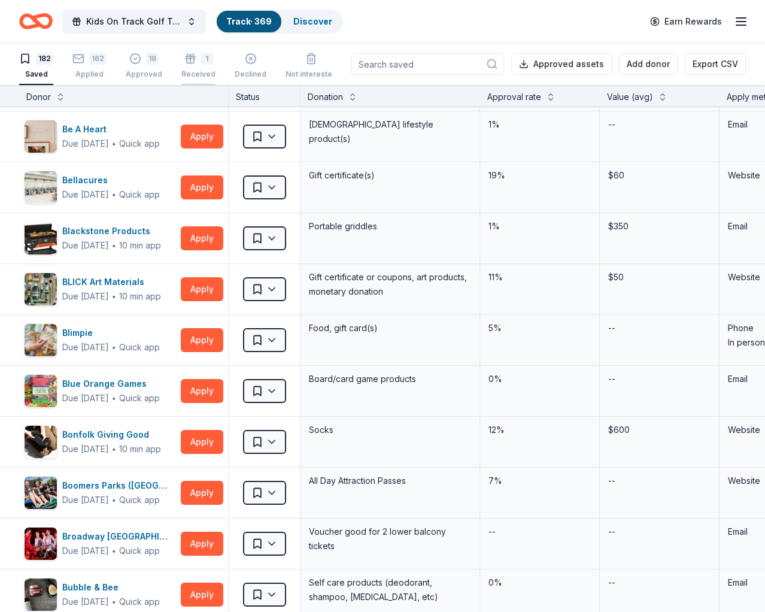
click at [190, 59] on icon "button" at bounding box center [190, 59] width 12 height 12
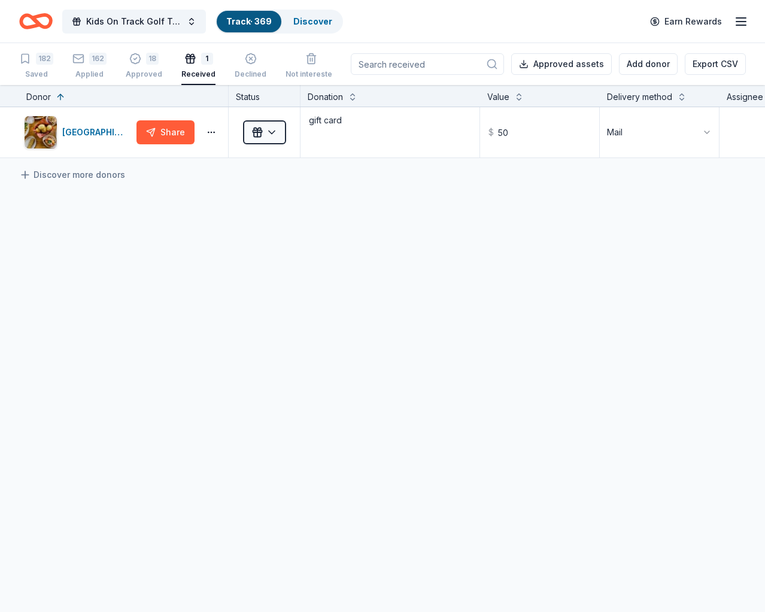
click at [190, 60] on icon "button" at bounding box center [190, 59] width 12 height 12
click at [38, 62] on div "182" at bounding box center [44, 59] width 17 height 12
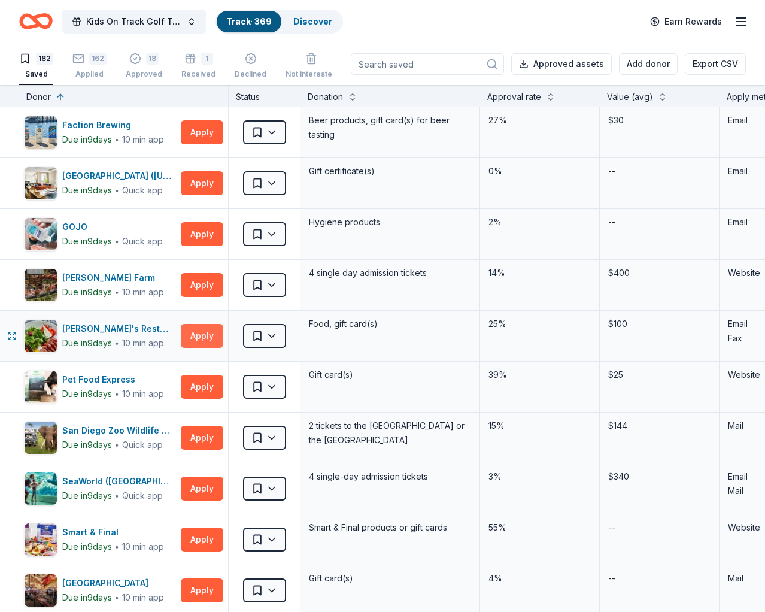
click at [203, 336] on button "Apply" at bounding box center [202, 336] width 43 height 24
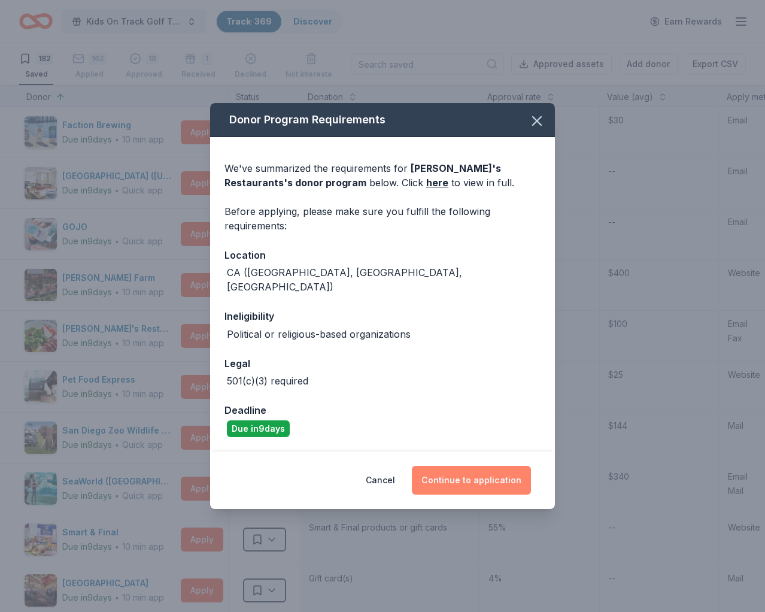
click at [473, 479] on button "Continue to application" at bounding box center [471, 480] width 119 height 29
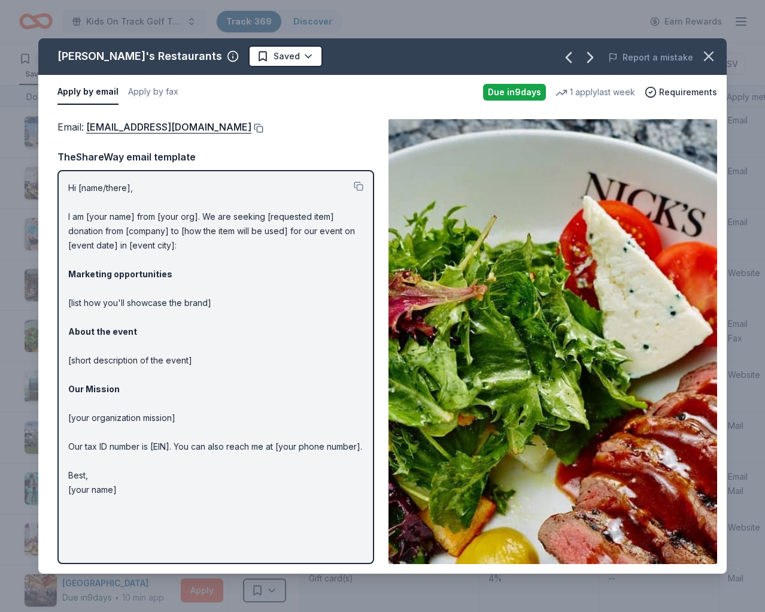
click at [252, 128] on button at bounding box center [258, 128] width 12 height 10
click at [252, 129] on button at bounding box center [258, 128] width 12 height 10
click at [252, 128] on button at bounding box center [258, 128] width 12 height 10
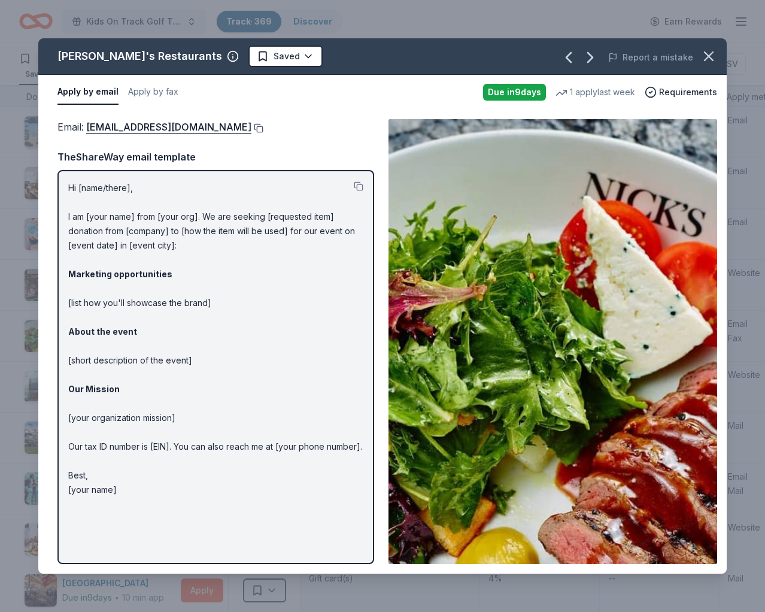
click at [252, 128] on button at bounding box center [258, 128] width 12 height 10
click at [713, 56] on icon "button" at bounding box center [709, 56] width 17 height 17
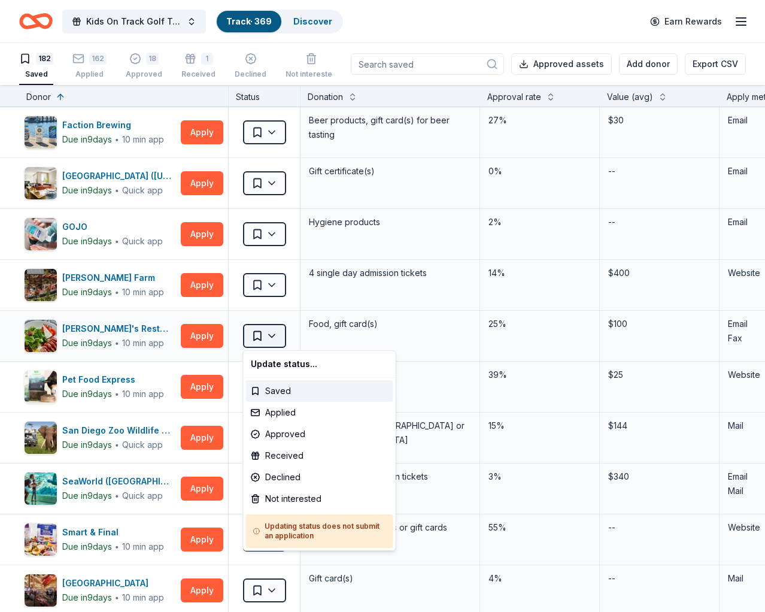
click at [273, 336] on html "Kids On Track Golf Tournament 2025 Track · 369 Discover Earn Rewards 182 Saved …" at bounding box center [382, 306] width 765 height 612
click at [291, 414] on div "Applied" at bounding box center [319, 413] width 147 height 22
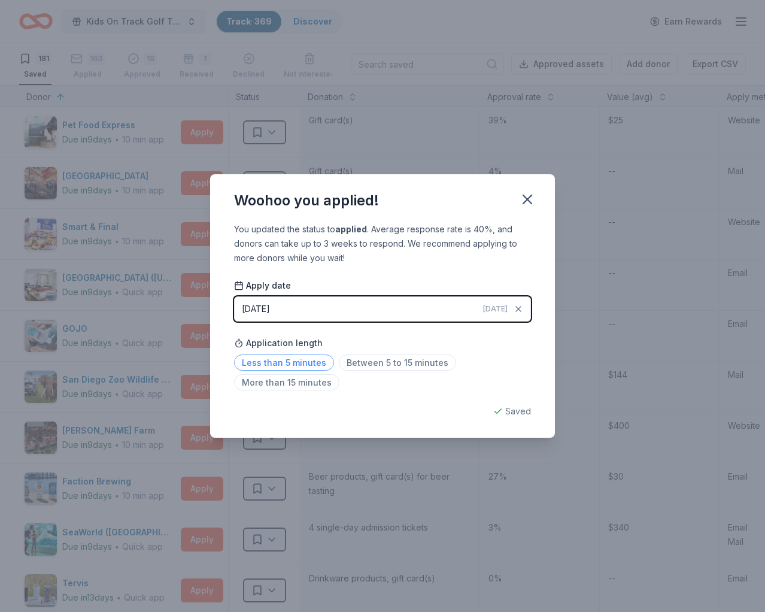
click at [313, 364] on span "Less than 5 minutes" at bounding box center [284, 363] width 100 height 16
click at [526, 195] on icon "button" at bounding box center [527, 199] width 17 height 17
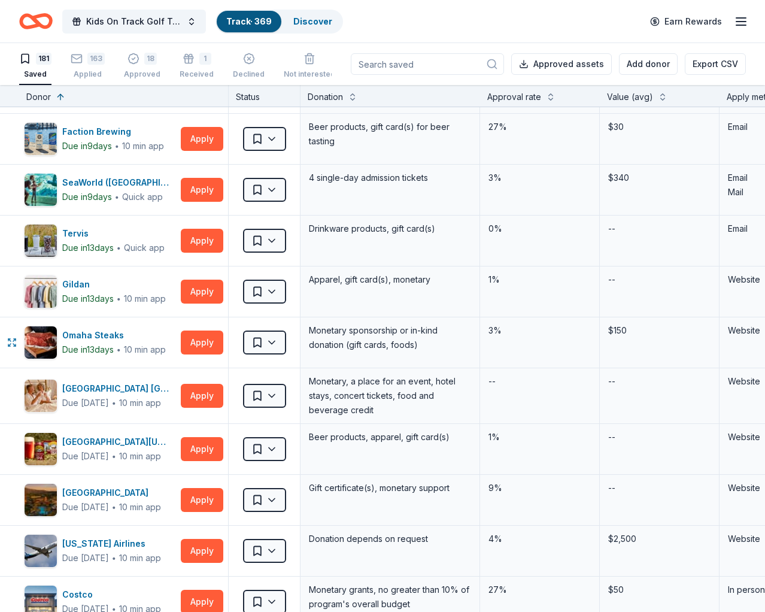
scroll to position [368, 0]
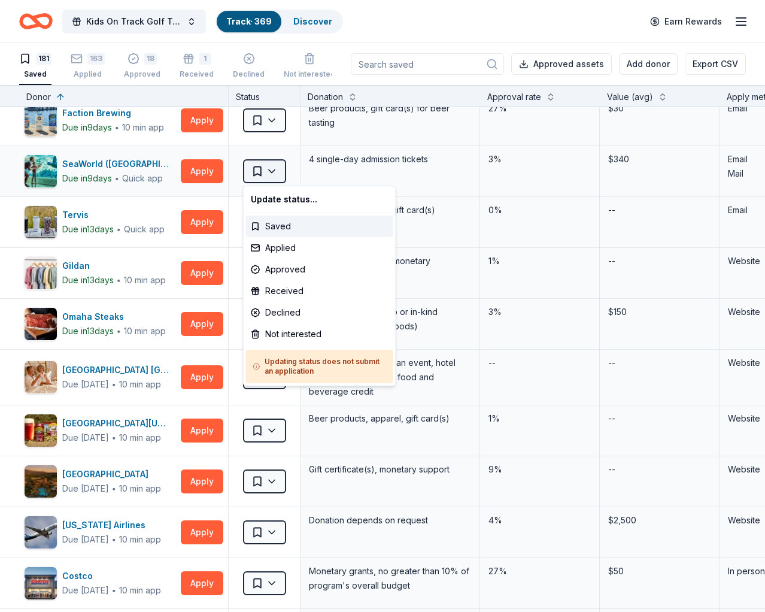
click at [272, 169] on html "Kids On Track Golf Tournament 2025 Track · 369 Discover Earn Rewards 181 Saved …" at bounding box center [382, 306] width 765 height 612
click at [293, 249] on div "Applied" at bounding box center [319, 248] width 147 height 22
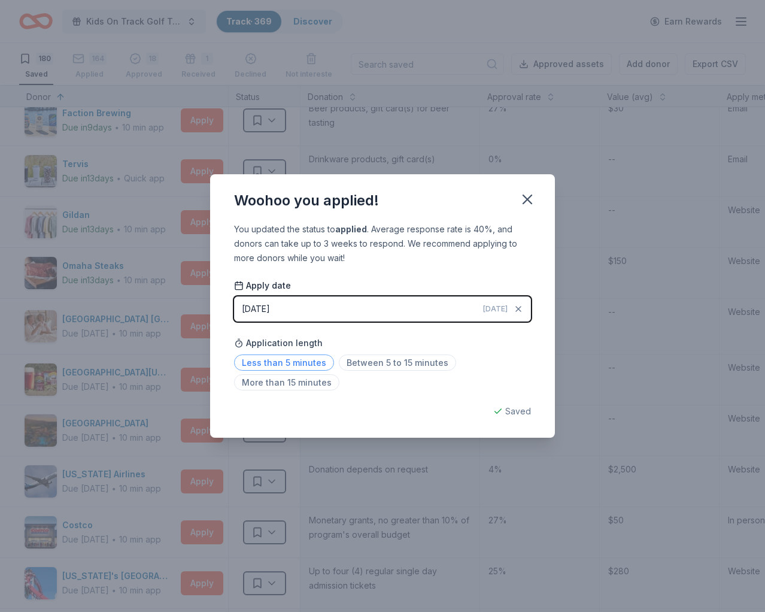
drag, startPoint x: 299, startPoint y: 363, endPoint x: 312, endPoint y: 355, distance: 15.3
click at [299, 363] on span "Less than 5 minutes" at bounding box center [284, 363] width 100 height 16
click at [524, 200] on icon "button" at bounding box center [527, 199] width 17 height 17
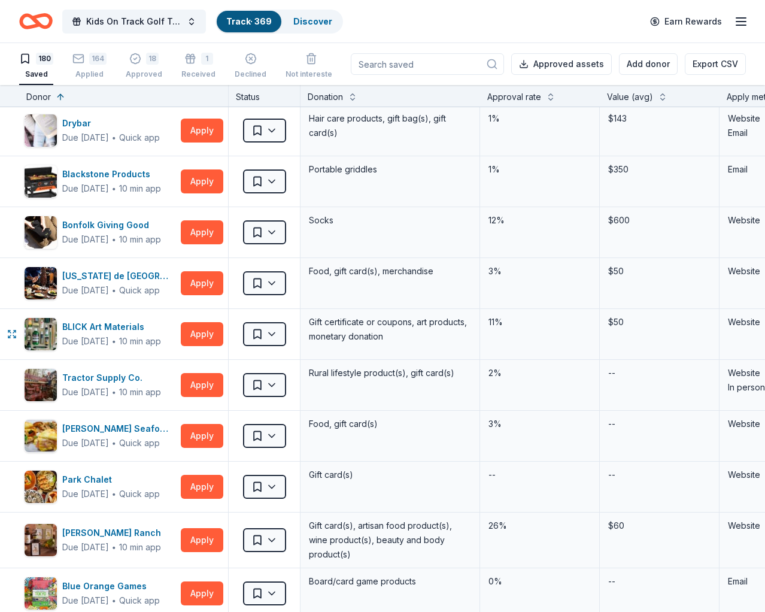
scroll to position [919, 0]
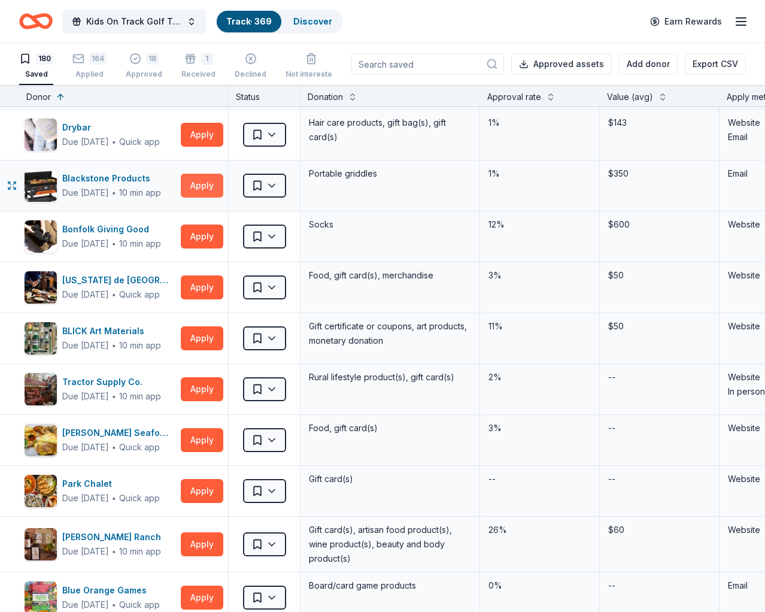
click at [210, 184] on button "Apply" at bounding box center [202, 186] width 43 height 24
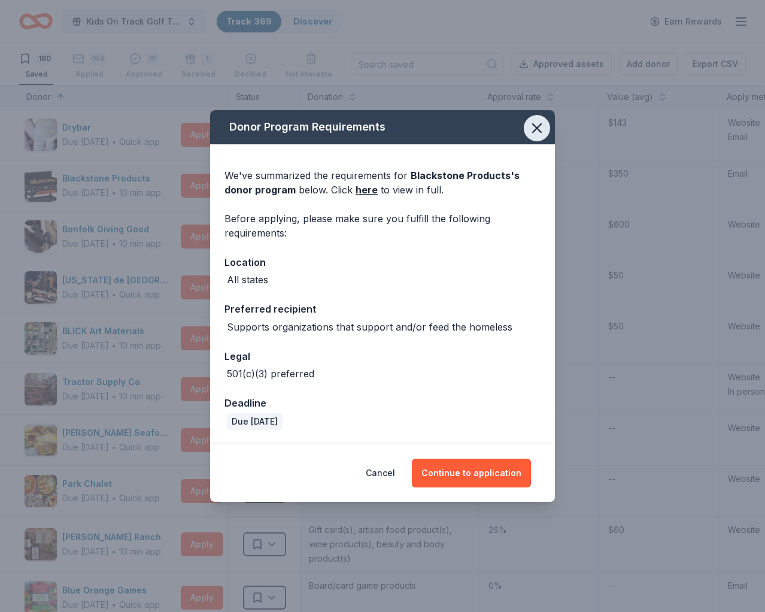
click at [541, 132] on icon "button" at bounding box center [537, 128] width 8 height 8
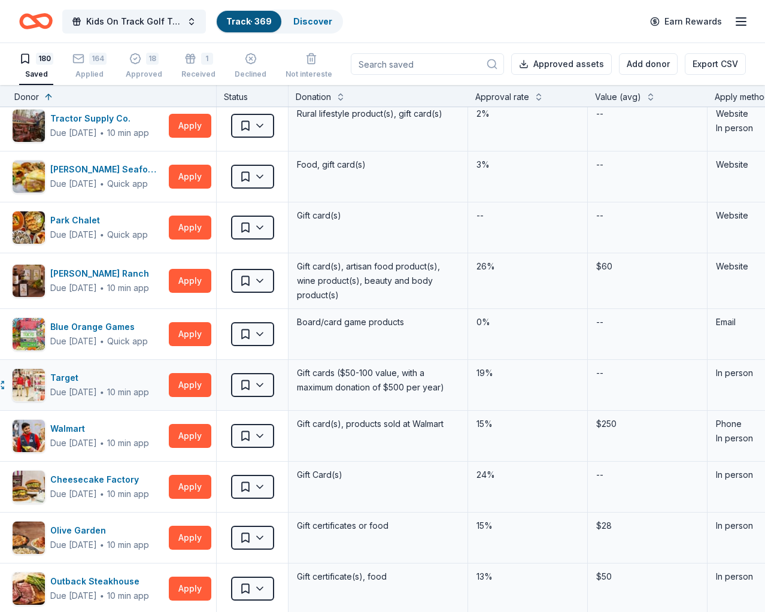
scroll to position [1182, 16]
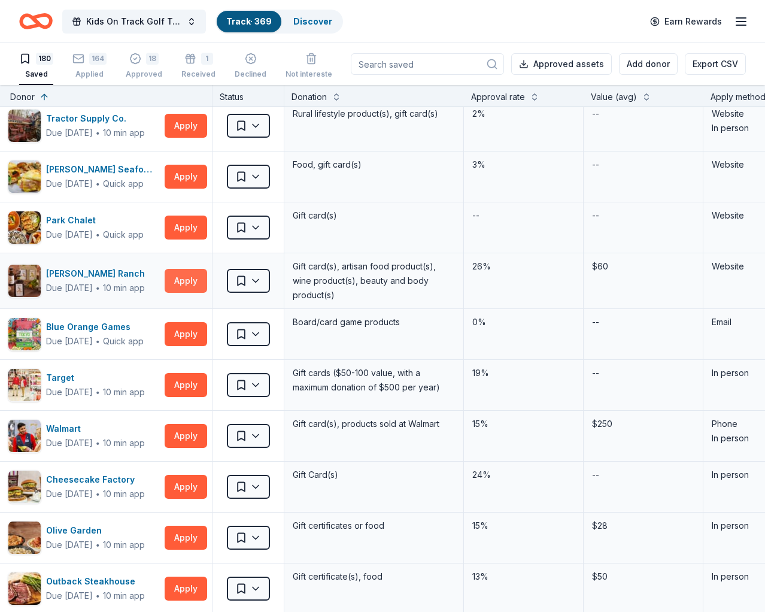
click at [195, 278] on button "Apply" at bounding box center [186, 281] width 43 height 24
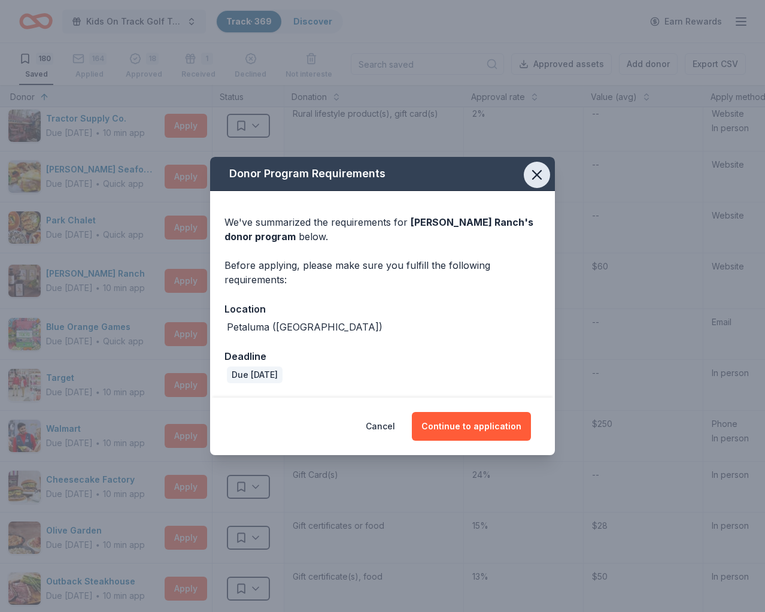
click at [537, 180] on icon "button" at bounding box center [537, 175] width 17 height 17
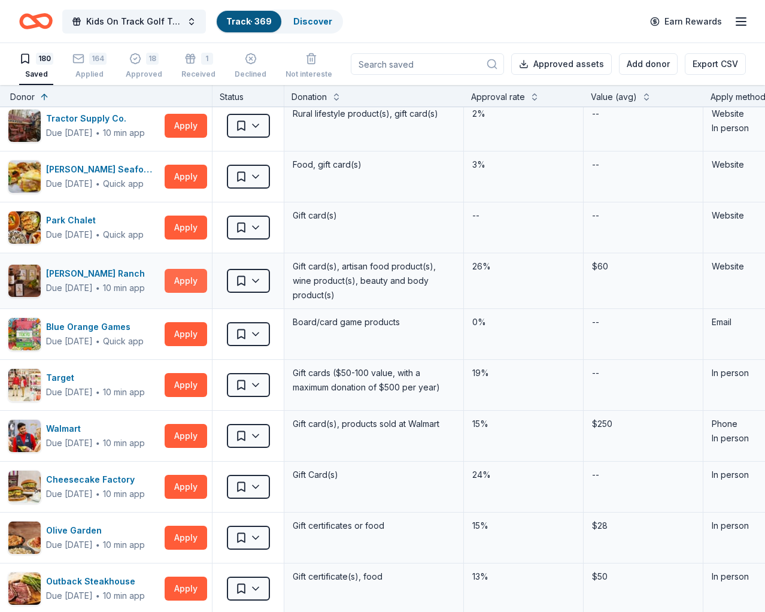
click at [178, 281] on button "Apply" at bounding box center [186, 281] width 43 height 24
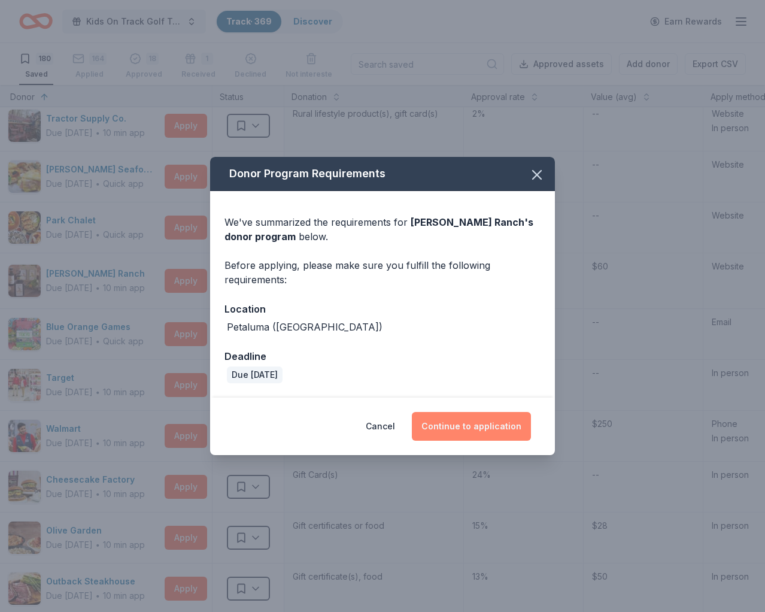
click at [462, 422] on button "Continue to application" at bounding box center [471, 426] width 119 height 29
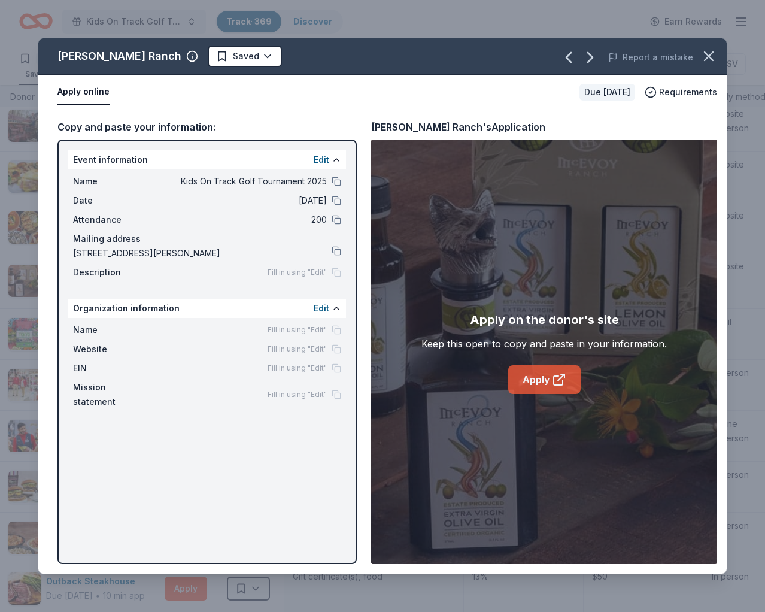
click at [559, 386] on icon at bounding box center [559, 380] width 14 height 14
drag, startPoint x: 712, startPoint y: 58, endPoint x: 454, endPoint y: 44, distance: 258.0
click at [454, 44] on div "[PERSON_NAME] Ranch Saved Report a mistake Apply online Due [DATE] Requirements…" at bounding box center [382, 305] width 689 height 535
click at [455, 44] on div "[PERSON_NAME] Ranch Saved Report a mistake" at bounding box center [382, 56] width 689 height 37
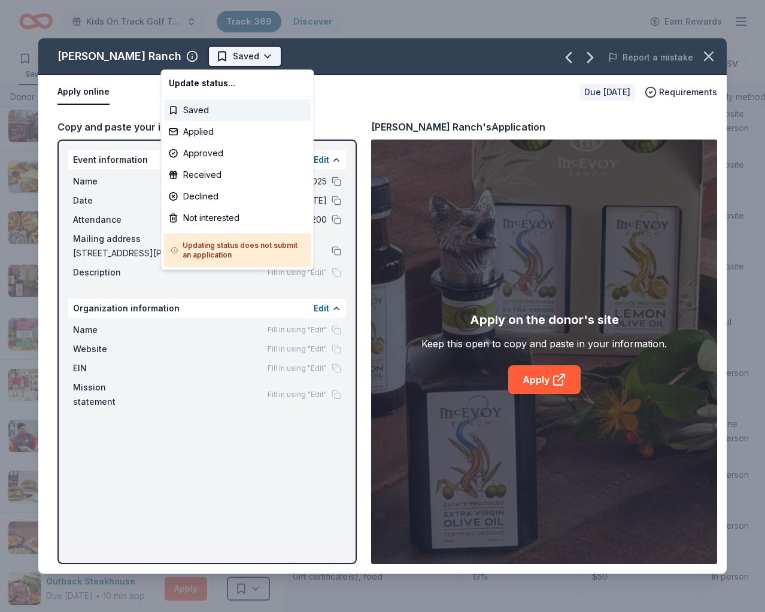
click at [216, 57] on html "Kids On Track Golf Tournament 2025 Track · 369 Discover Earn Rewards 180 Saved …" at bounding box center [382, 306] width 765 height 612
click at [195, 132] on div "Applied" at bounding box center [237, 132] width 147 height 22
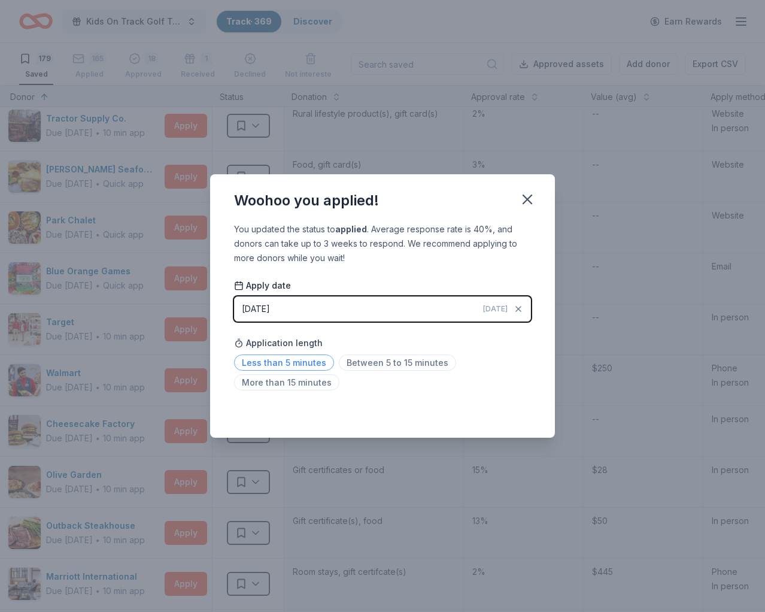
click at [299, 361] on span "Less than 5 minutes" at bounding box center [284, 363] width 100 height 16
drag, startPoint x: 520, startPoint y: 200, endPoint x: 527, endPoint y: 200, distance: 7.2
click at [520, 200] on icon "button" at bounding box center [527, 199] width 17 height 17
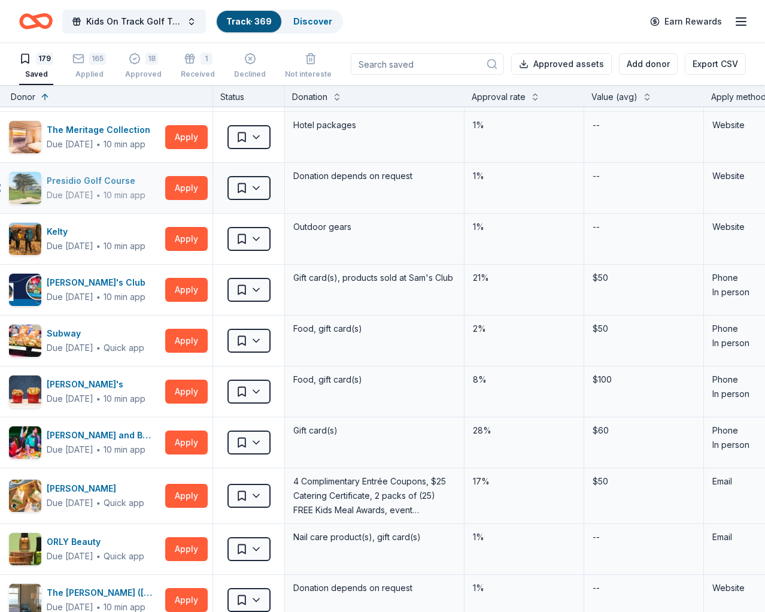
scroll to position [1783, 16]
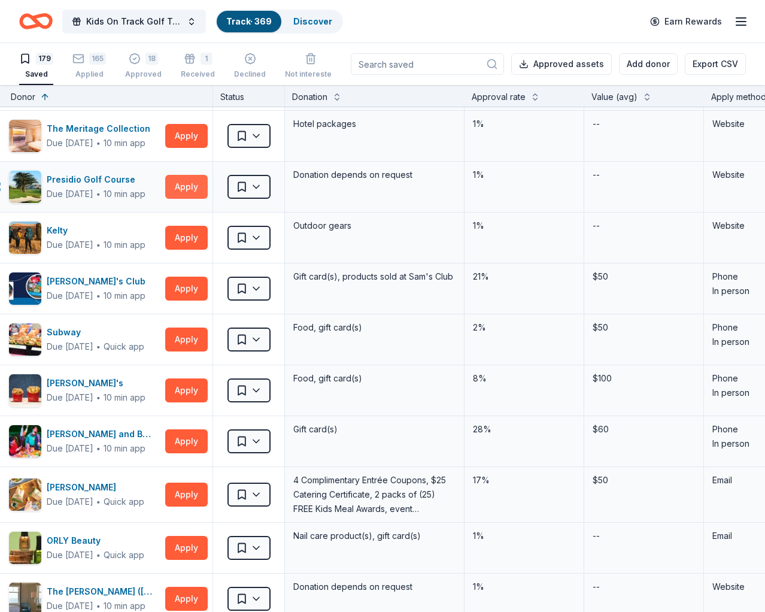
click at [183, 186] on button "Apply" at bounding box center [186, 187] width 43 height 24
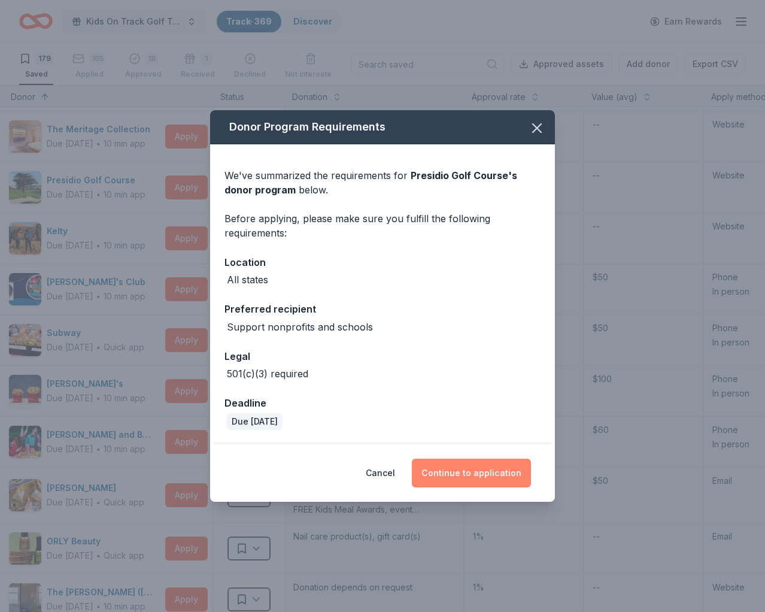
drag, startPoint x: 474, startPoint y: 469, endPoint x: 484, endPoint y: 465, distance: 10.2
click at [474, 469] on button "Continue to application" at bounding box center [471, 473] width 119 height 29
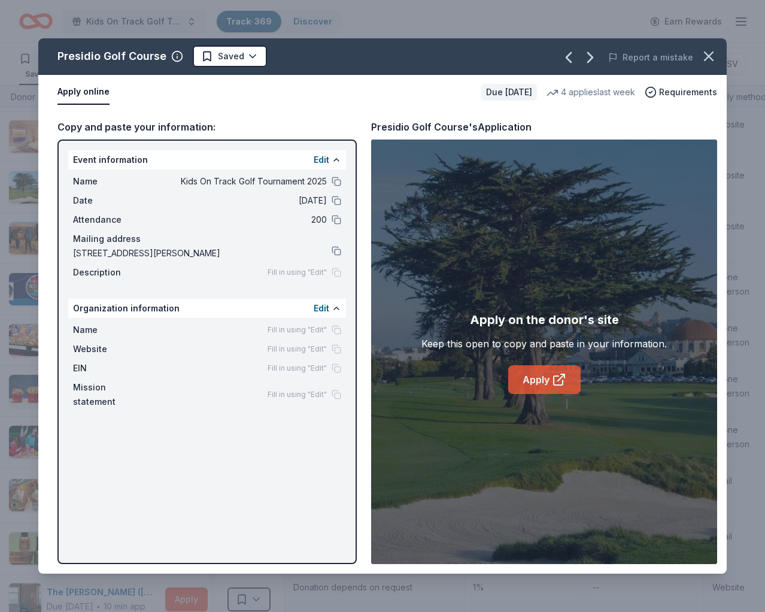
click at [552, 365] on div "Apply on the donor's site Keep this open to copy and paste in your information.…" at bounding box center [545, 352] width 246 height 84
click at [556, 378] on icon at bounding box center [559, 380] width 14 height 14
click at [252, 57] on html "Kids On Track Golf Tournament 2025 Track · 369 Discover Earn Rewards 179 Saved …" at bounding box center [382, 306] width 765 height 612
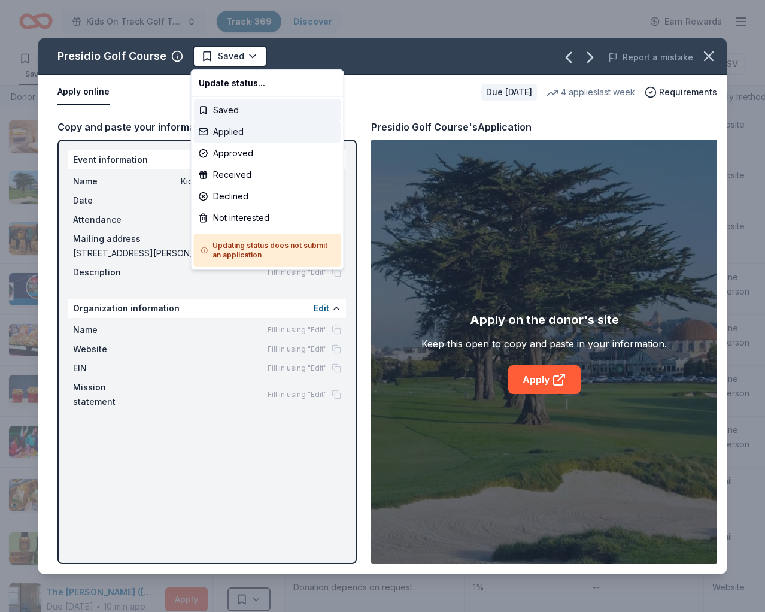
click at [236, 132] on div "Applied" at bounding box center [267, 132] width 147 height 22
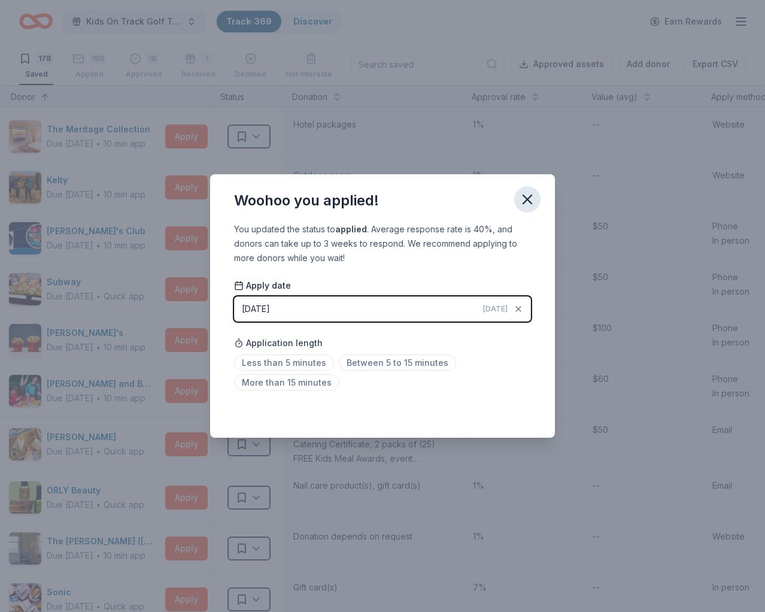
click at [532, 199] on icon "button" at bounding box center [527, 199] width 17 height 17
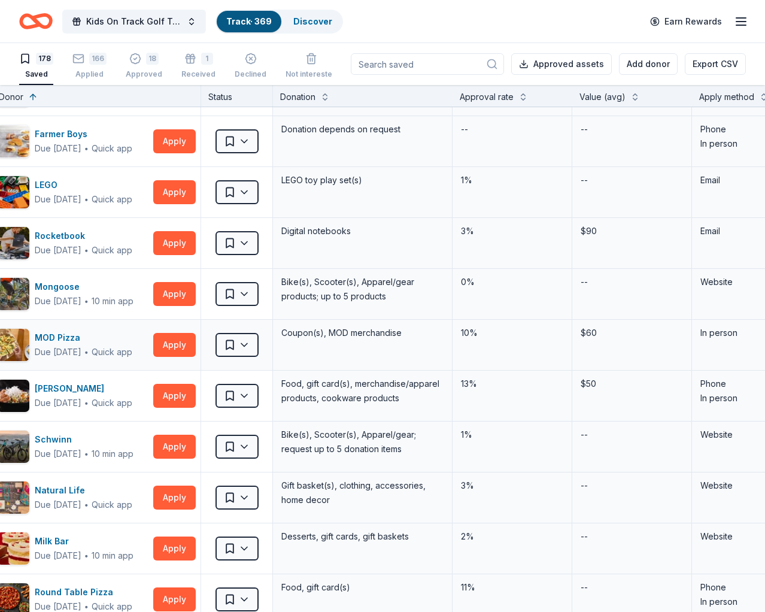
scroll to position [2289, 28]
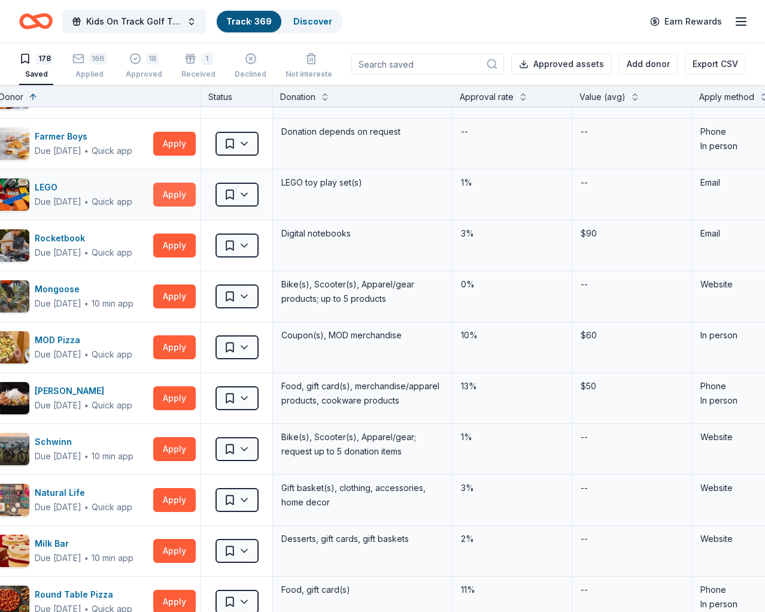
click at [171, 192] on button "Apply" at bounding box center [174, 195] width 43 height 24
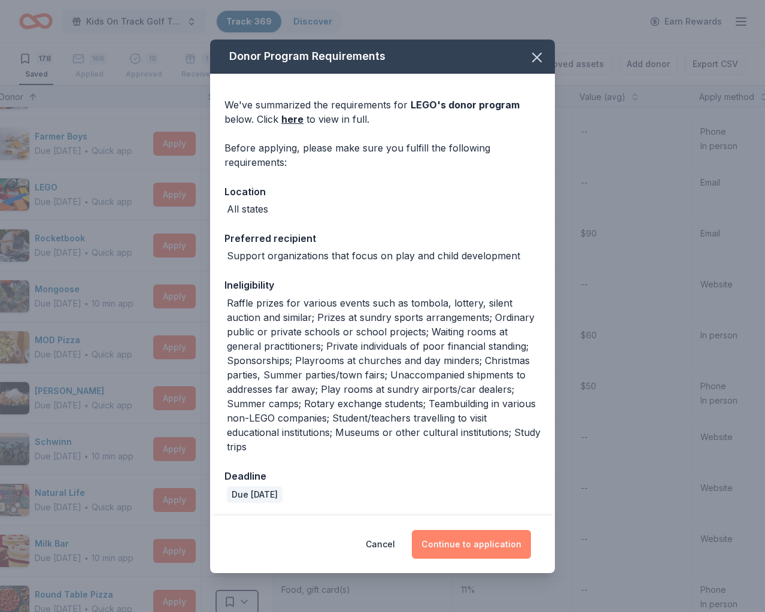
click at [477, 544] on button "Continue to application" at bounding box center [471, 544] width 119 height 29
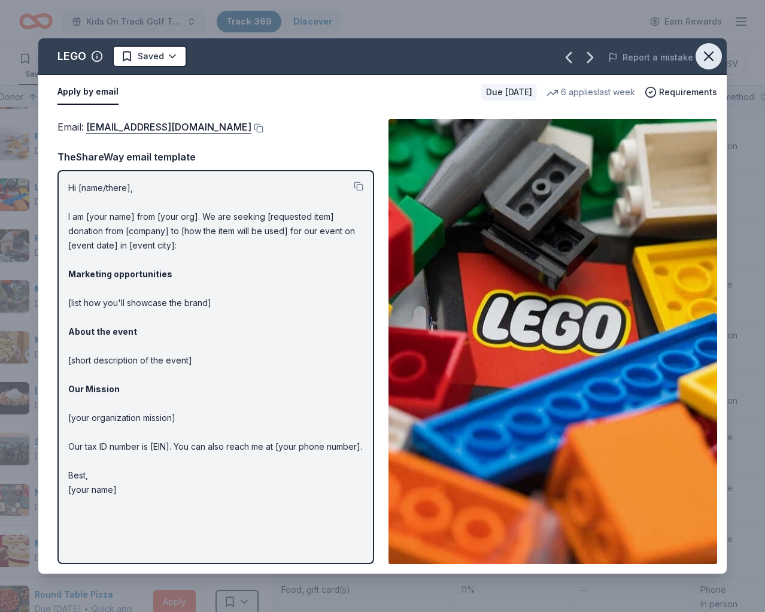
click at [710, 57] on icon "button" at bounding box center [709, 56] width 8 height 8
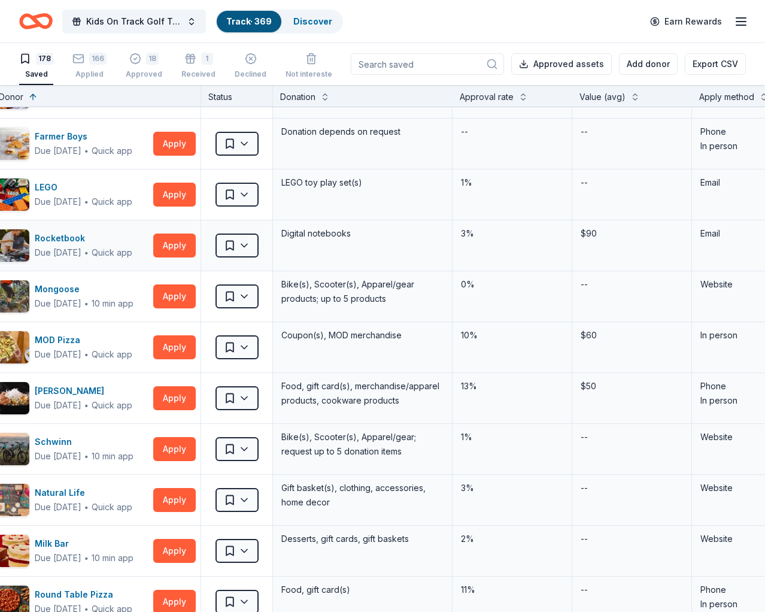
scroll to position [2289, 28]
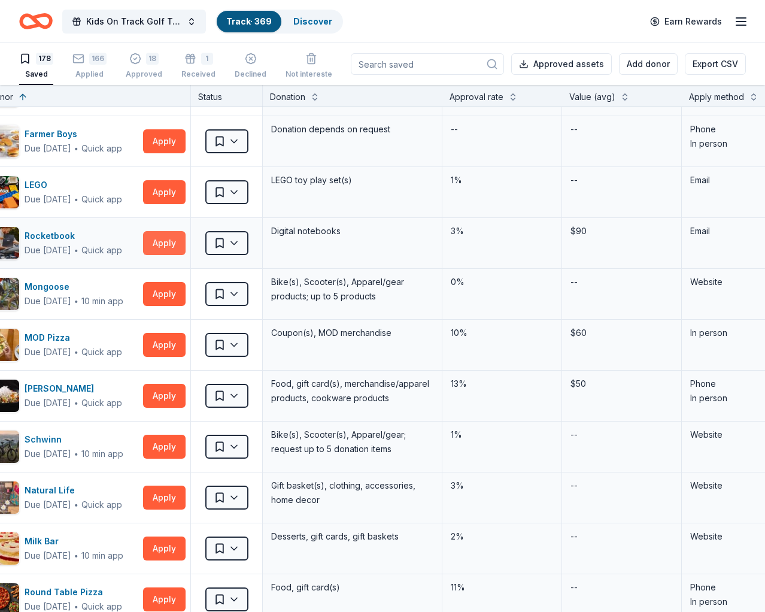
click at [164, 246] on button "Apply" at bounding box center [164, 243] width 43 height 24
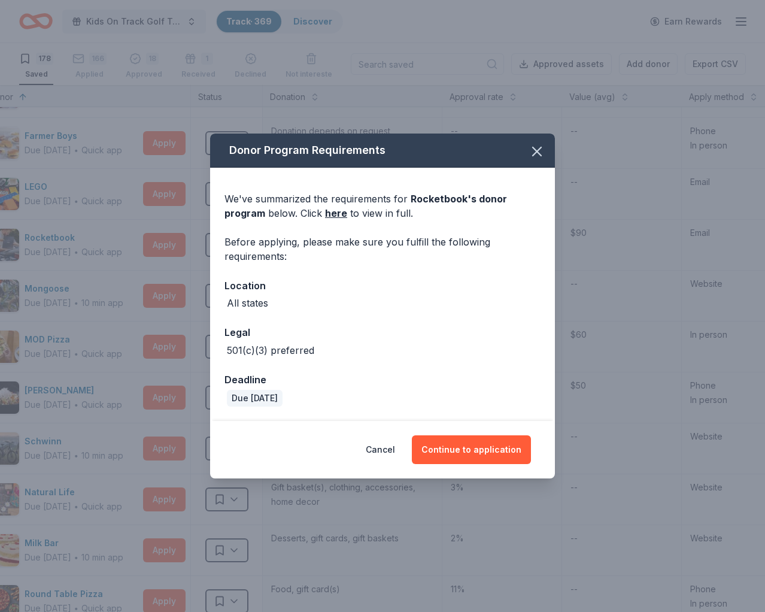
scroll to position [2290, 38]
click at [477, 450] on button "Continue to application" at bounding box center [471, 449] width 119 height 29
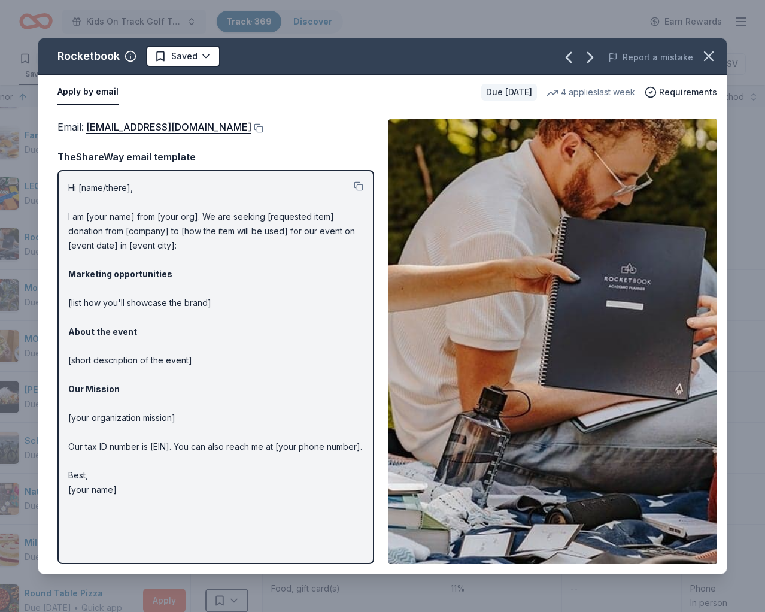
drag, startPoint x: 710, startPoint y: 60, endPoint x: 573, endPoint y: 78, distance: 138.3
click at [710, 60] on icon "button" at bounding box center [709, 56] width 17 height 17
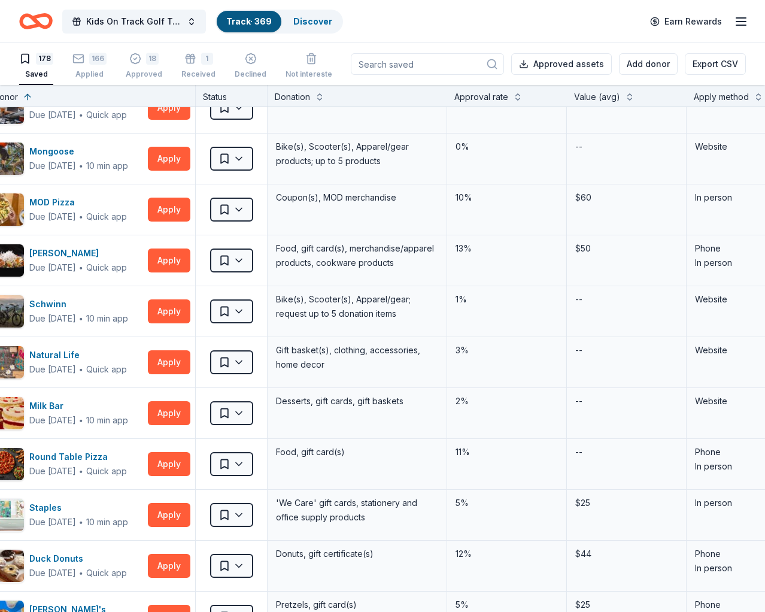
scroll to position [2414, 33]
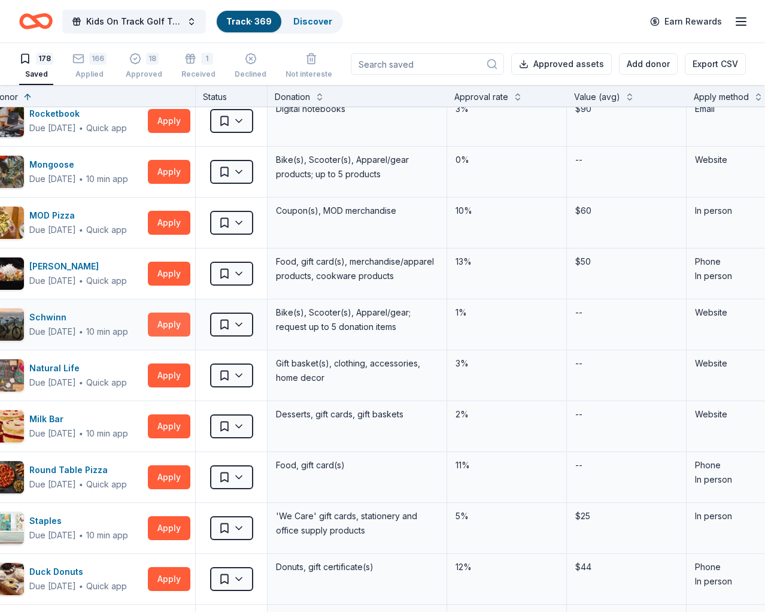
click at [171, 323] on button "Apply" at bounding box center [169, 325] width 43 height 24
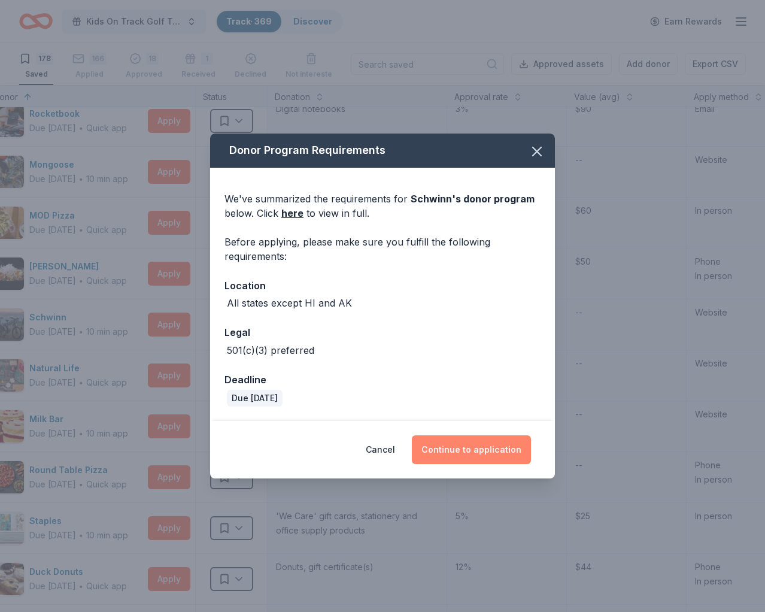
click at [499, 454] on button "Continue to application" at bounding box center [471, 449] width 119 height 29
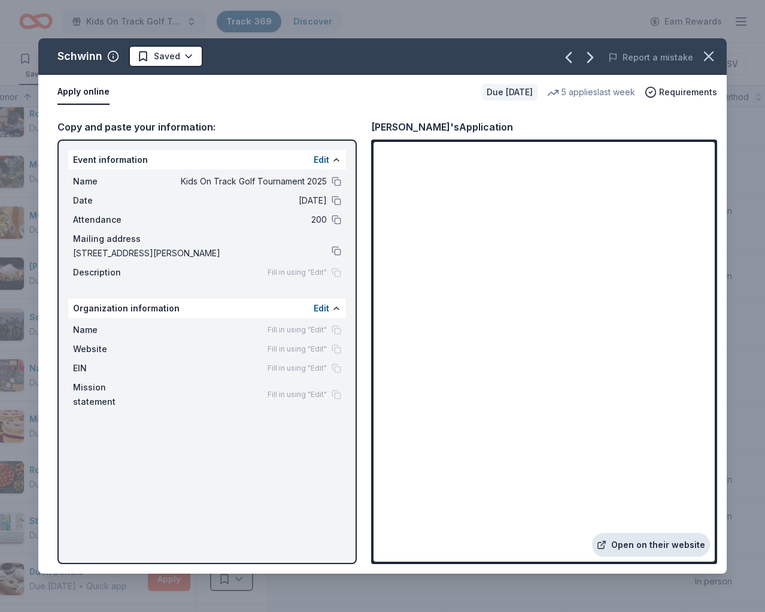
click at [640, 537] on link "Open on their website" at bounding box center [651, 545] width 118 height 24
click at [186, 60] on html "Kids On Track Golf Tournament 2025 Track · 369 Discover Earn Rewards 178 Saved …" at bounding box center [382, 306] width 765 height 612
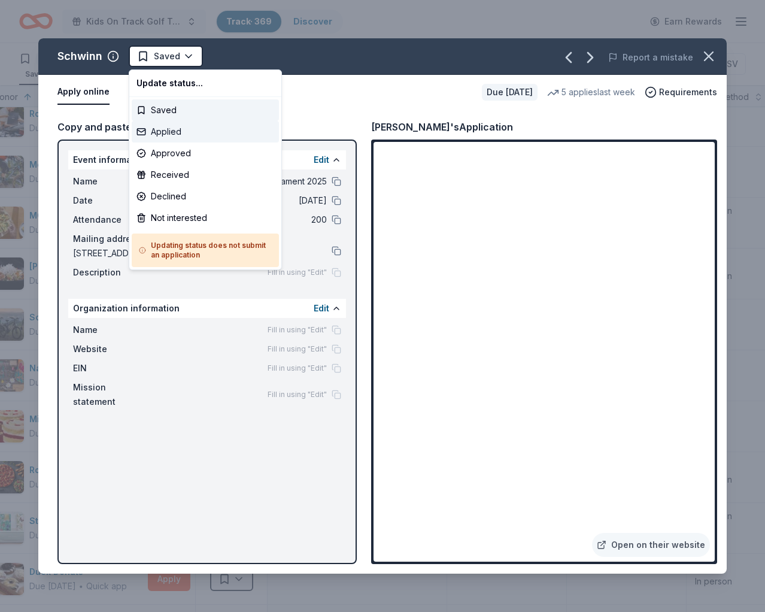
click at [162, 129] on div "Applied" at bounding box center [205, 132] width 147 height 22
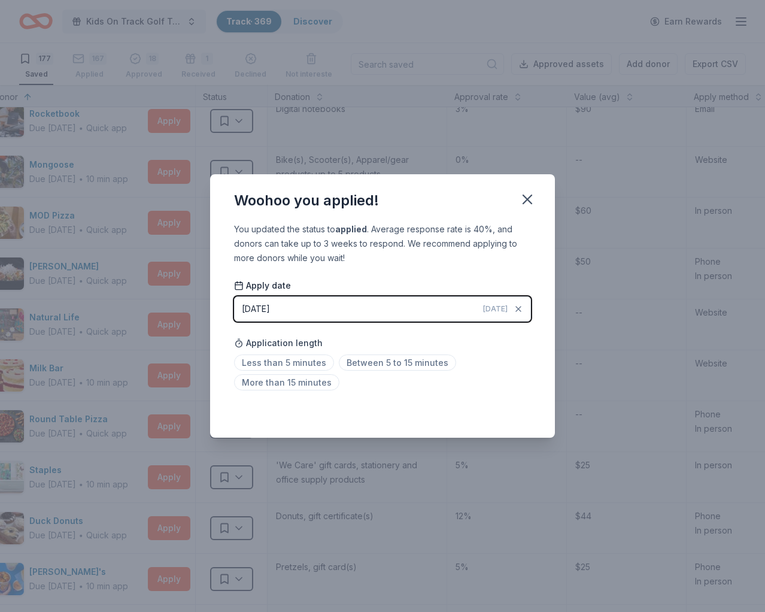
drag, startPoint x: 291, startPoint y: 359, endPoint x: 310, endPoint y: 350, distance: 20.9
click at [291, 359] on span "Less than 5 minutes" at bounding box center [284, 363] width 100 height 16
click at [528, 199] on icon "button" at bounding box center [528, 199] width 8 height 8
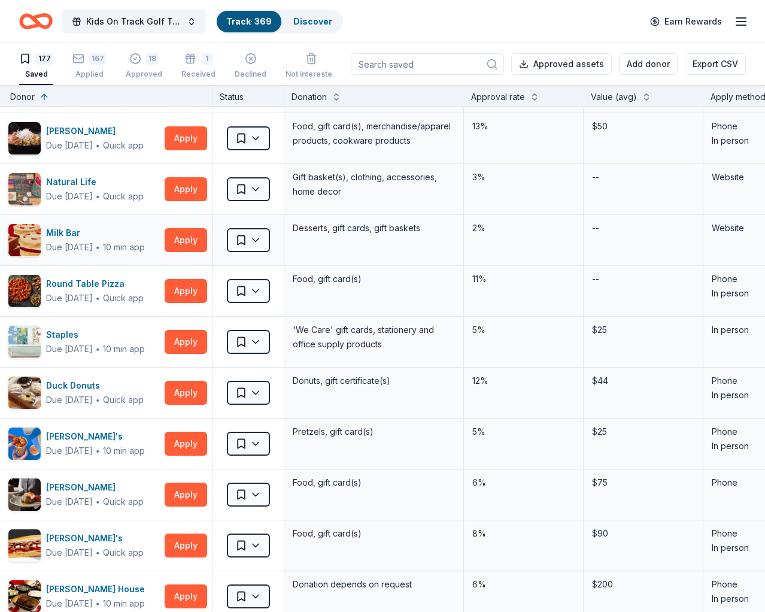
scroll to position [2549, 19]
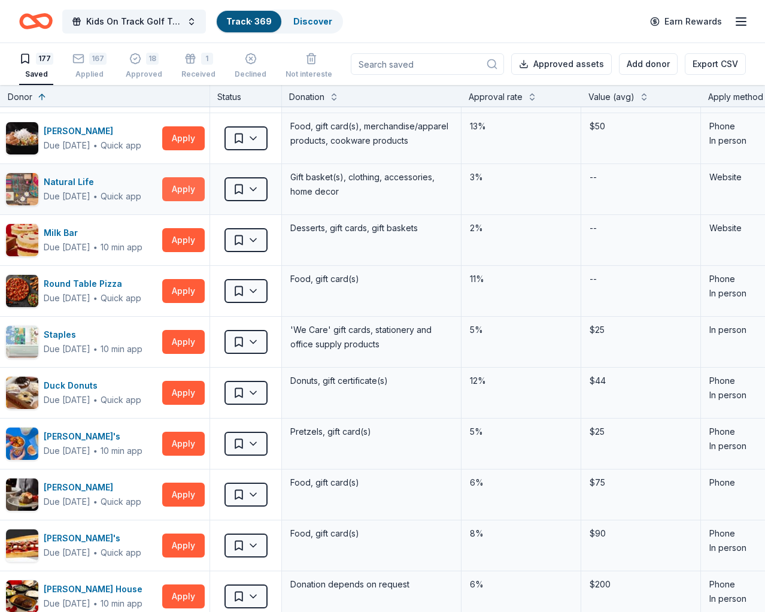
click at [183, 186] on button "Apply" at bounding box center [183, 189] width 43 height 24
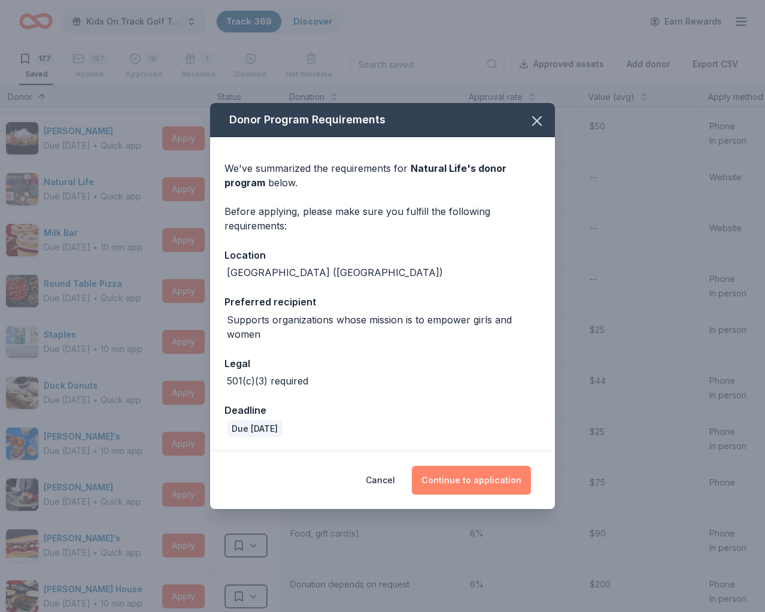
click at [461, 483] on button "Continue to application" at bounding box center [471, 480] width 119 height 29
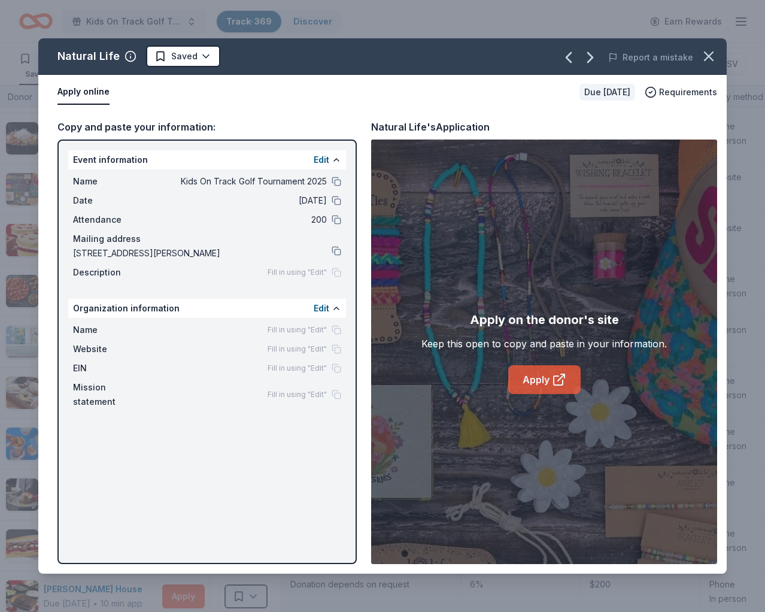
click at [540, 383] on link "Apply" at bounding box center [545, 379] width 72 height 29
